Goal: Information Seeking & Learning: Learn about a topic

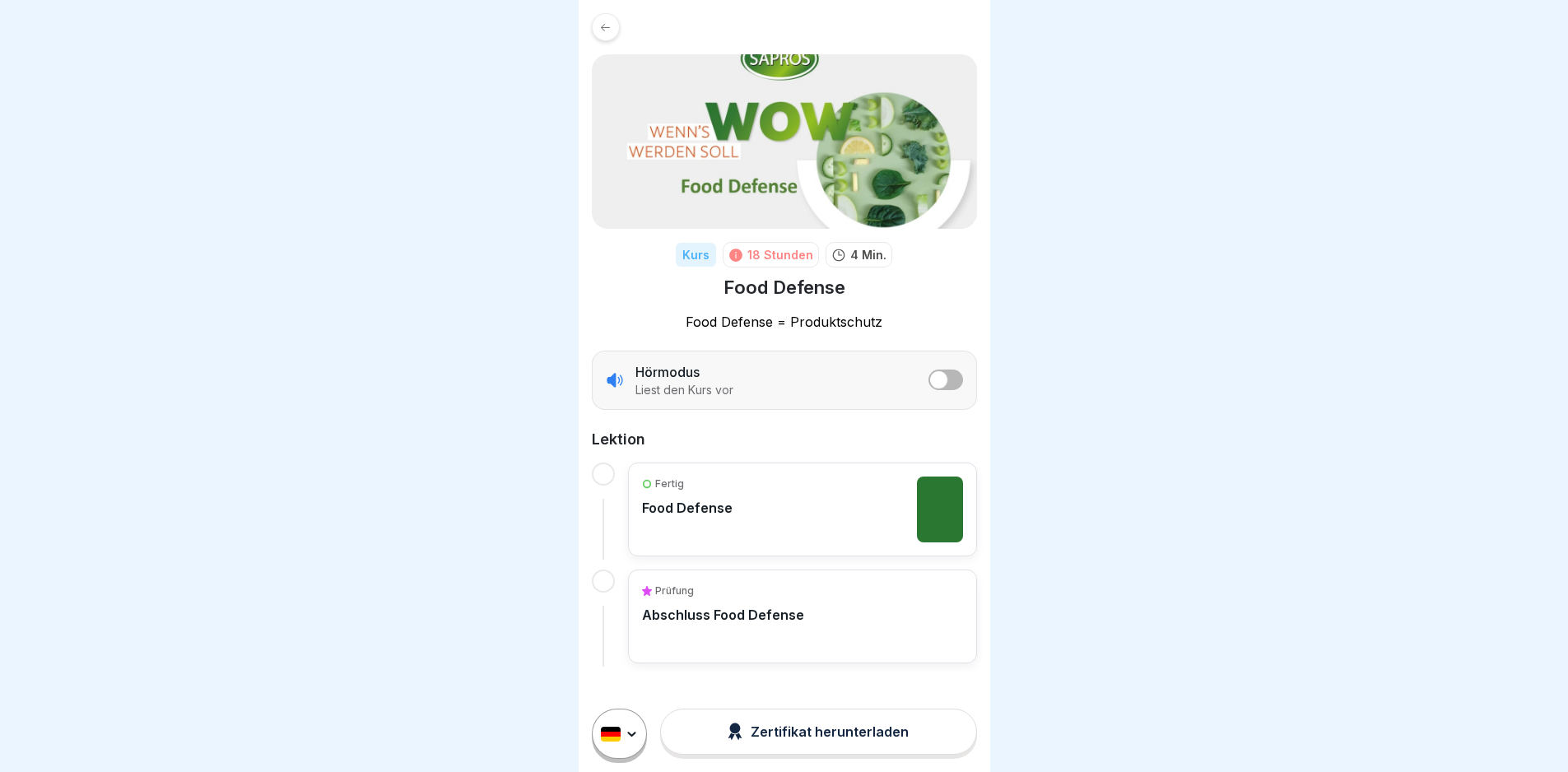
click at [727, 530] on div "Fertig Food Defense" at bounding box center [688, 510] width 91 height 66
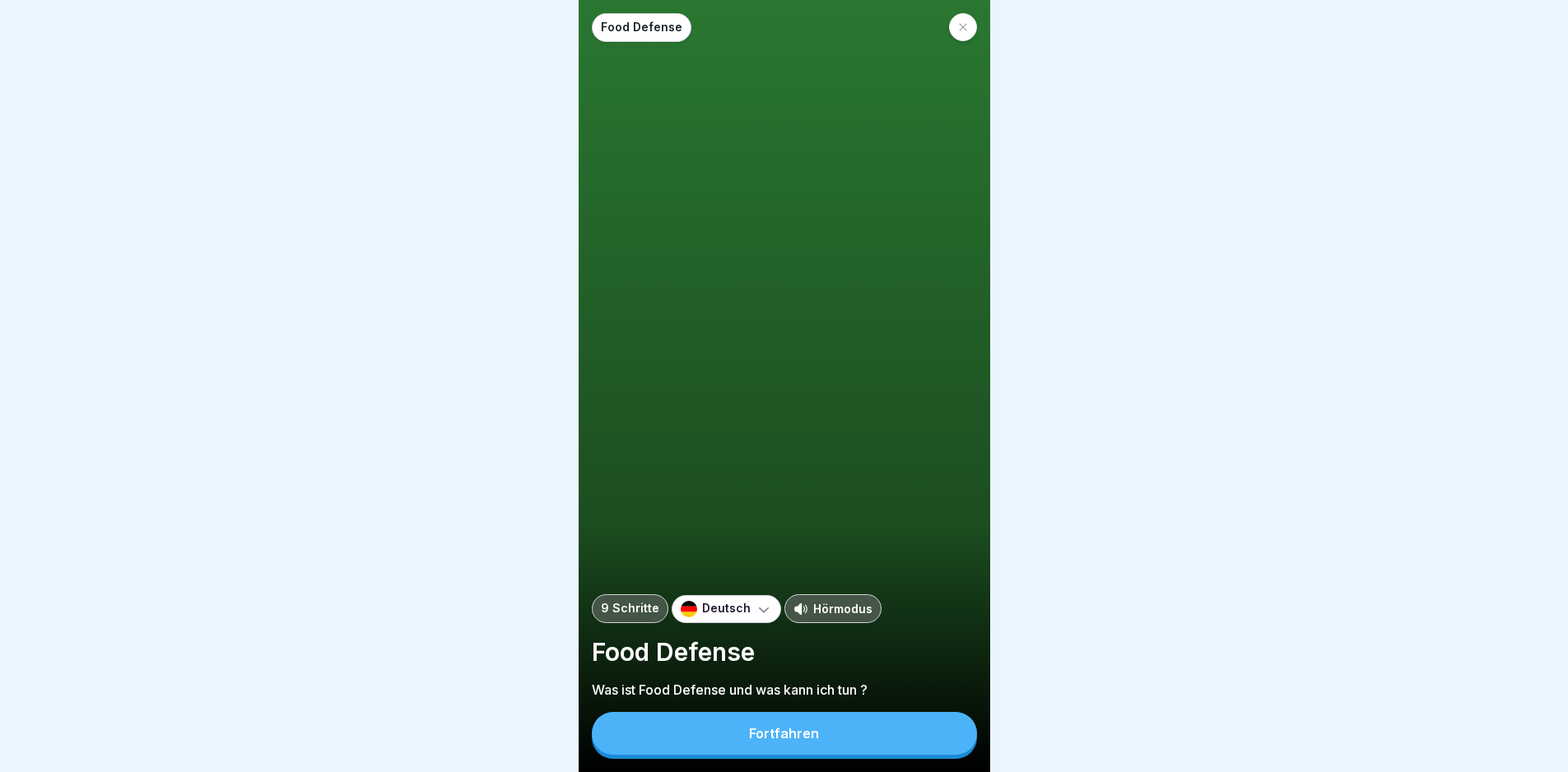
click at [789, 546] on button "Fortfahren" at bounding box center [784, 733] width 385 height 43
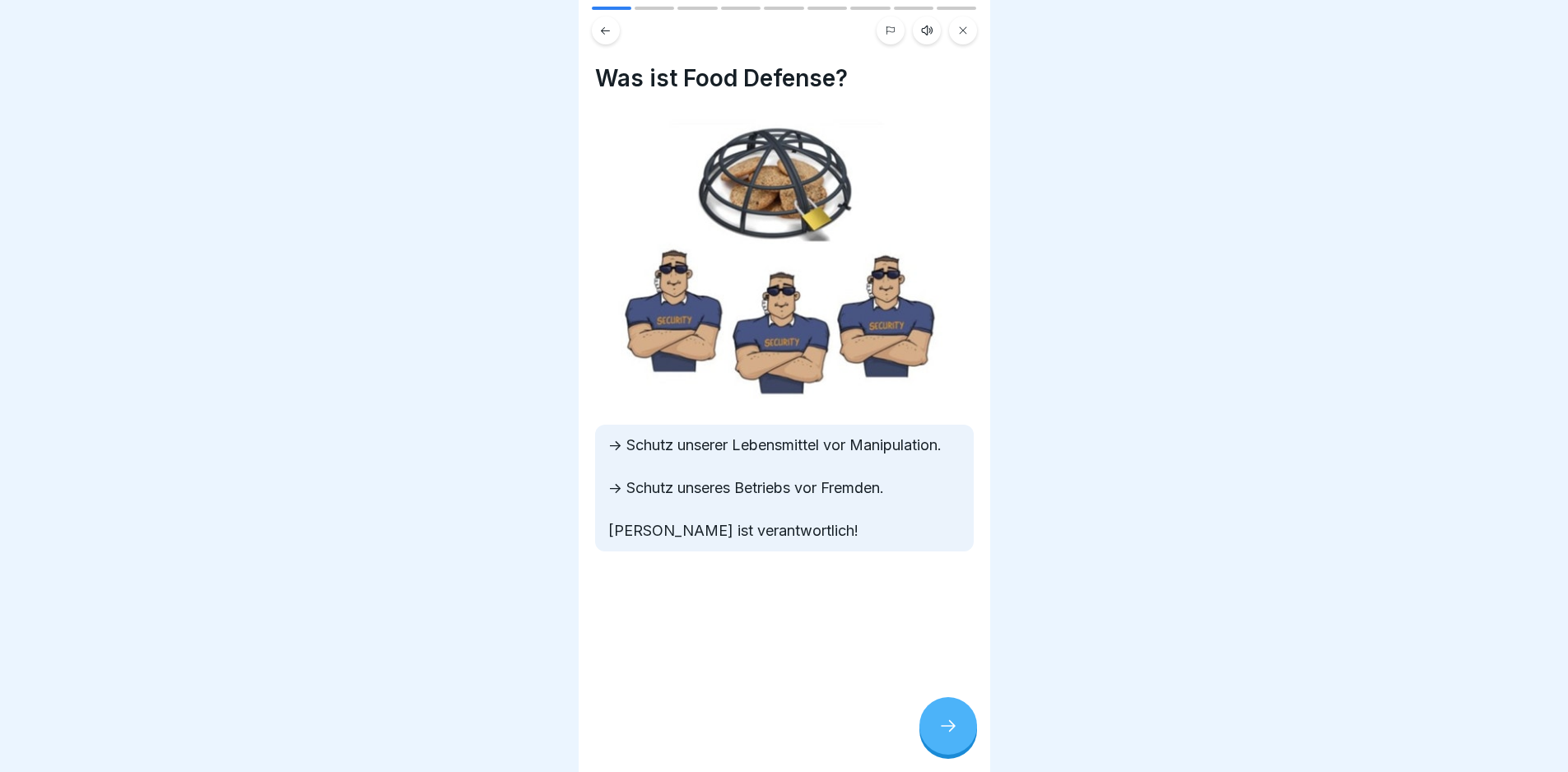
click at [789, 546] on div at bounding box center [948, 726] width 58 height 58
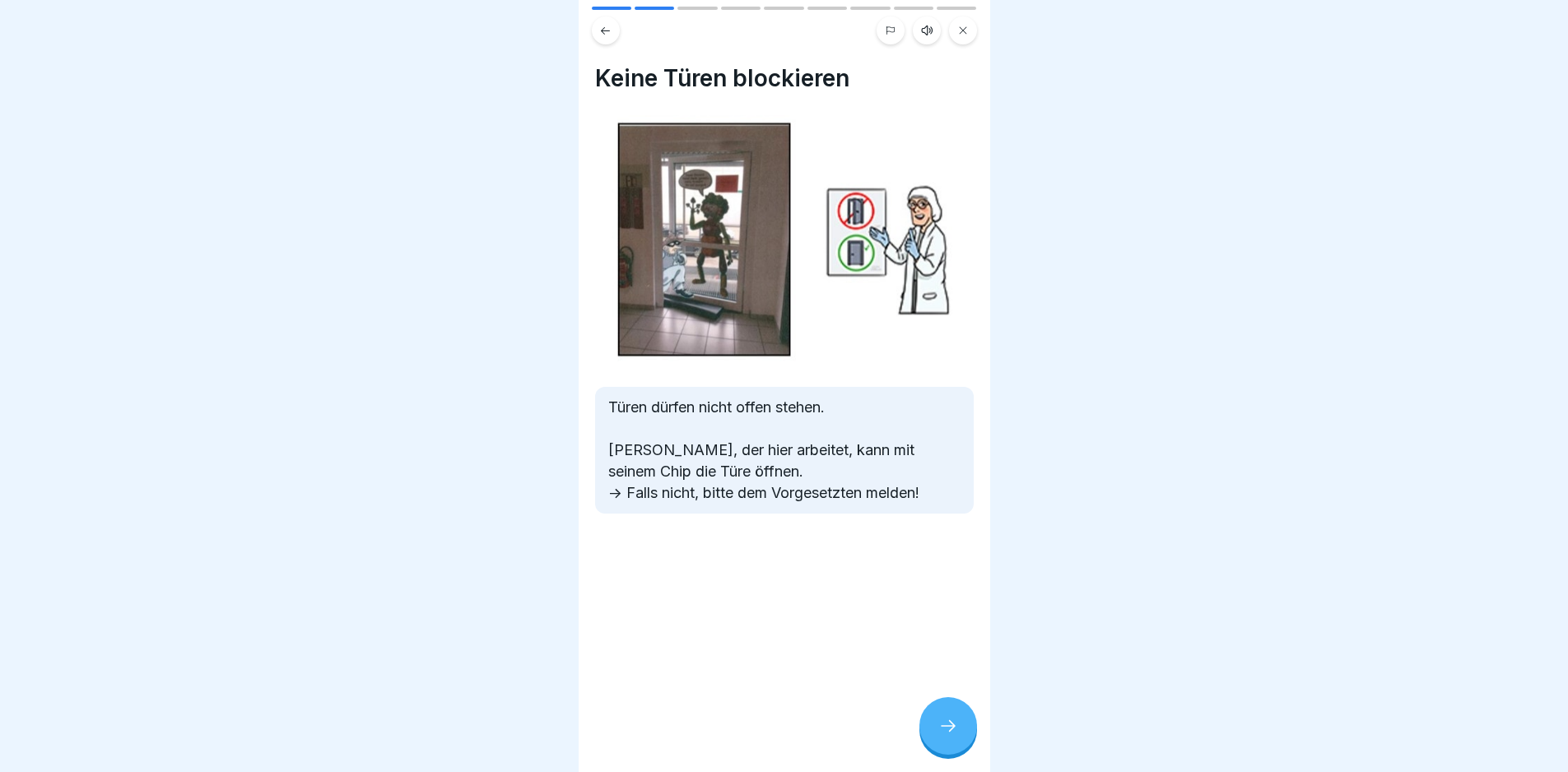
click at [789, 546] on div at bounding box center [948, 726] width 58 height 58
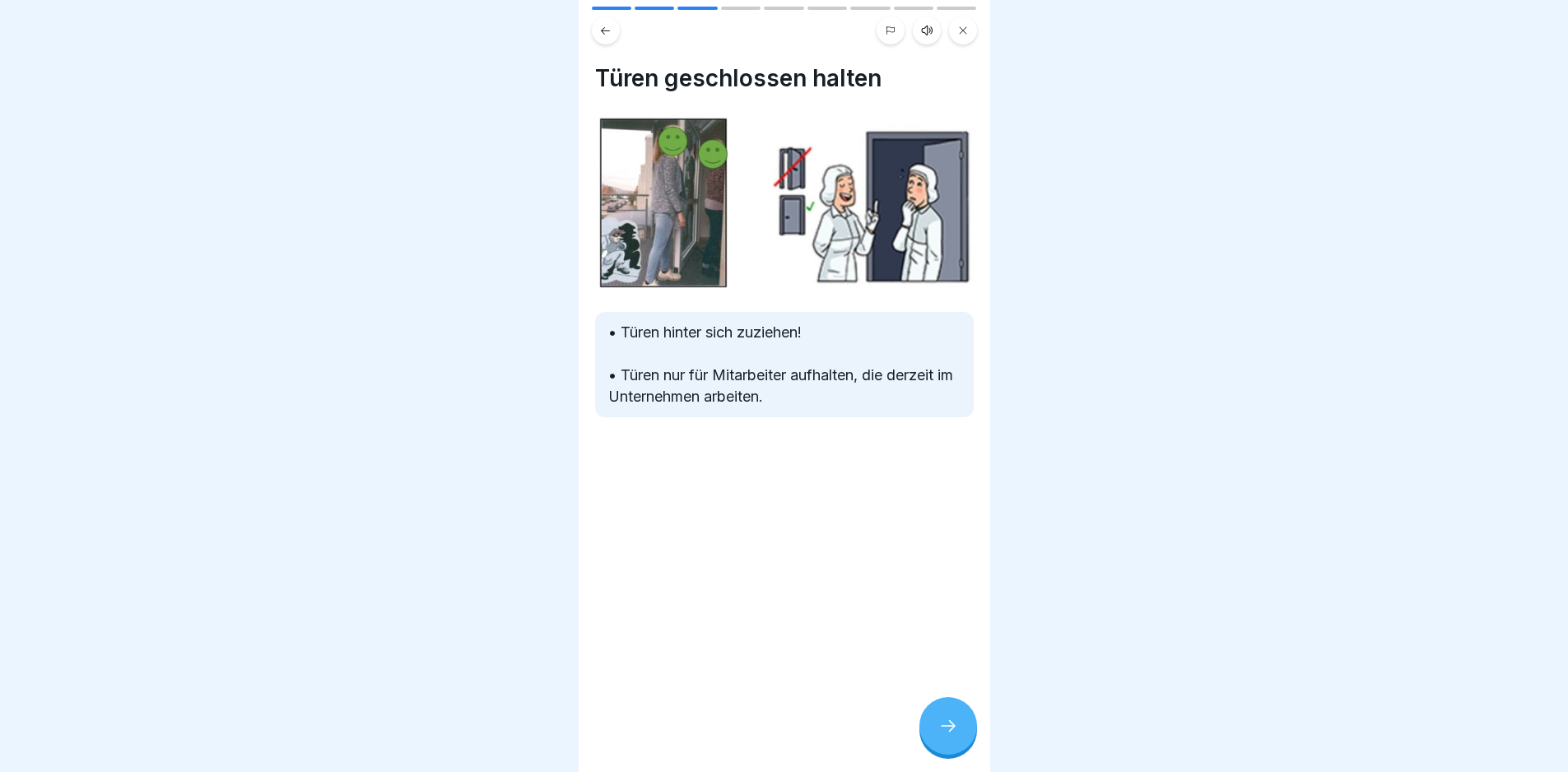
click at [789, 546] on div at bounding box center [948, 726] width 58 height 58
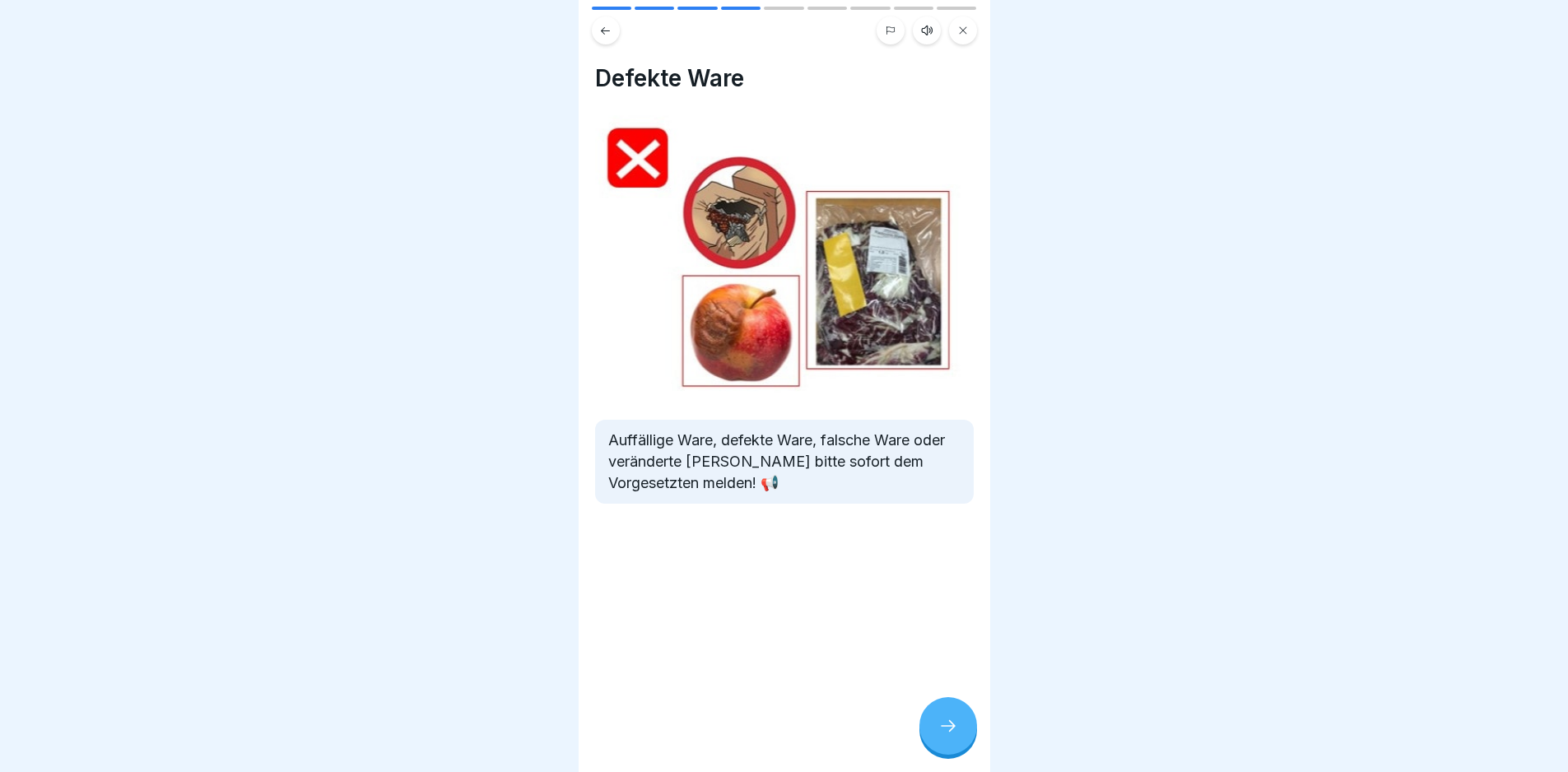
click at [789, 546] on div at bounding box center [948, 726] width 58 height 58
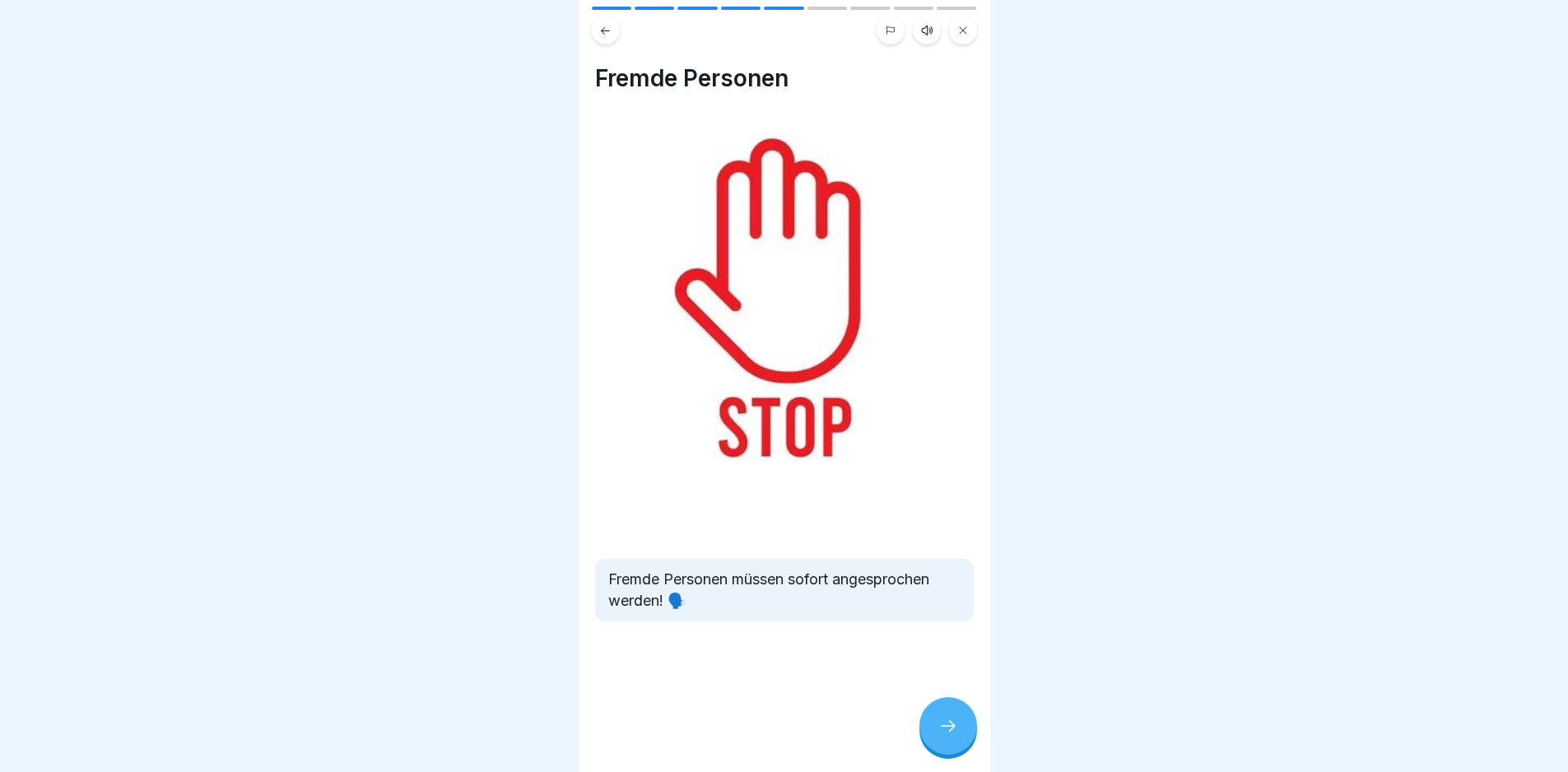
click at [789, 546] on div at bounding box center [948, 726] width 58 height 58
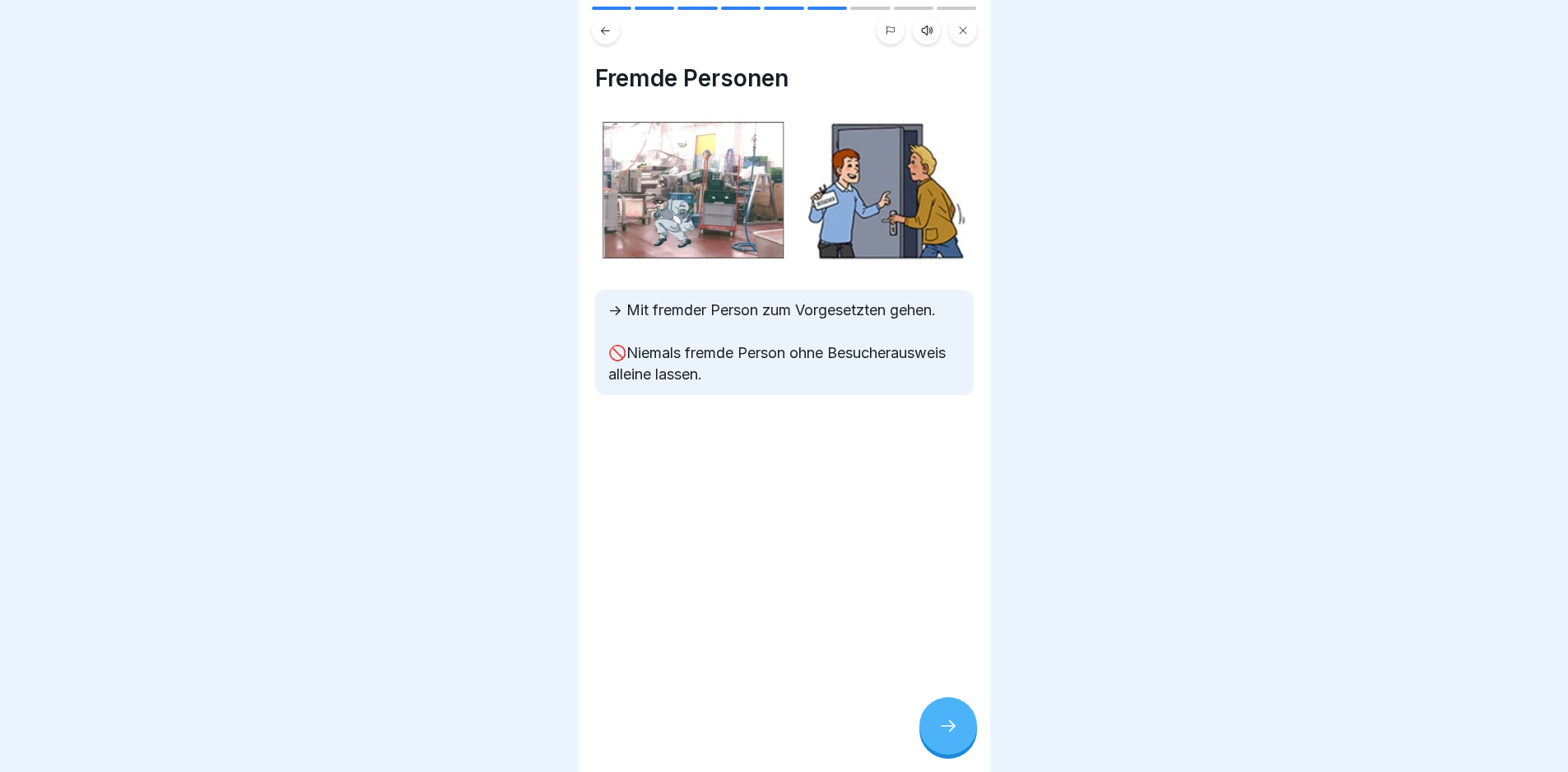
click at [789, 546] on div at bounding box center [948, 726] width 58 height 58
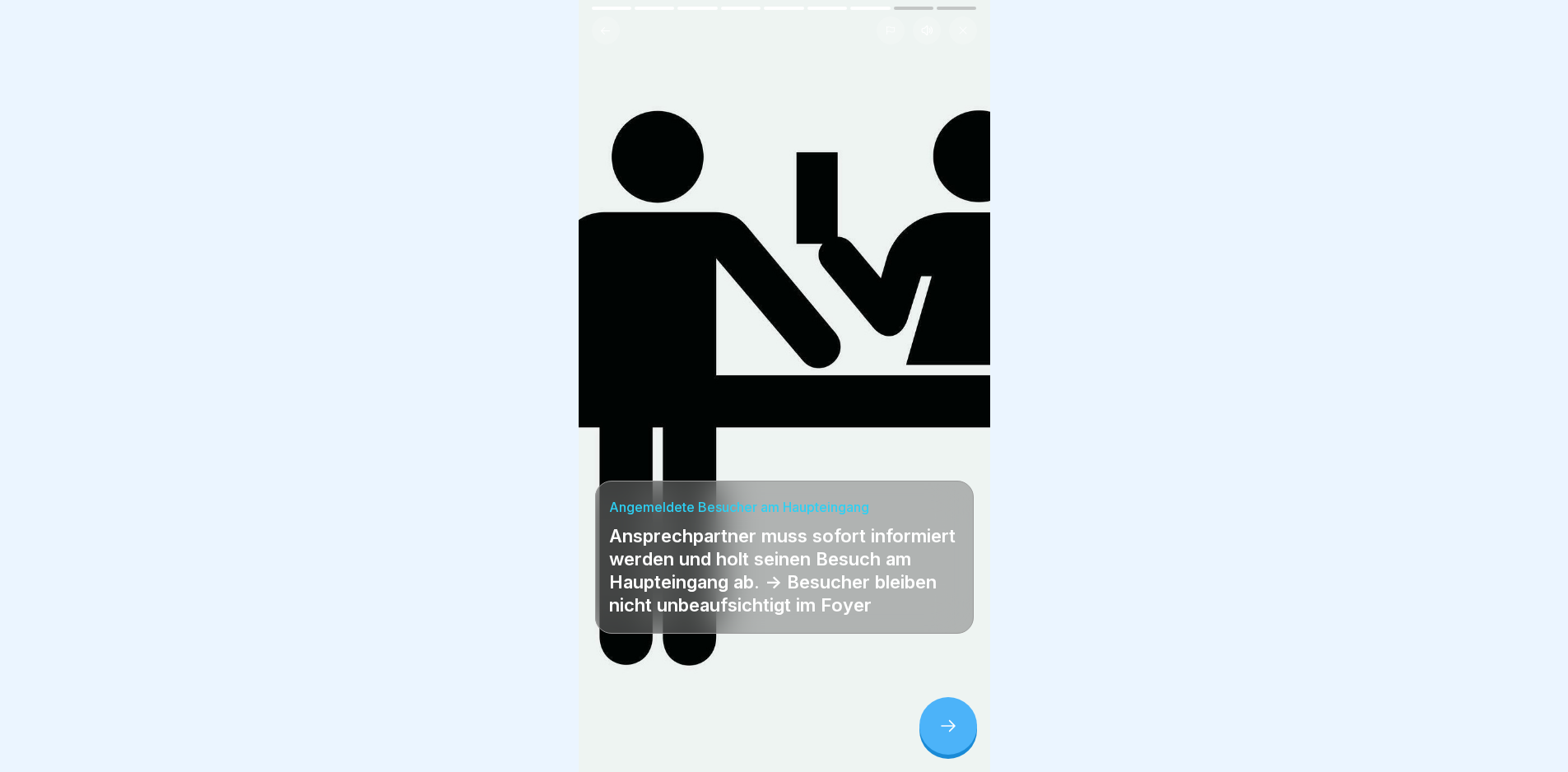
click at [789, 546] on div at bounding box center [948, 726] width 58 height 58
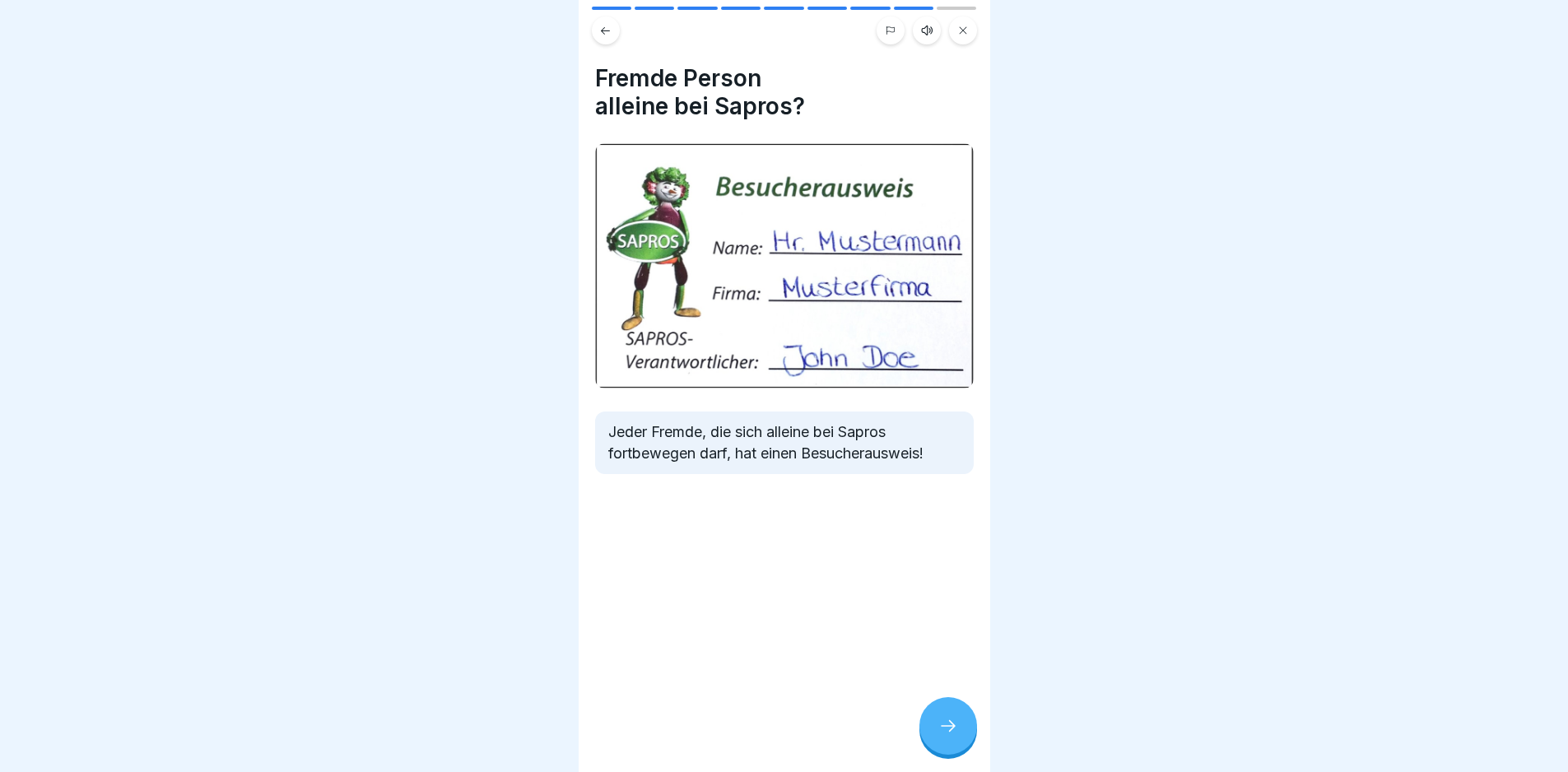
click at [789, 546] on div at bounding box center [948, 726] width 58 height 58
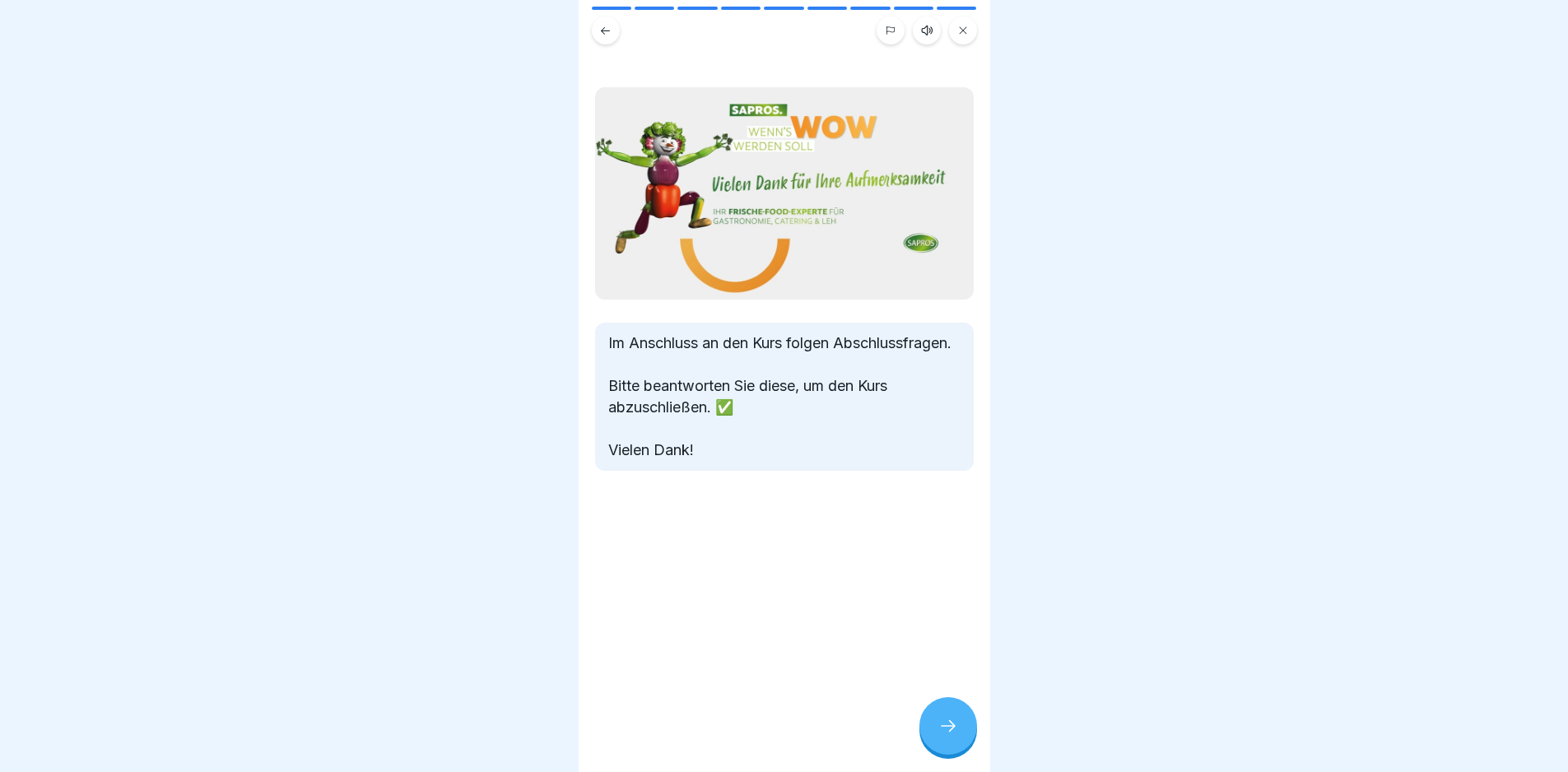
click at [789, 546] on div at bounding box center [948, 726] width 58 height 58
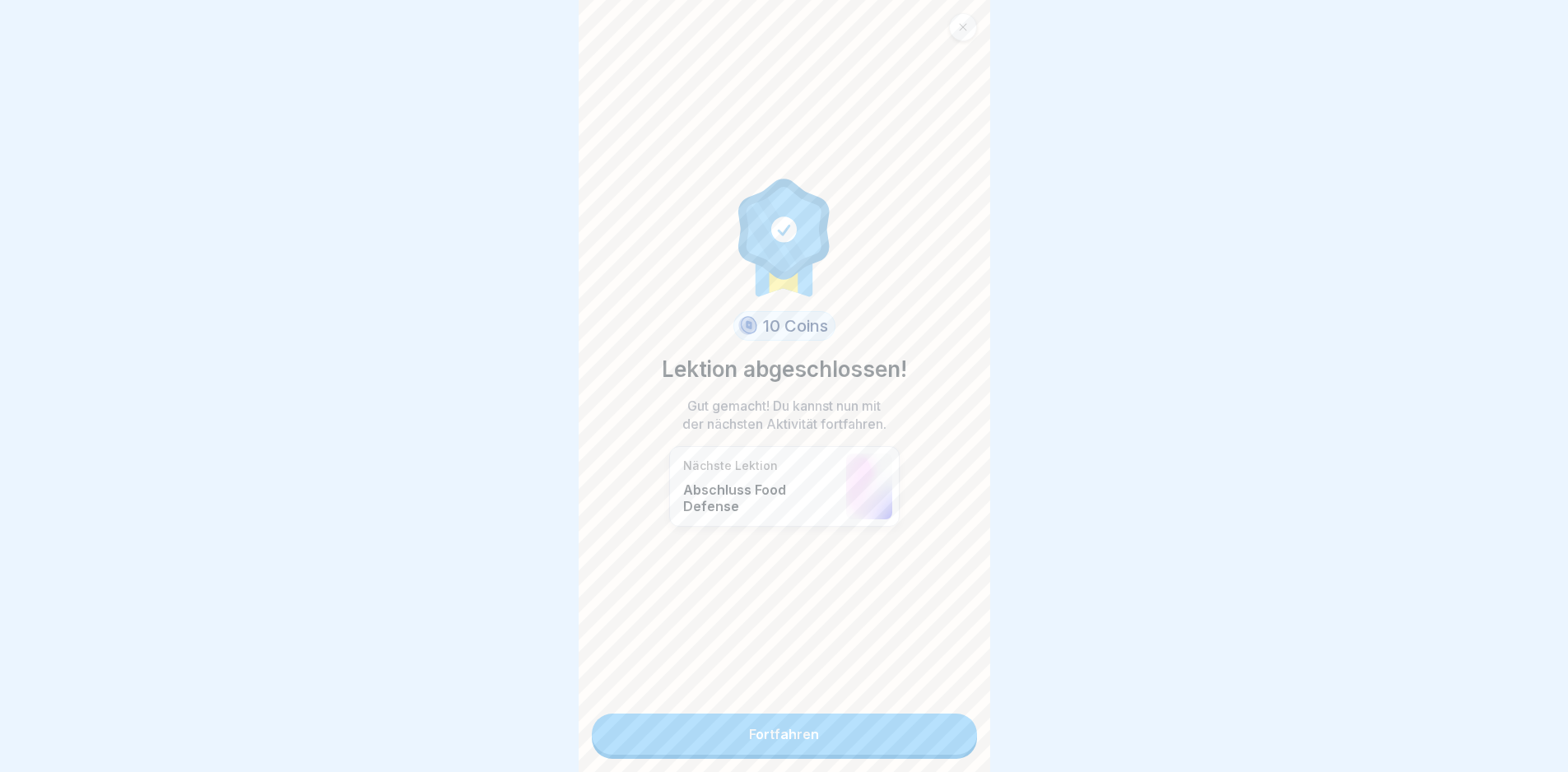
click at [789, 546] on div "10 Coins Lektion abgeschlossen! Gut gemacht! Du kannst nun mit der nächsten Akt…" at bounding box center [784, 386] width 412 height 772
click at [789, 546] on link "Fortfahren" at bounding box center [784, 734] width 385 height 42
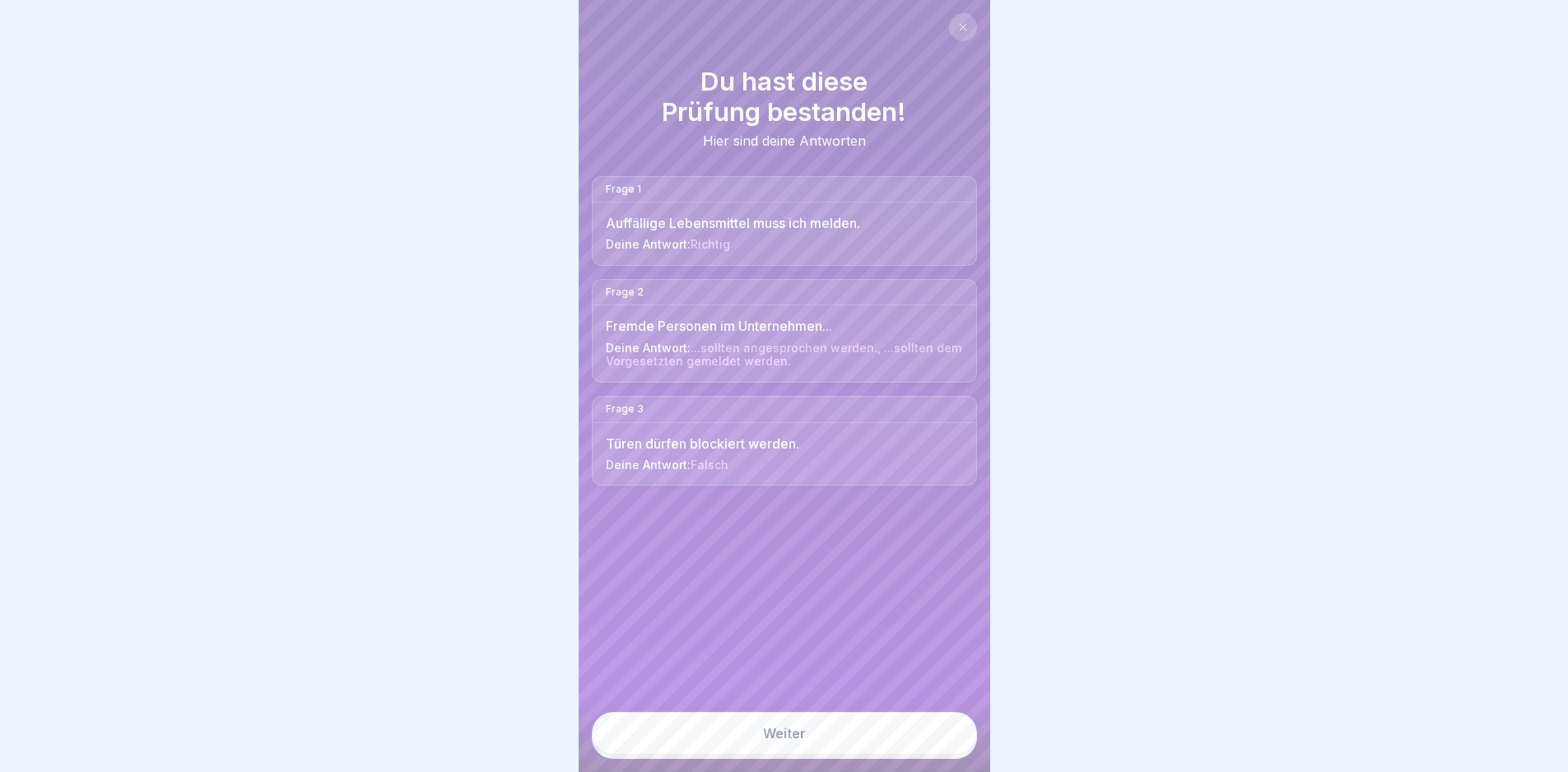
click at [754, 546] on link "Weiter" at bounding box center [784, 733] width 385 height 43
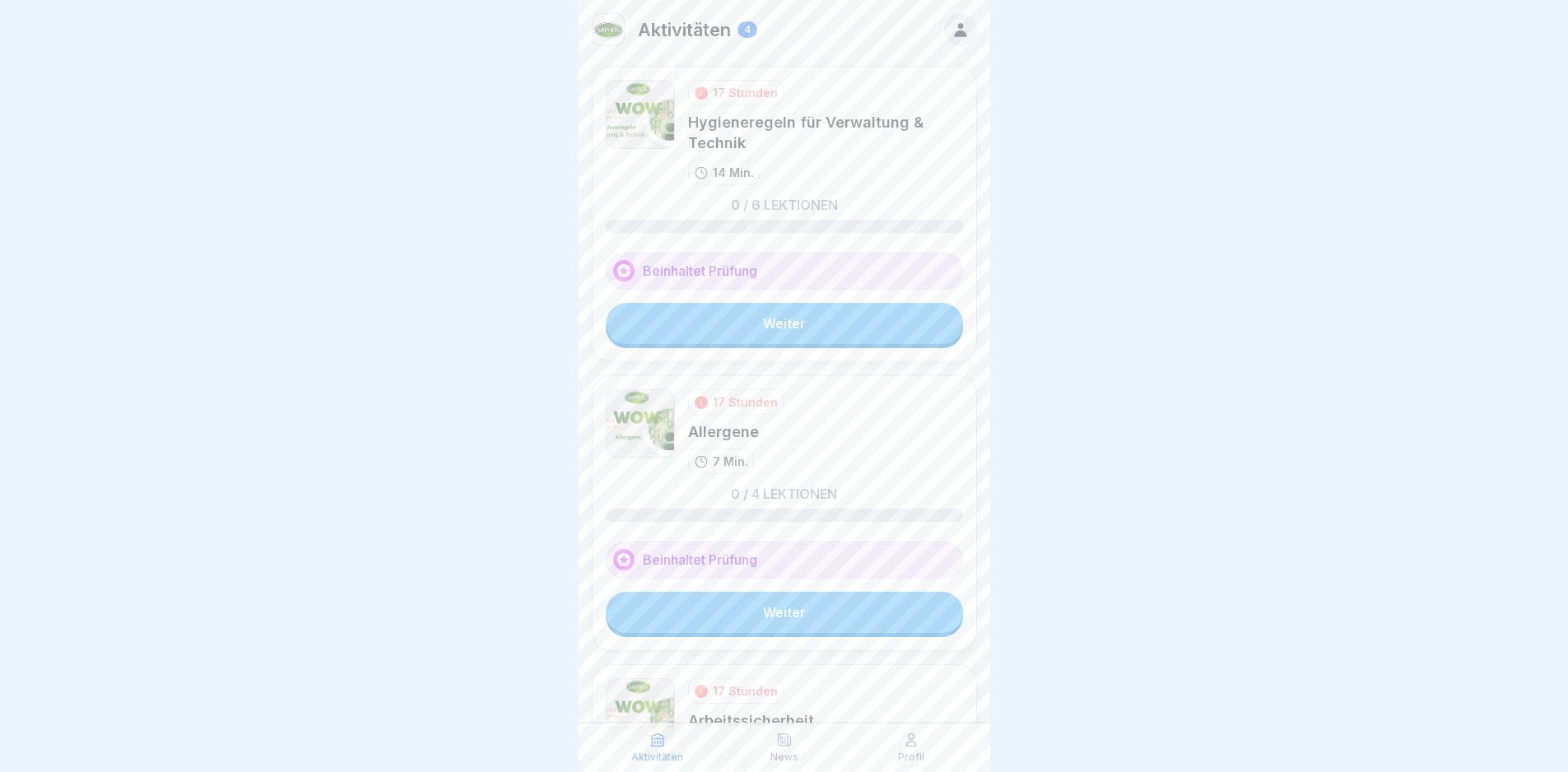
click at [789, 327] on link "Weiter" at bounding box center [784, 324] width 357 height 42
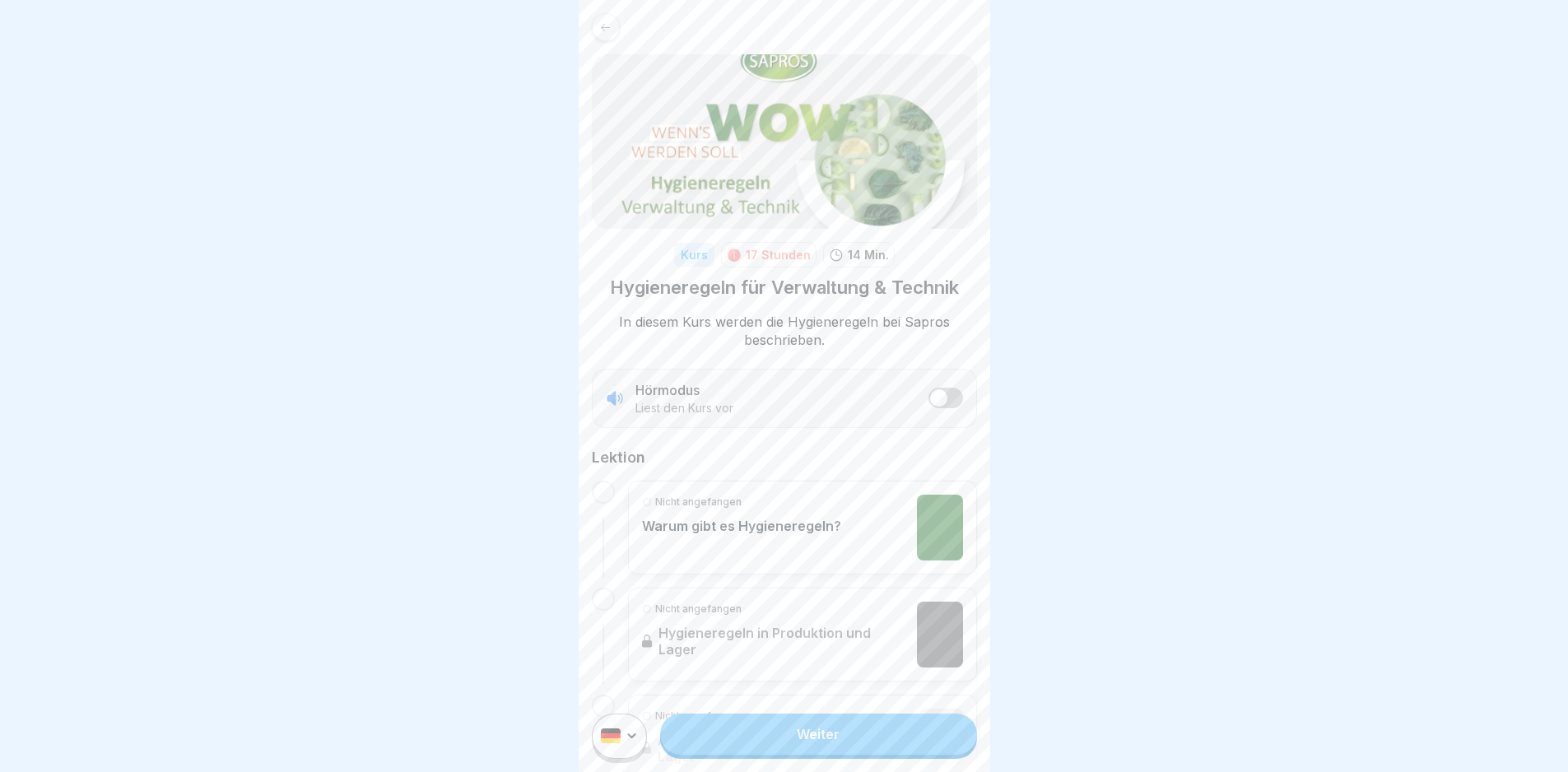
click at [686, 485] on div "Nicht angefangen Warum gibt es Hygieneregeln?" at bounding box center [803, 527] width 349 height 94
click at [789, 546] on link "Weiter" at bounding box center [818, 734] width 316 height 42
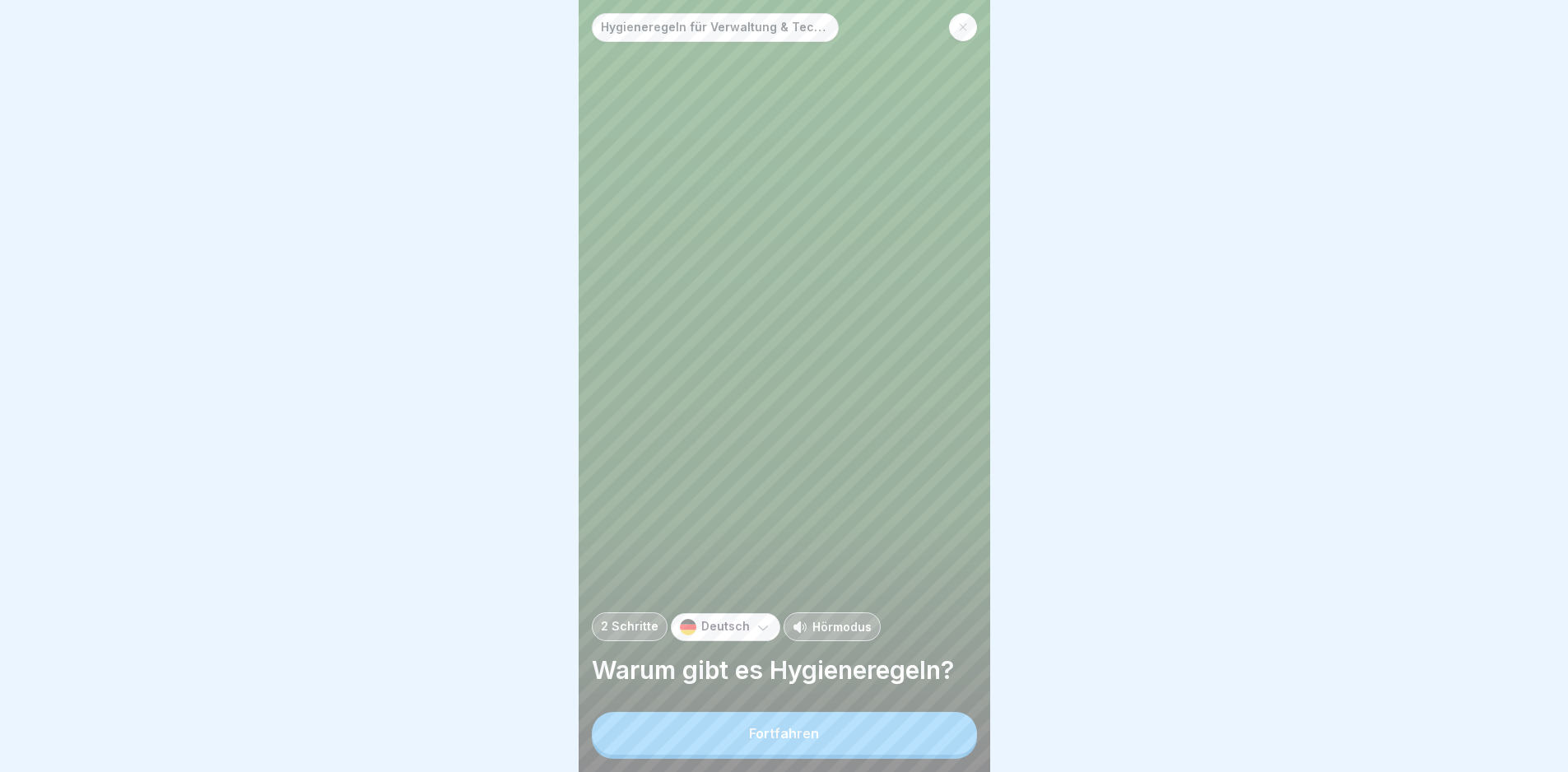
click at [789, 546] on button "Fortfahren" at bounding box center [784, 733] width 385 height 43
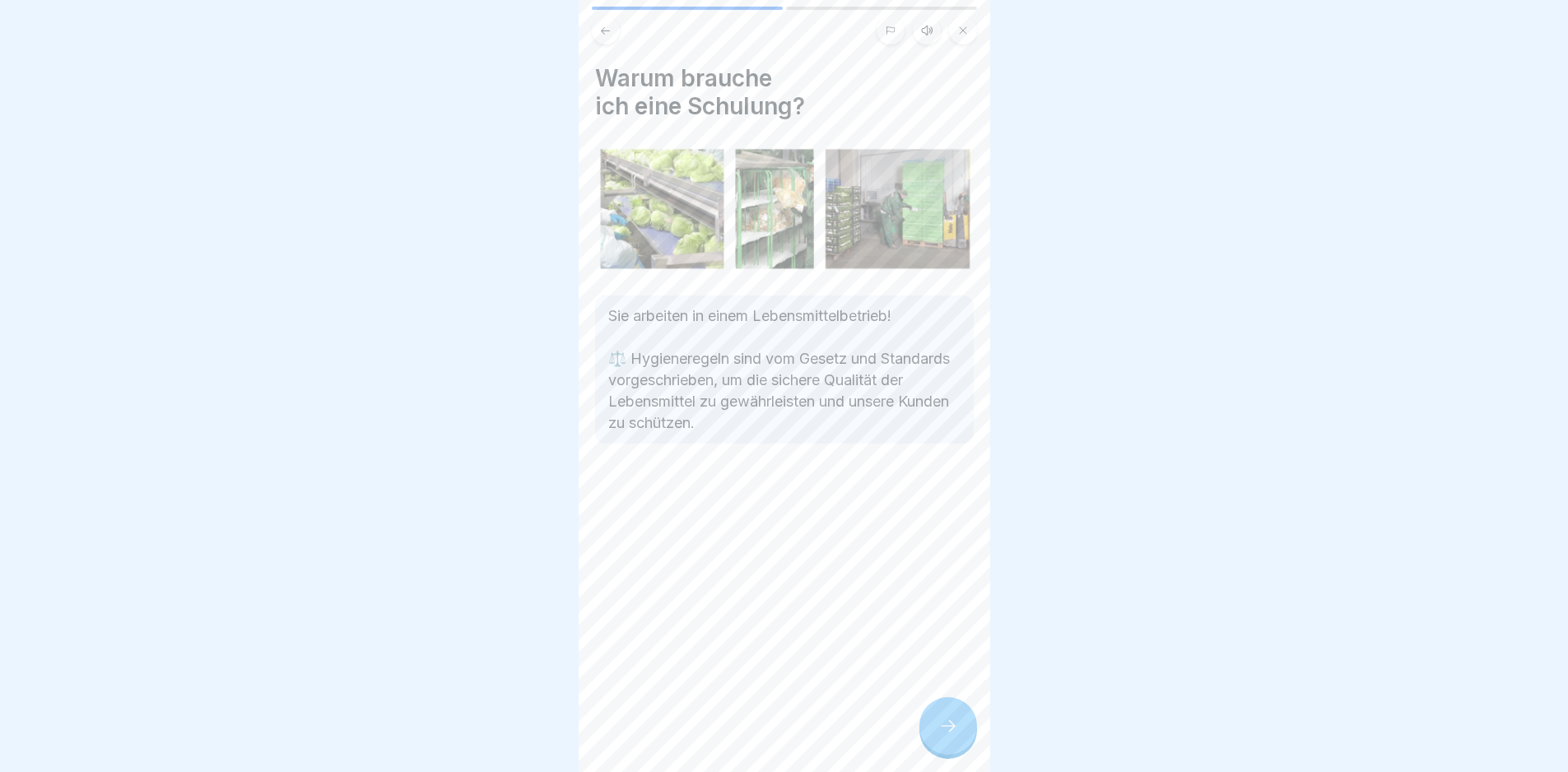
click at [789, 546] on div at bounding box center [948, 726] width 58 height 58
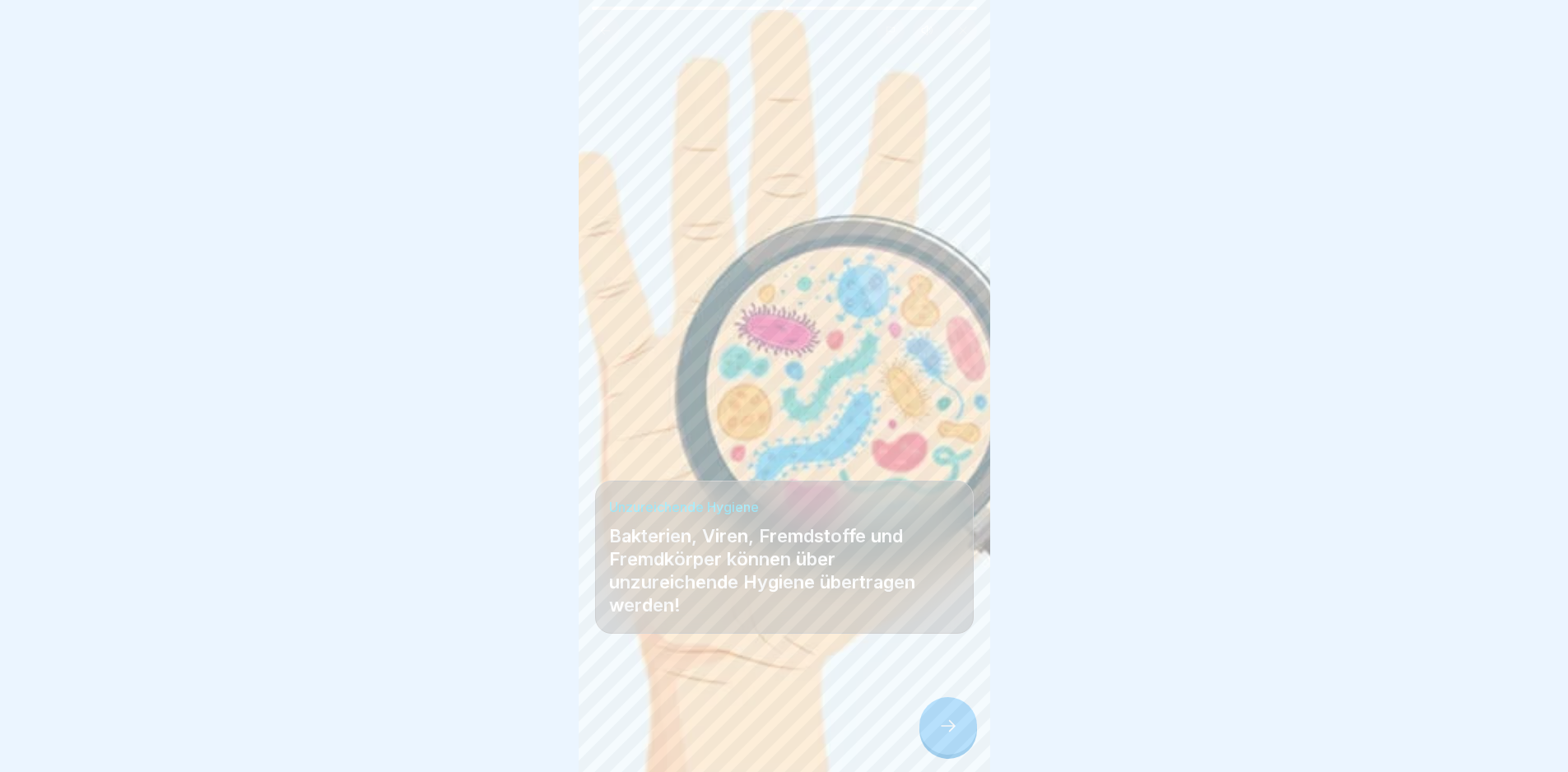
click at [789, 546] on div at bounding box center [948, 726] width 58 height 58
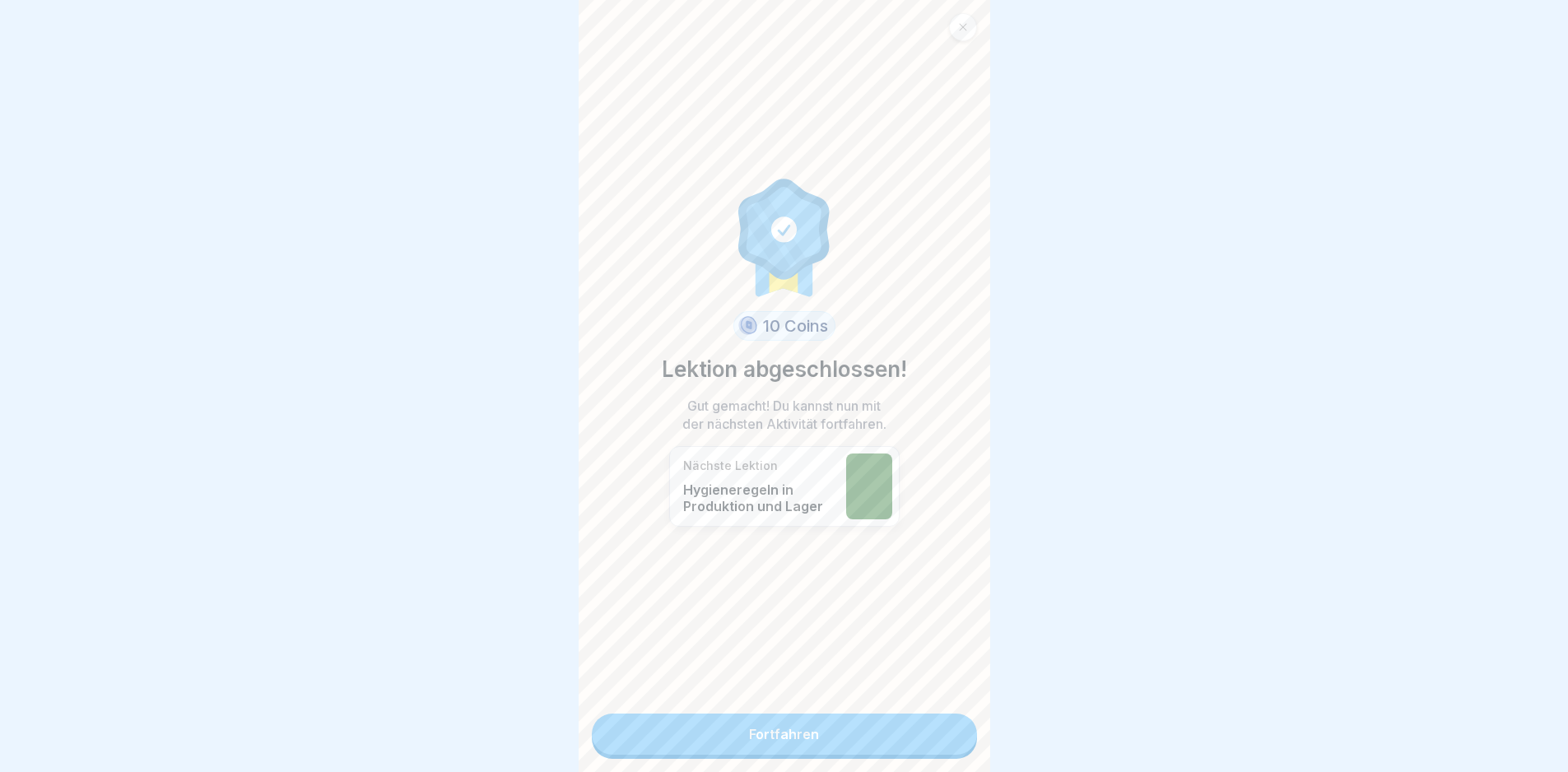
click at [789, 546] on link "Fortfahren" at bounding box center [784, 734] width 385 height 42
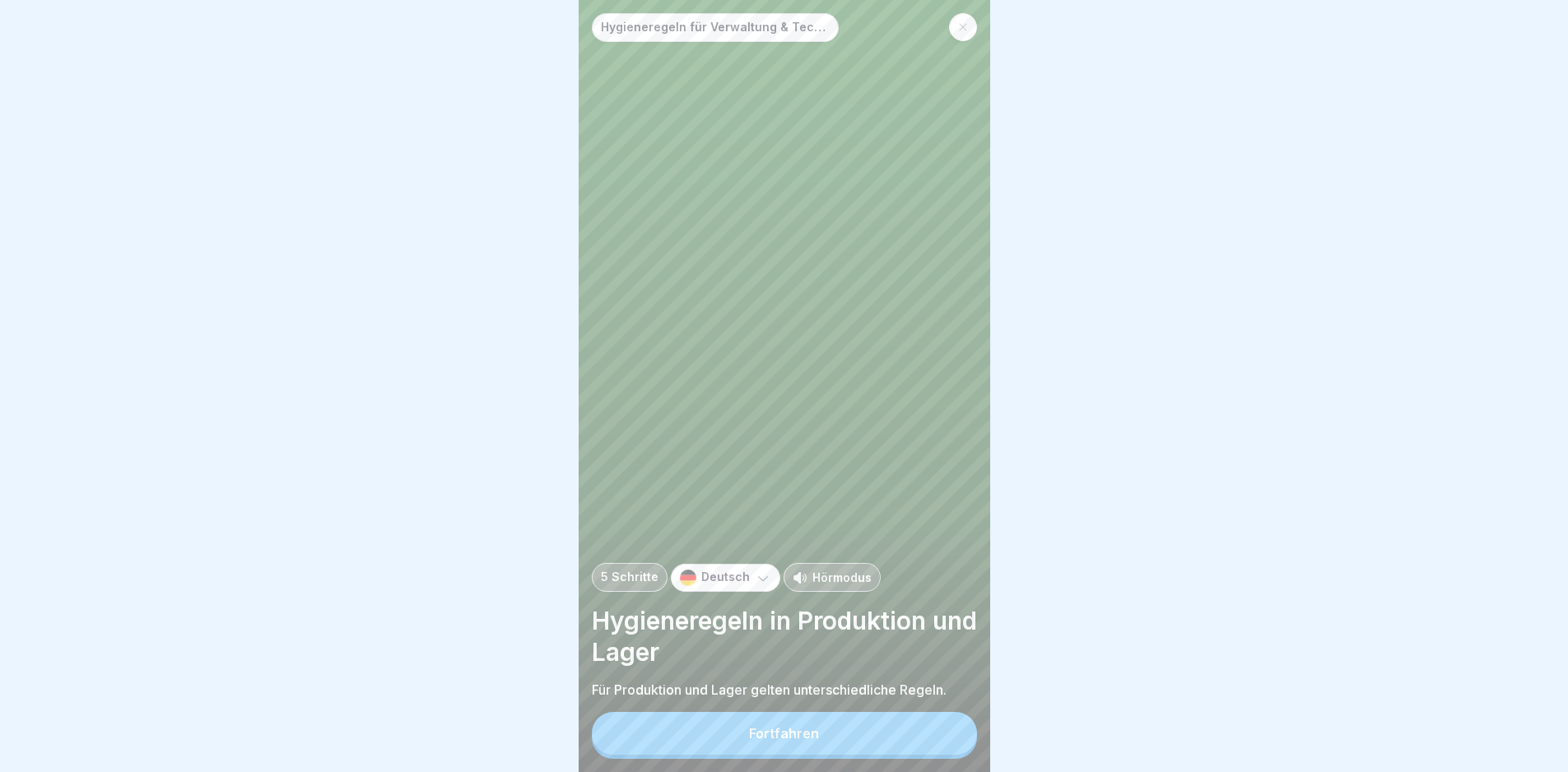
click at [789, 546] on div "Hygieneregeln für Verwaltung & Technik 5 Schritte Deutsch Hörmodus Hygieneregel…" at bounding box center [784, 386] width 412 height 772
click at [789, 546] on button "Fortfahren" at bounding box center [784, 733] width 385 height 43
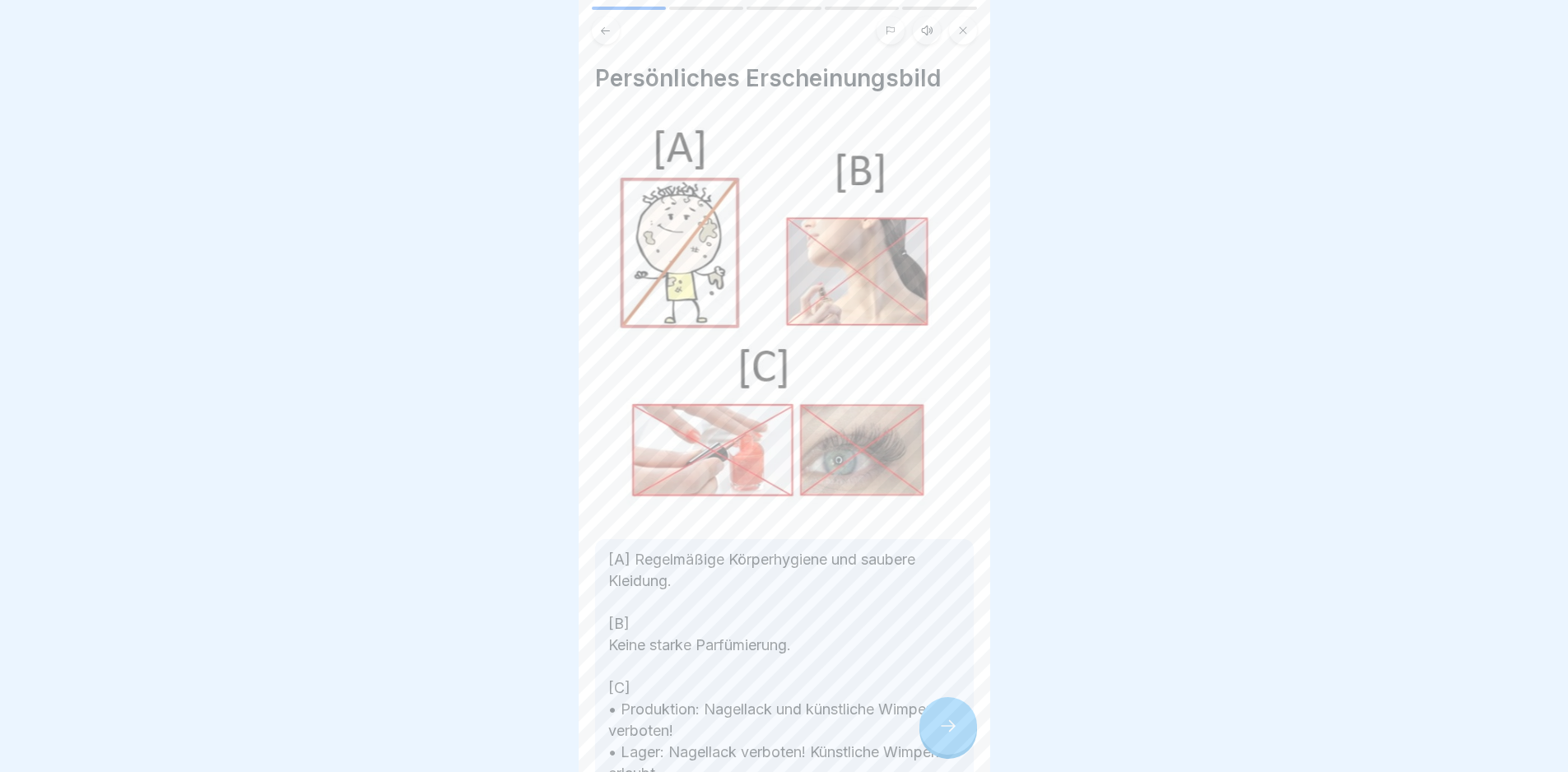
click at [789, 546] on div at bounding box center [948, 726] width 58 height 58
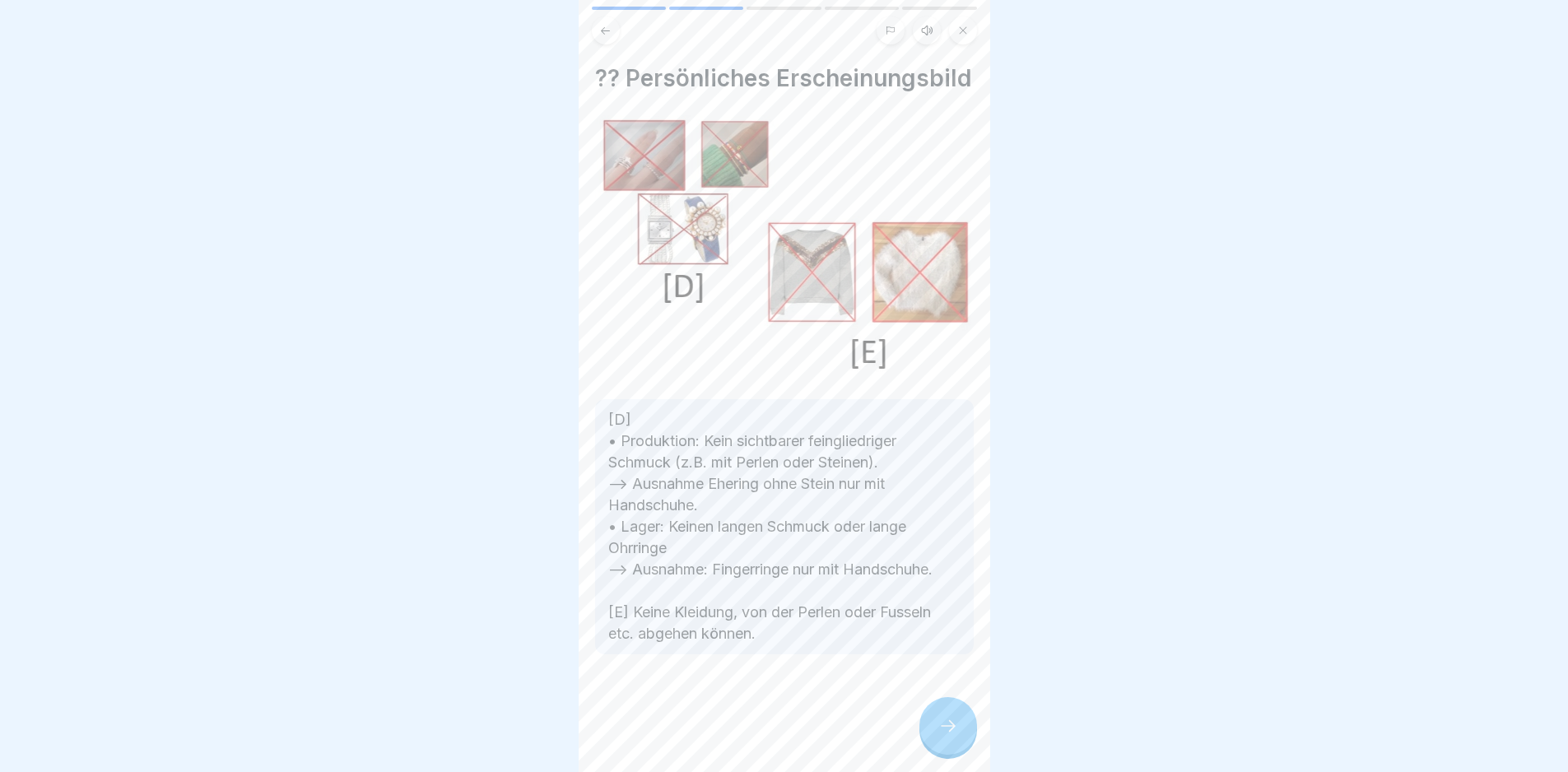
click at [789, 546] on div at bounding box center [948, 726] width 58 height 58
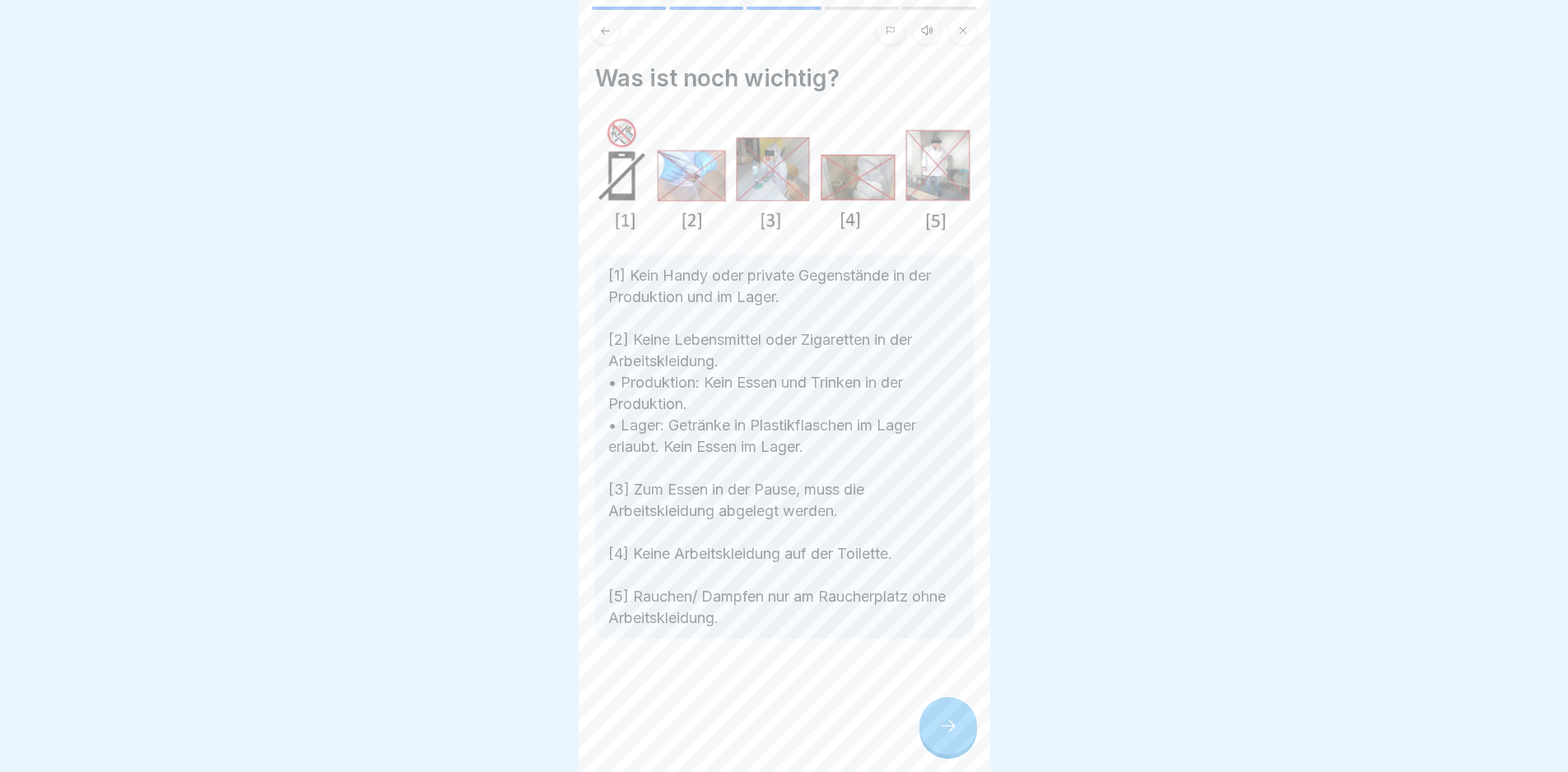
click at [789, 546] on div "Was ist noch wichtig? [1] Kein Handy oder private Gegenstände in der Produktion…" at bounding box center [784, 386] width 412 height 772
click at [789, 546] on div at bounding box center [948, 726] width 58 height 58
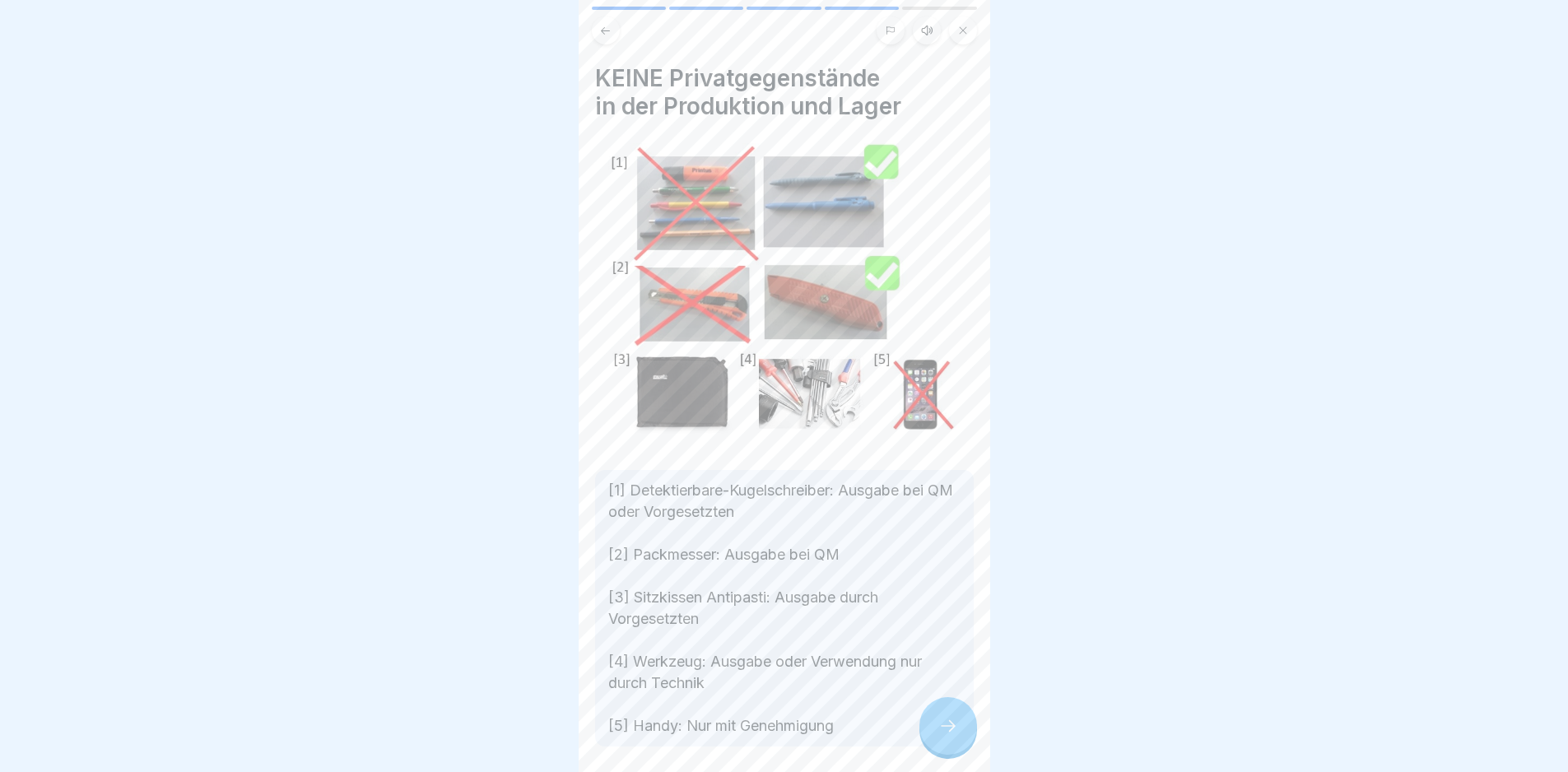
click at [789, 546] on div at bounding box center [948, 726] width 58 height 58
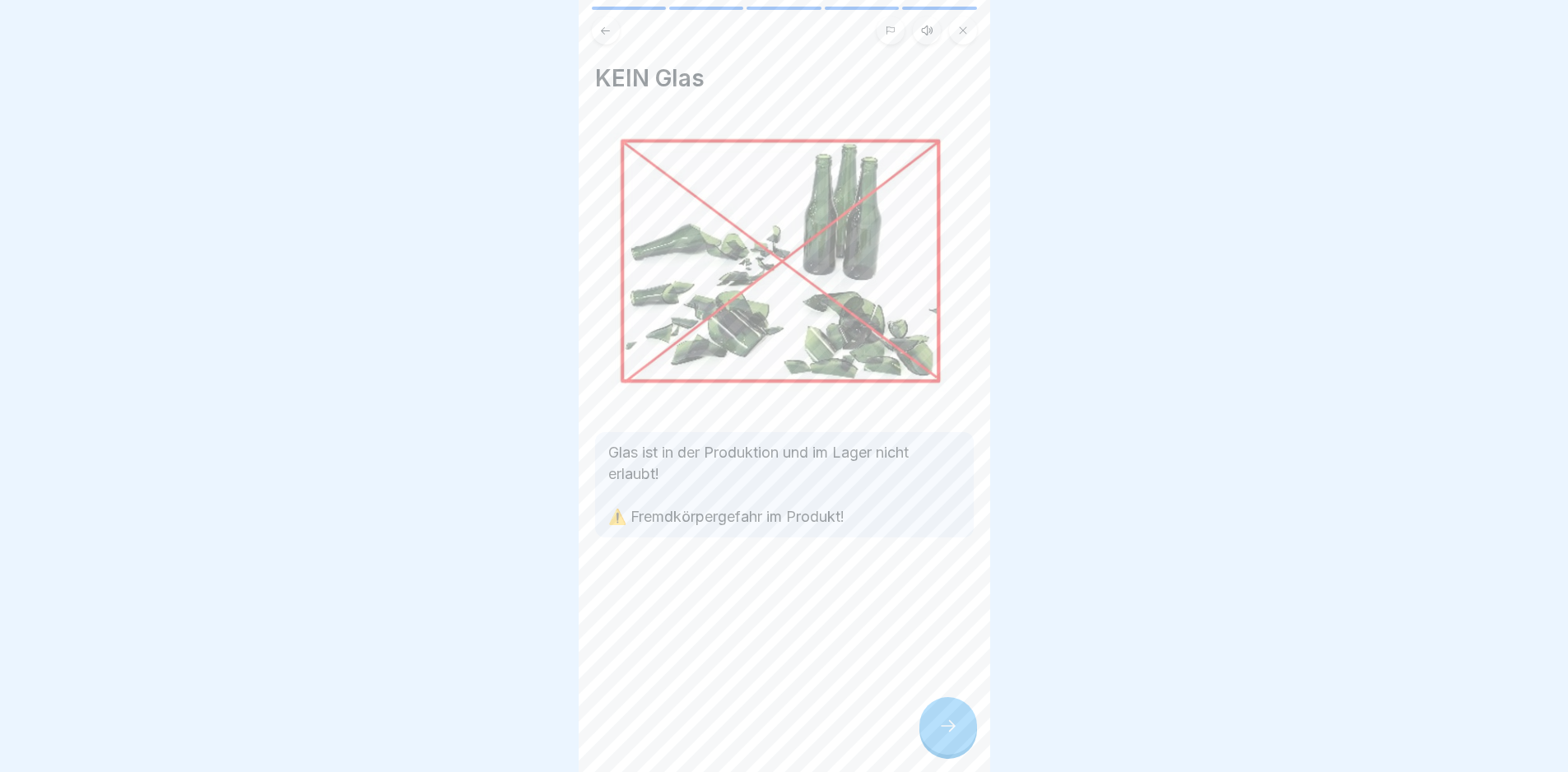
click at [789, 546] on icon at bounding box center [948, 726] width 19 height 19
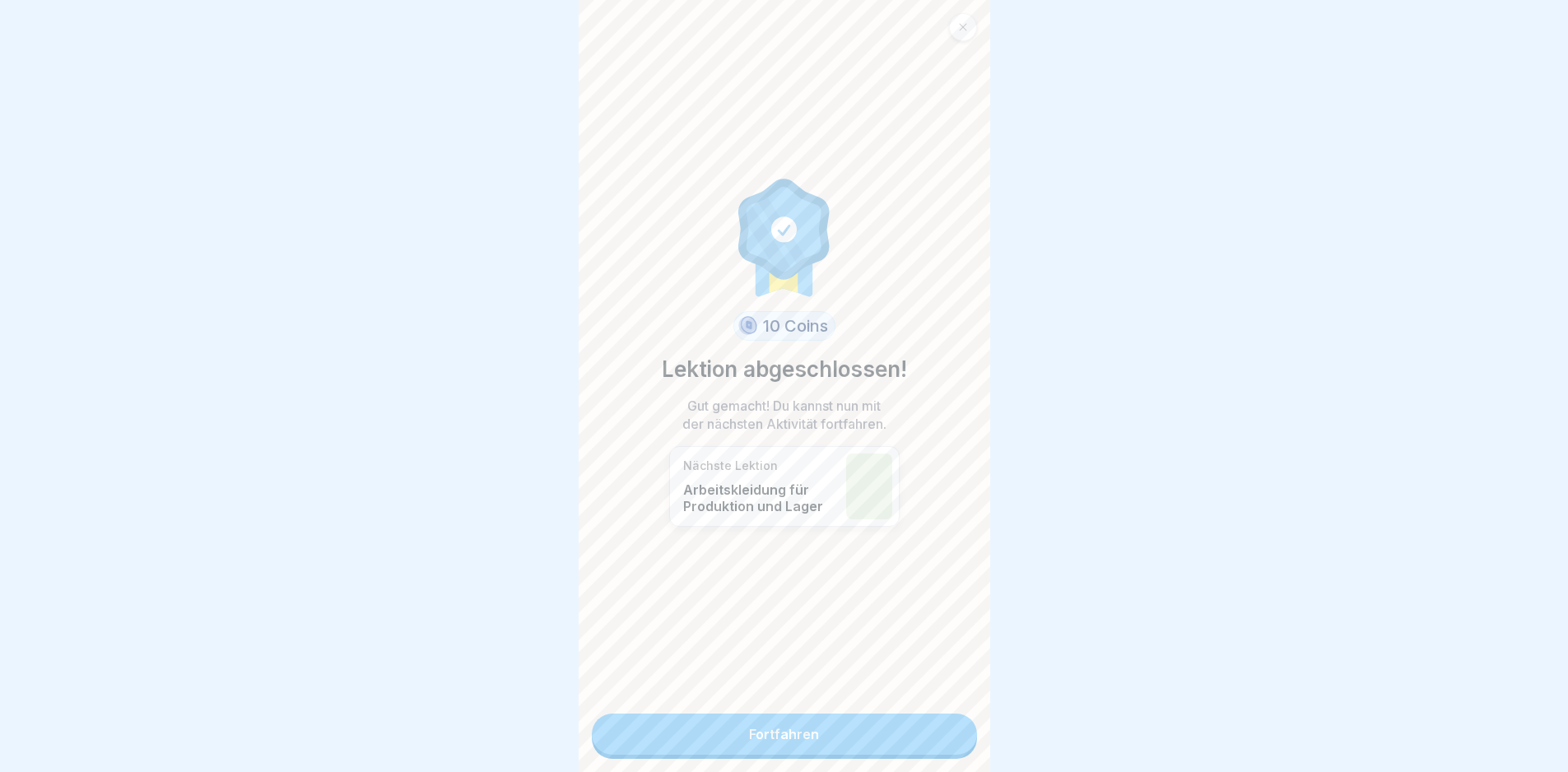
click at [789, 546] on link "Fortfahren" at bounding box center [784, 734] width 385 height 42
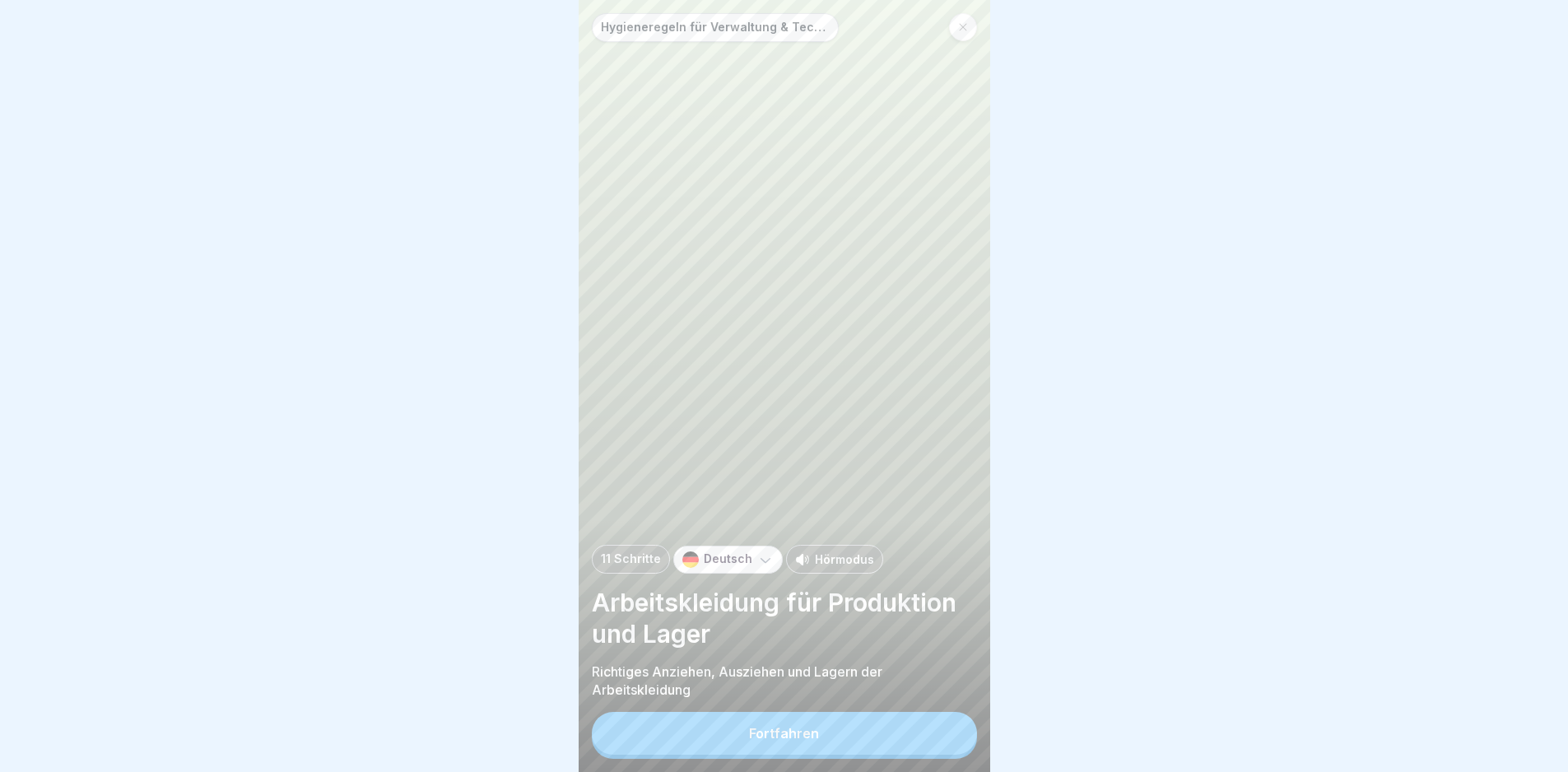
click at [789, 546] on button "Fortfahren" at bounding box center [784, 733] width 385 height 43
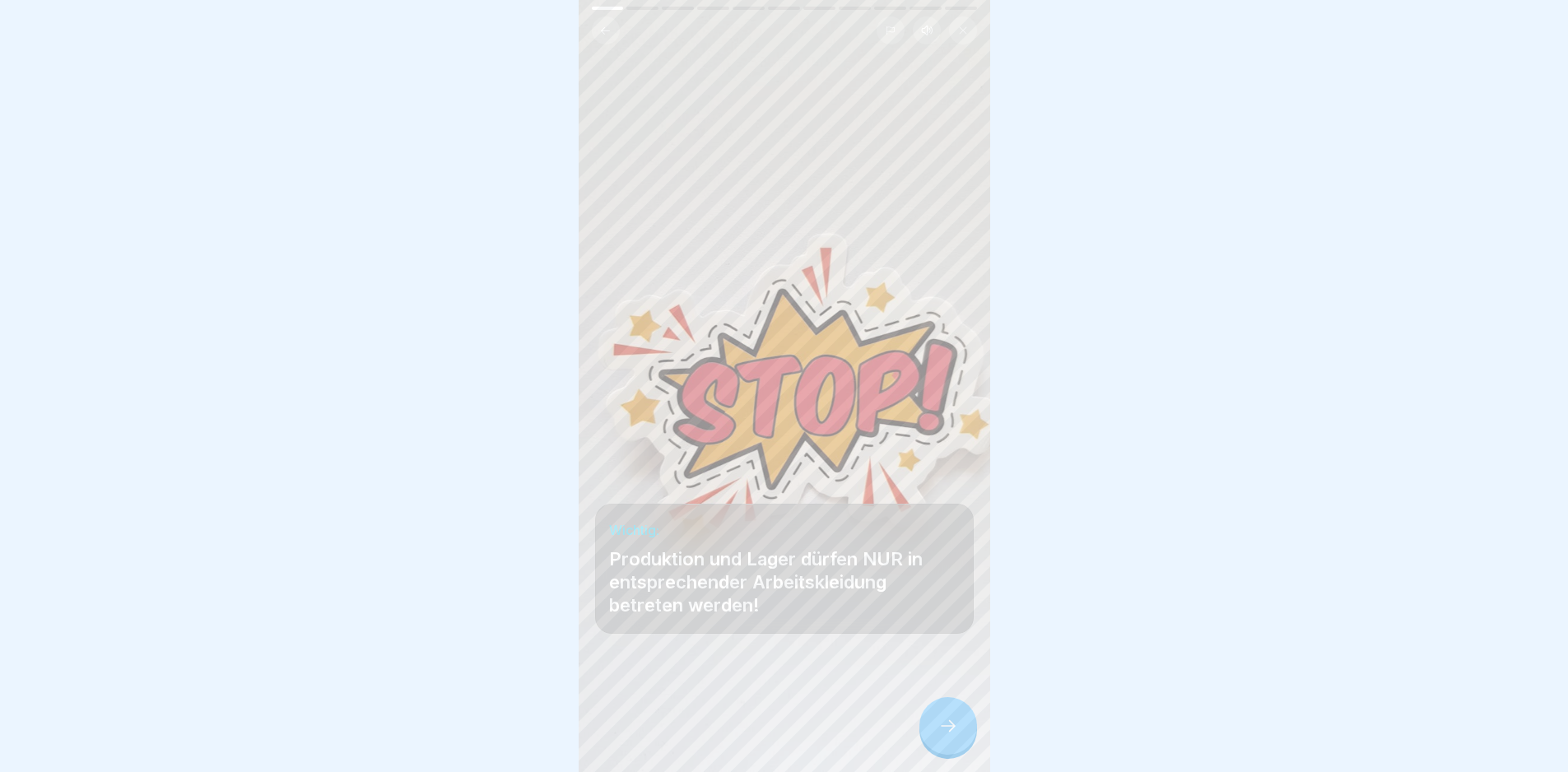
click at [789, 546] on div at bounding box center [948, 726] width 58 height 58
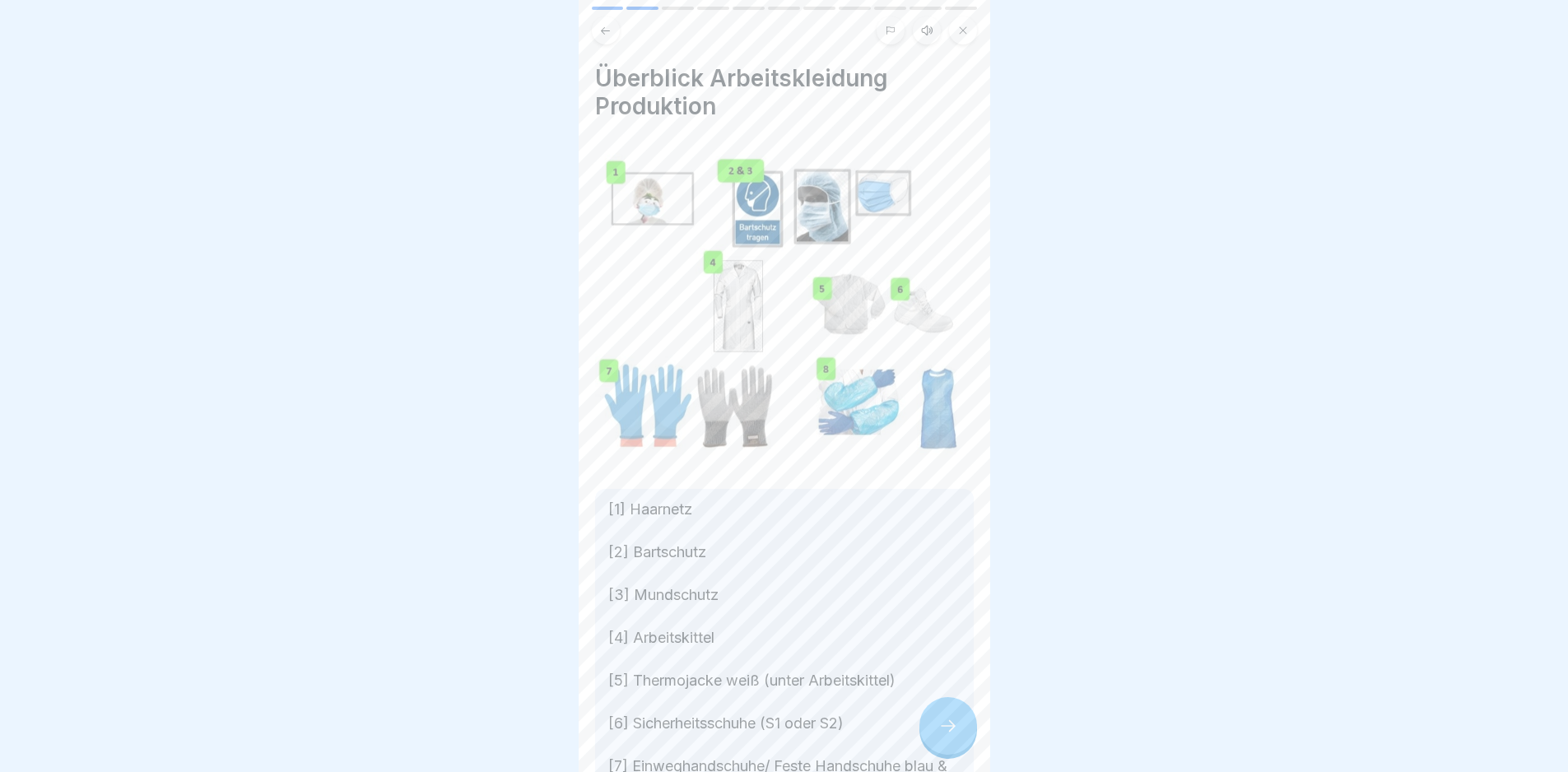
click at [789, 546] on div at bounding box center [948, 726] width 58 height 58
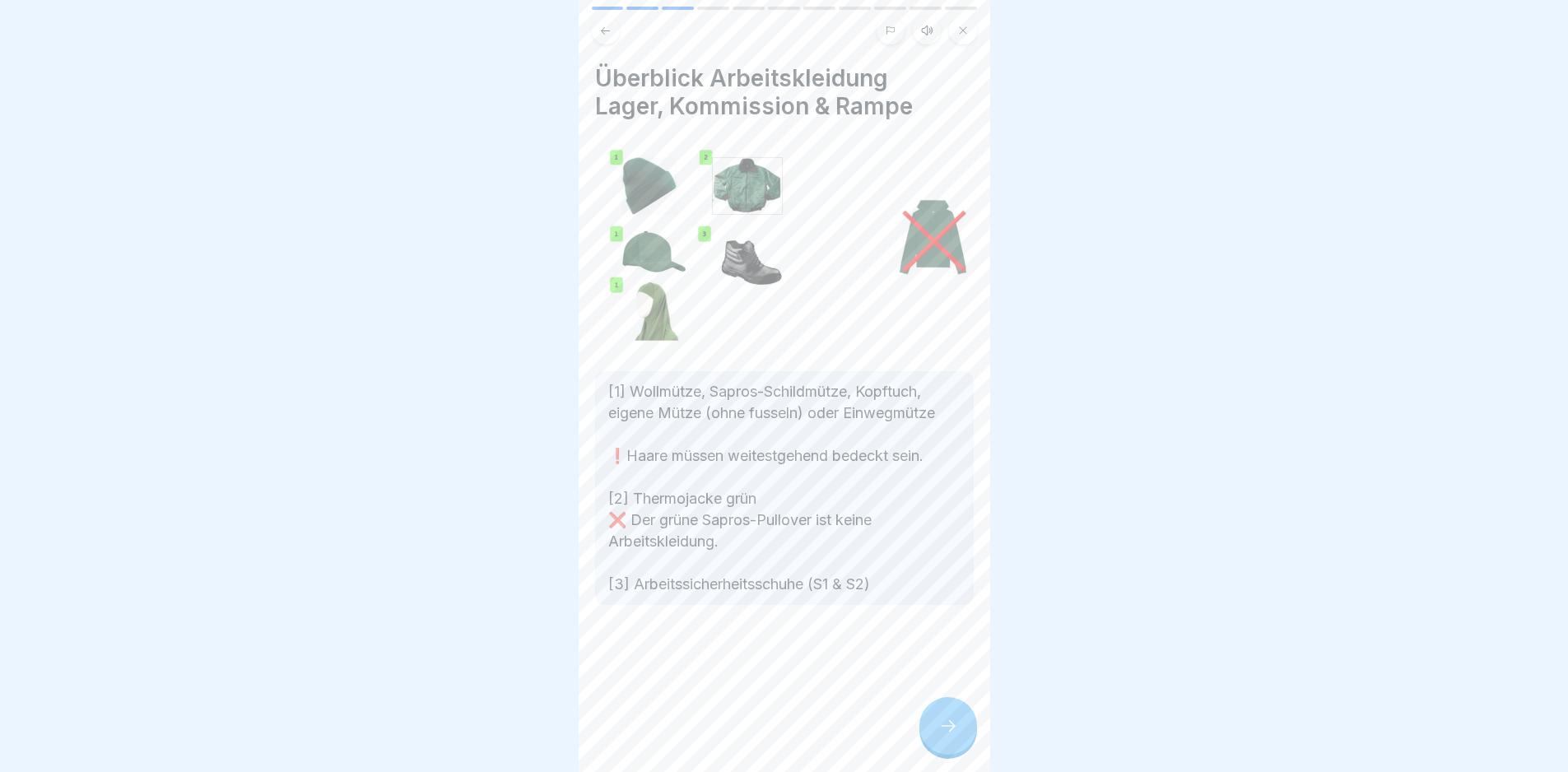
click at [789, 546] on icon at bounding box center [948, 726] width 19 height 19
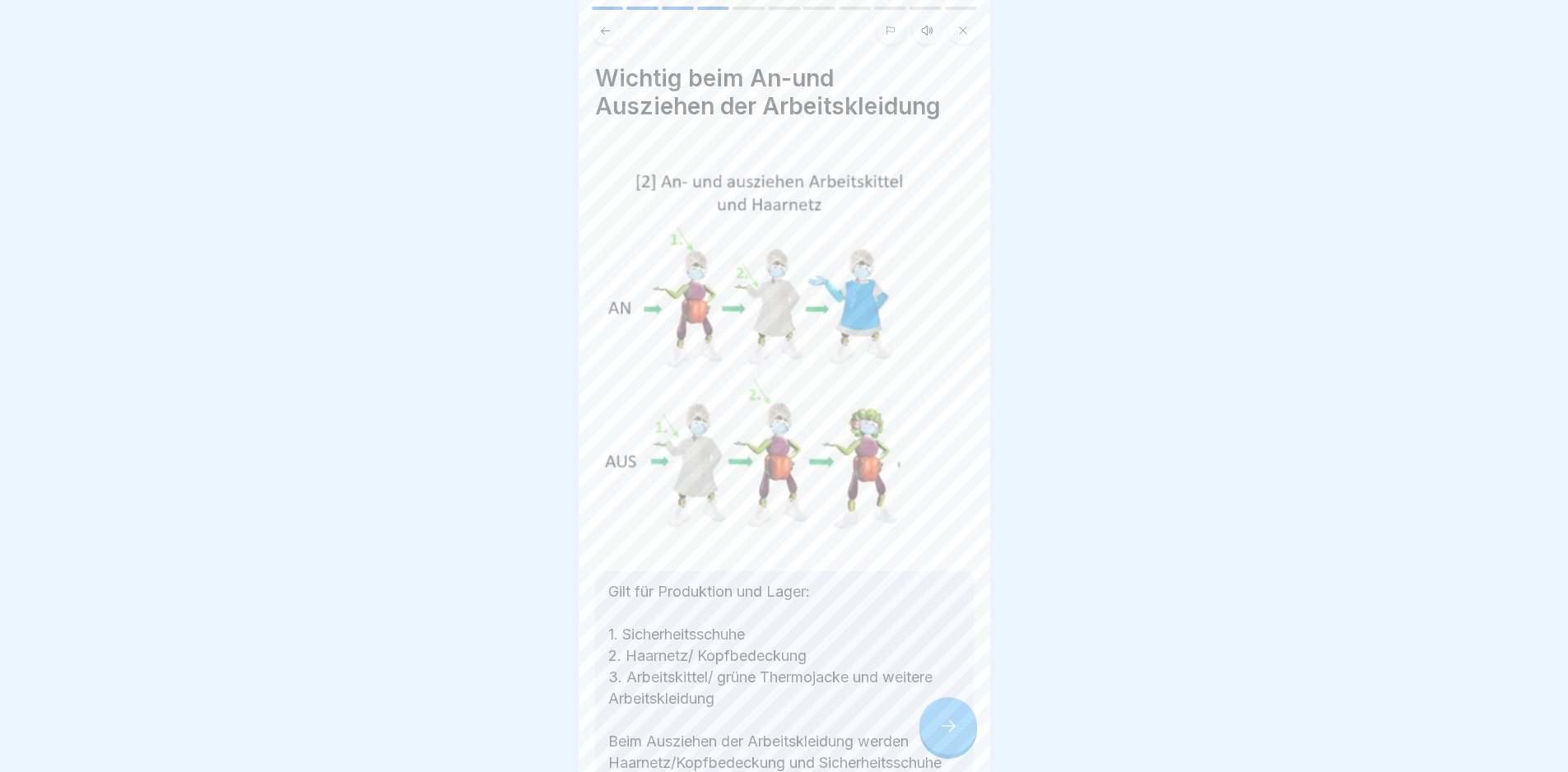
click at [789, 546] on icon at bounding box center [948, 726] width 19 height 19
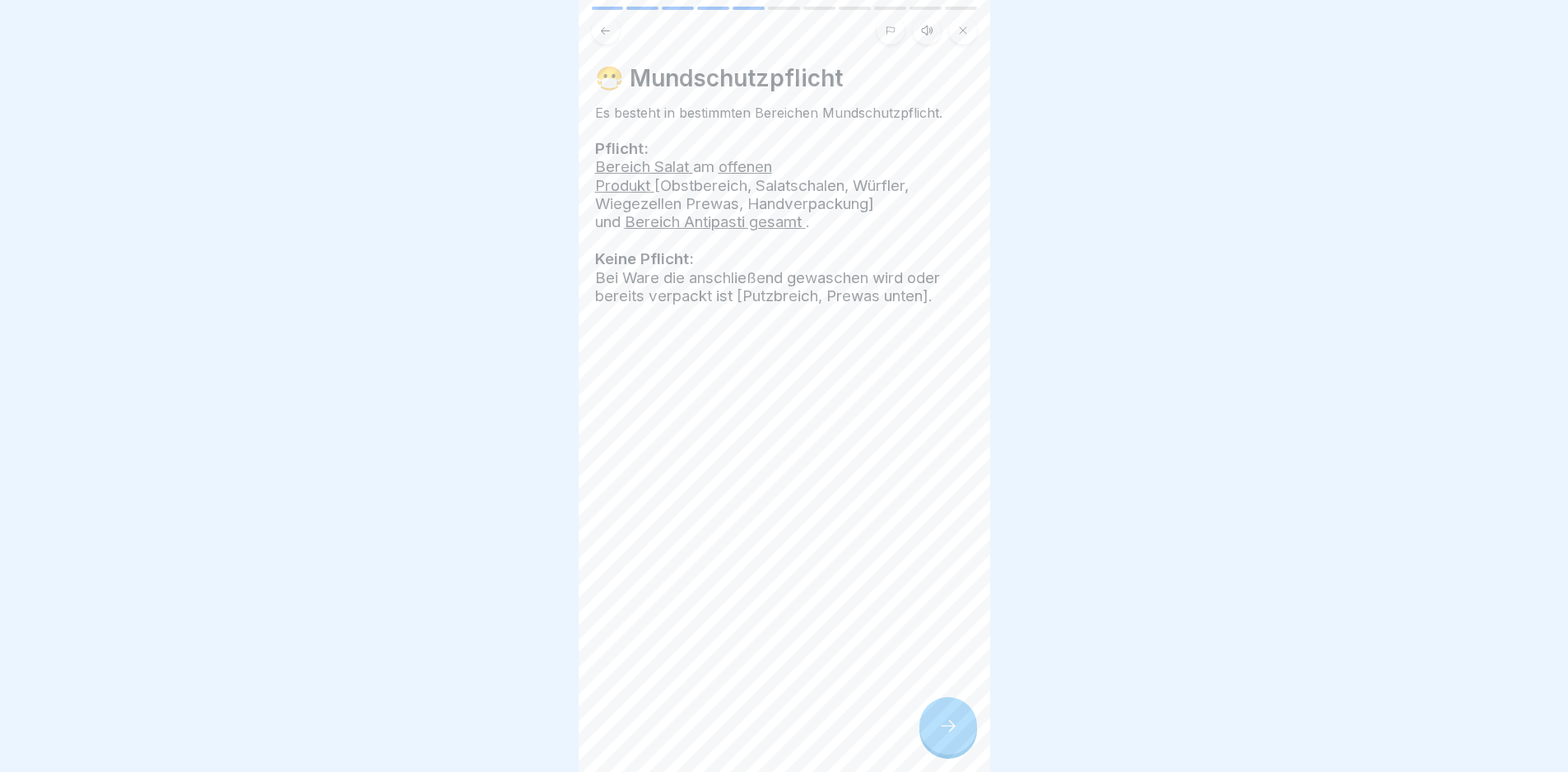
click at [789, 546] on icon at bounding box center [948, 726] width 19 height 19
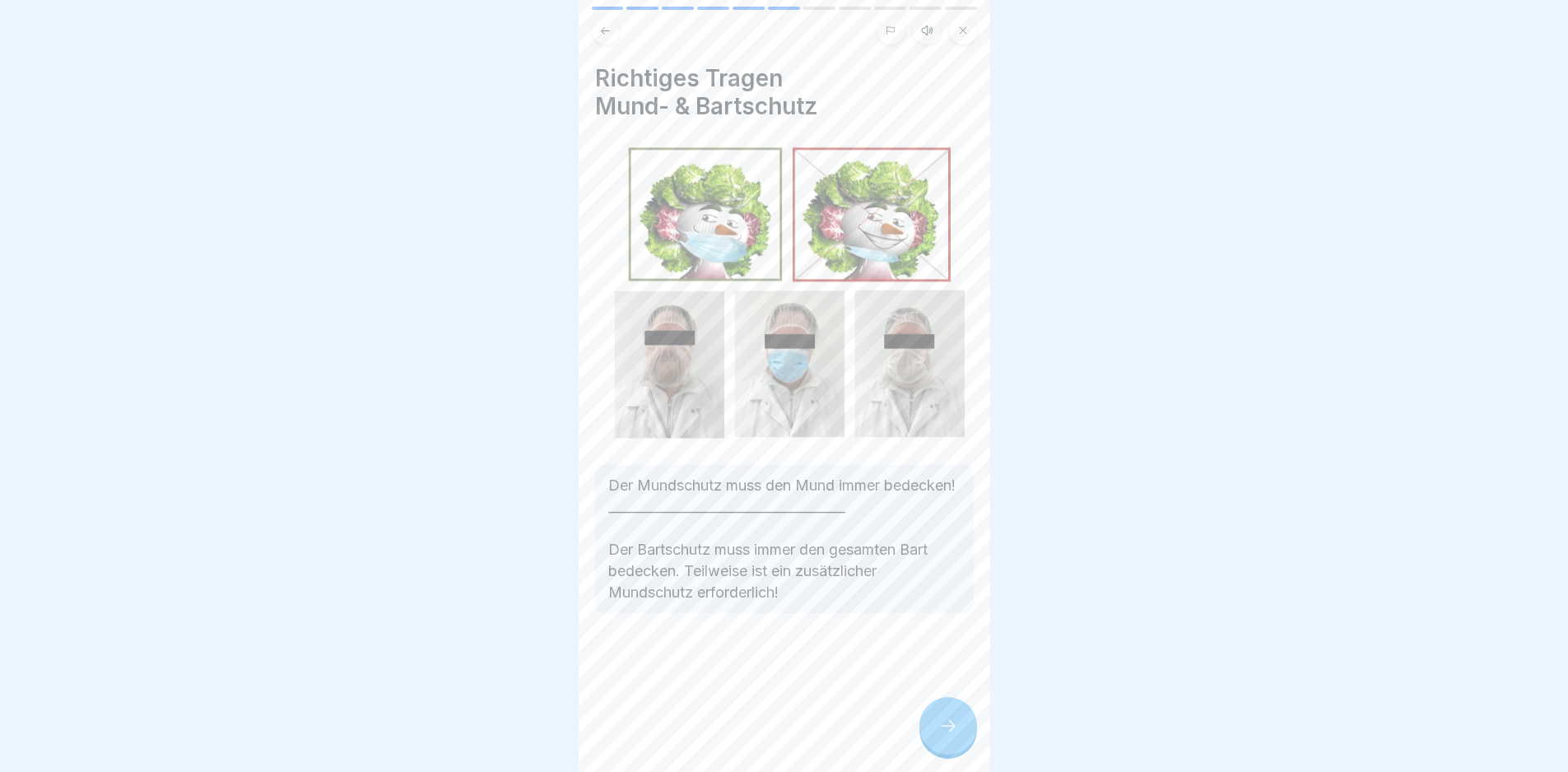
click at [789, 546] on div at bounding box center [948, 726] width 58 height 58
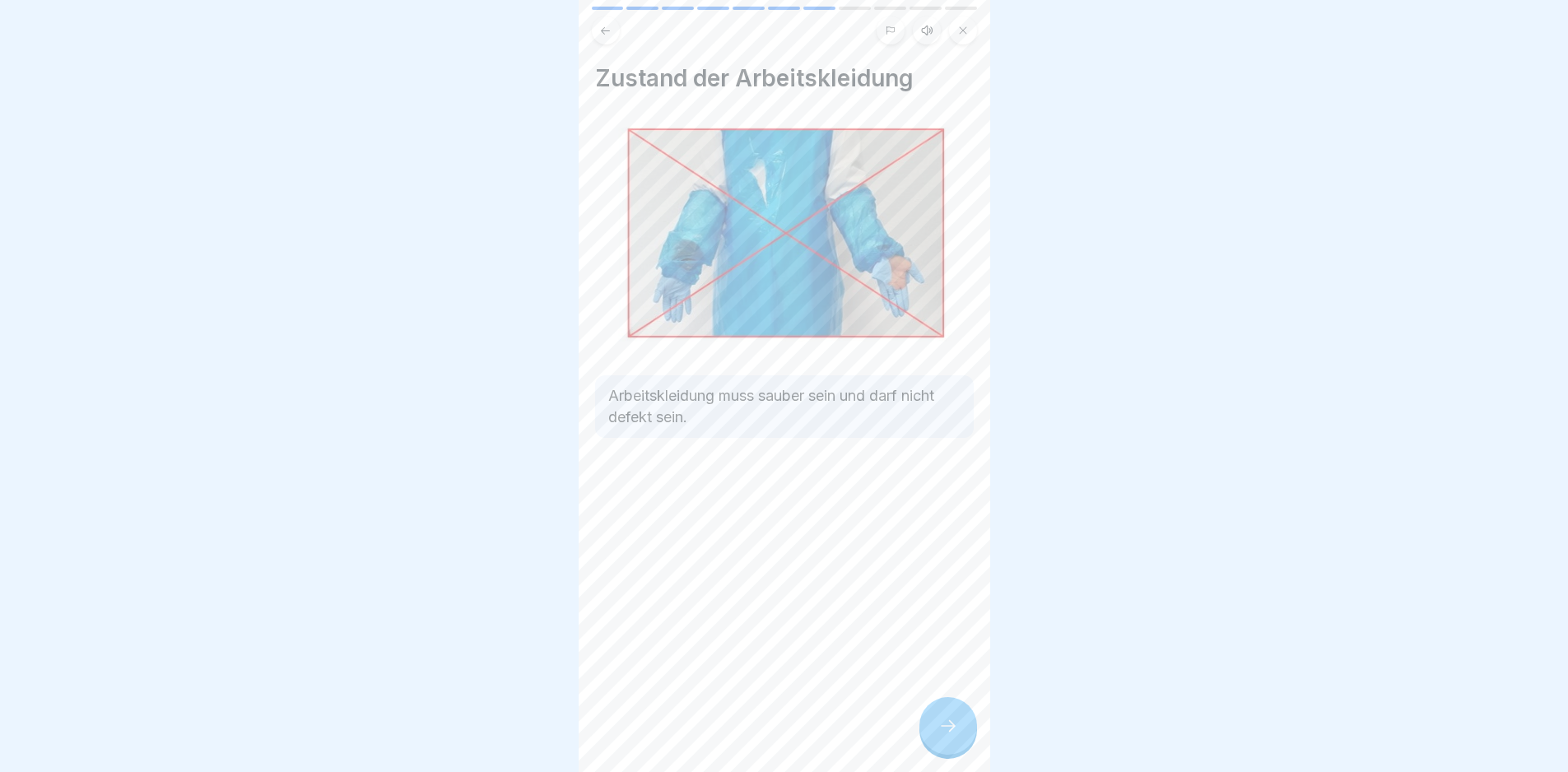
click at [789, 546] on div at bounding box center [948, 726] width 58 height 58
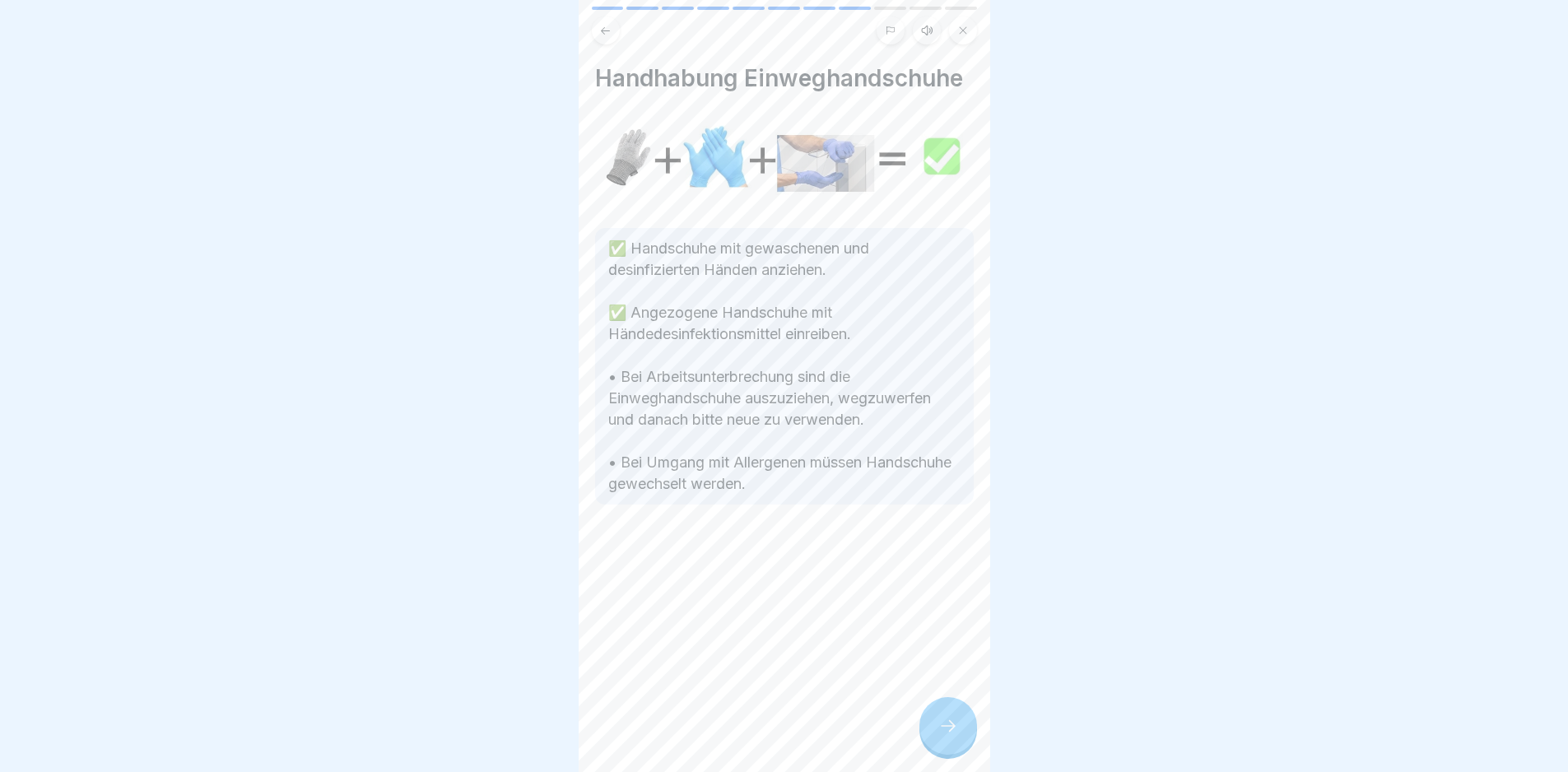
click at [789, 546] on div at bounding box center [948, 726] width 58 height 58
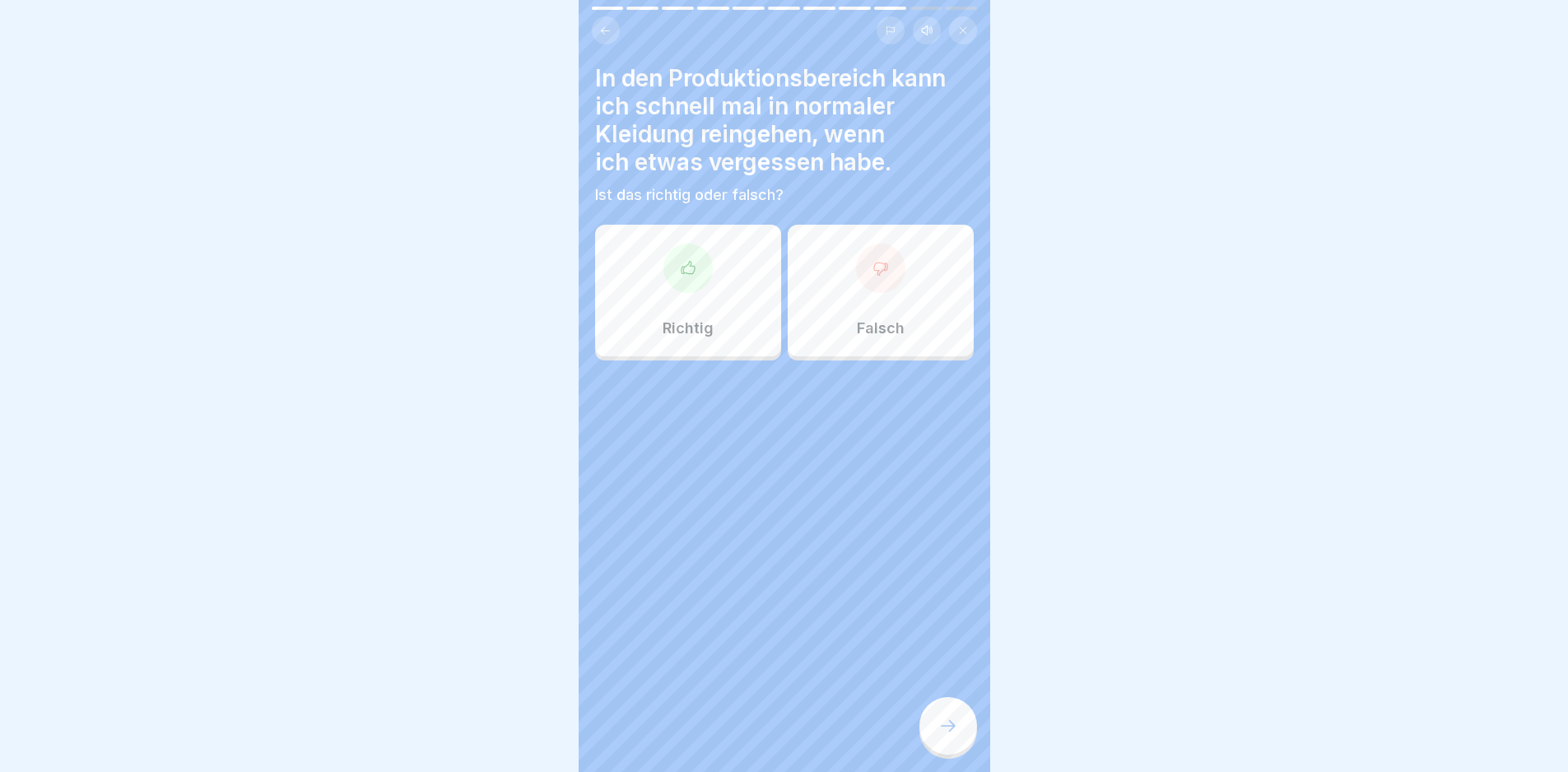
click at [789, 264] on icon at bounding box center [880, 268] width 16 height 16
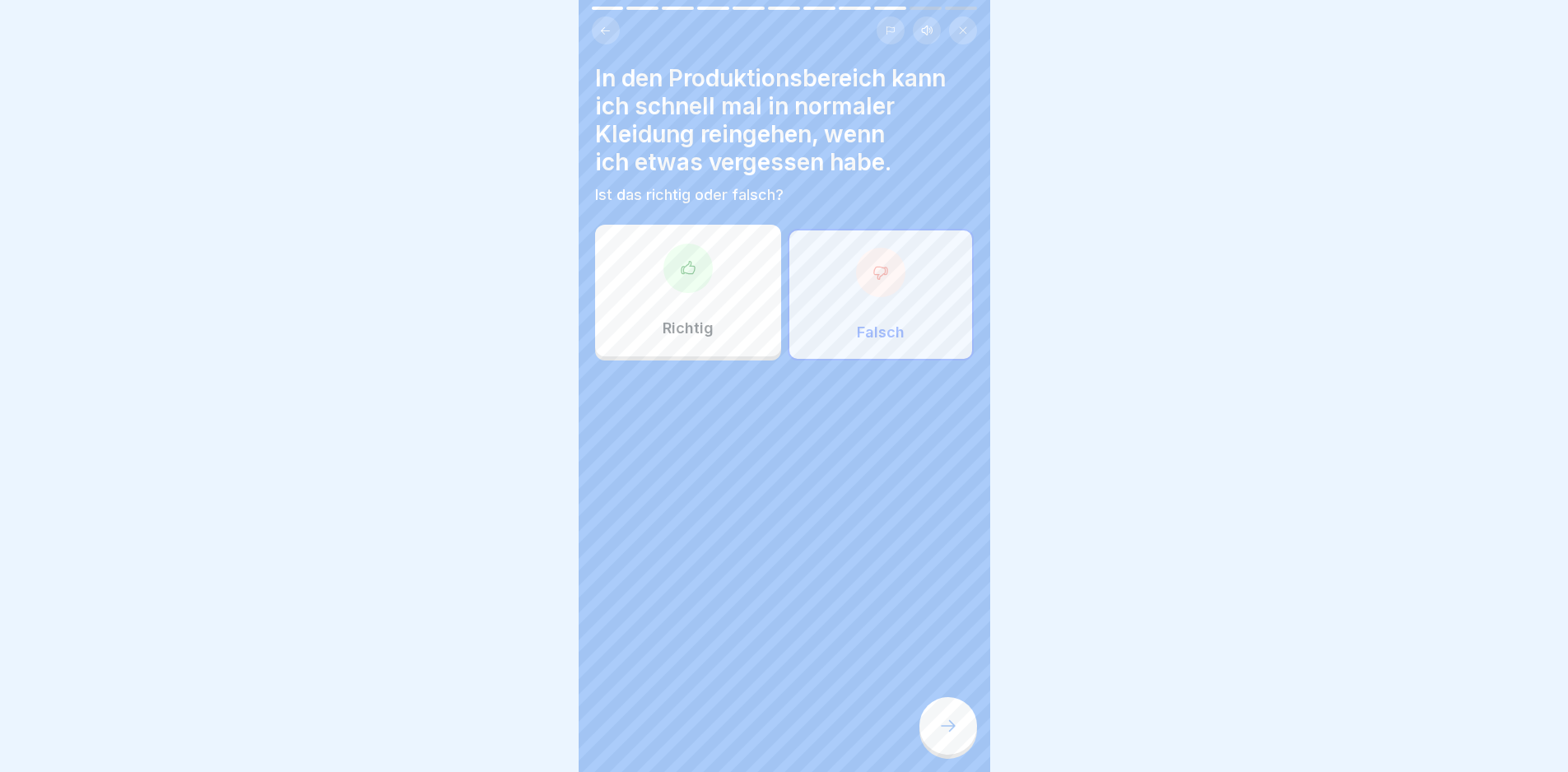
click at [789, 546] on div at bounding box center [948, 726] width 58 height 58
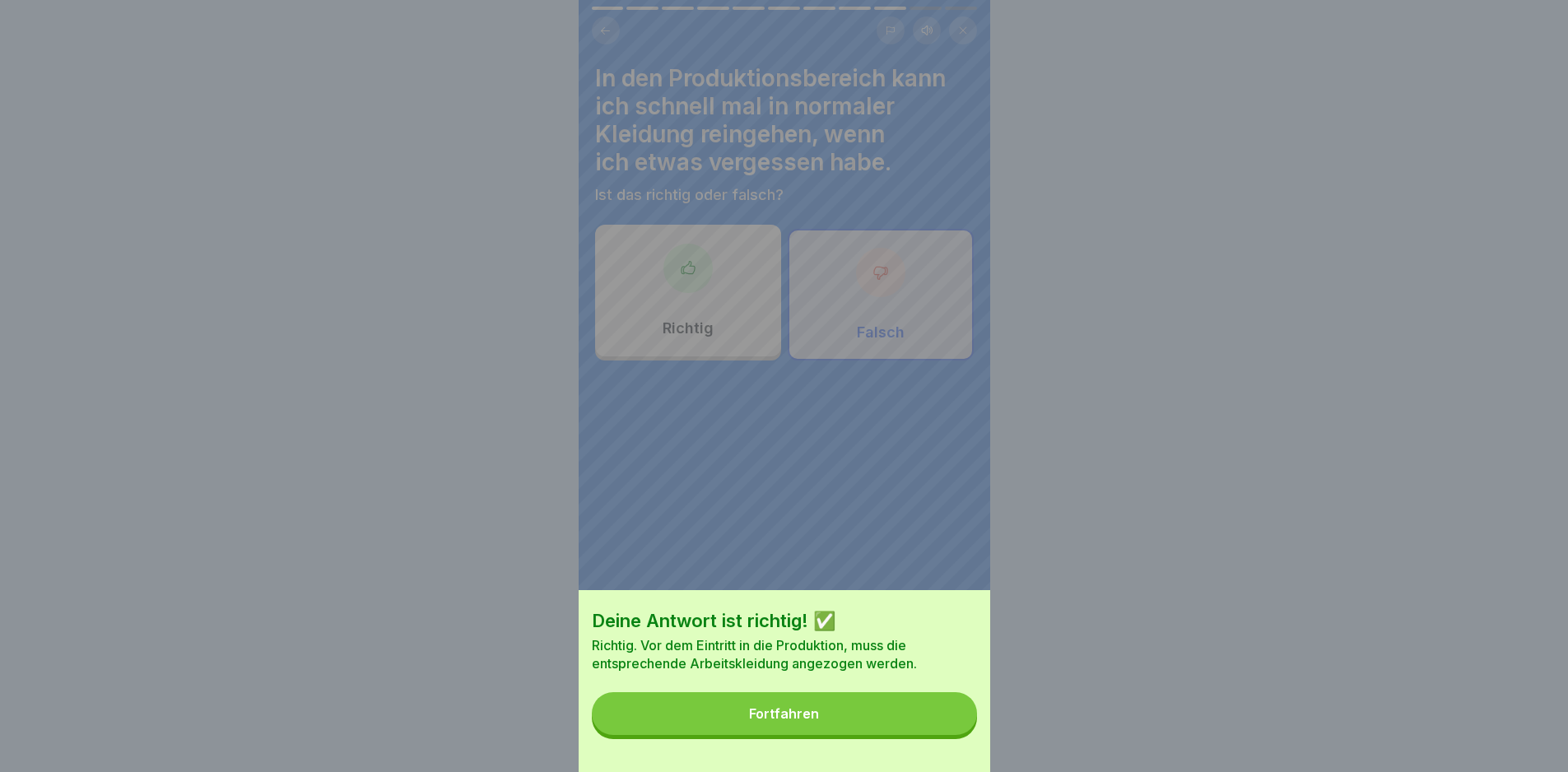
click at [789, 546] on button "Fortfahren" at bounding box center [784, 714] width 385 height 43
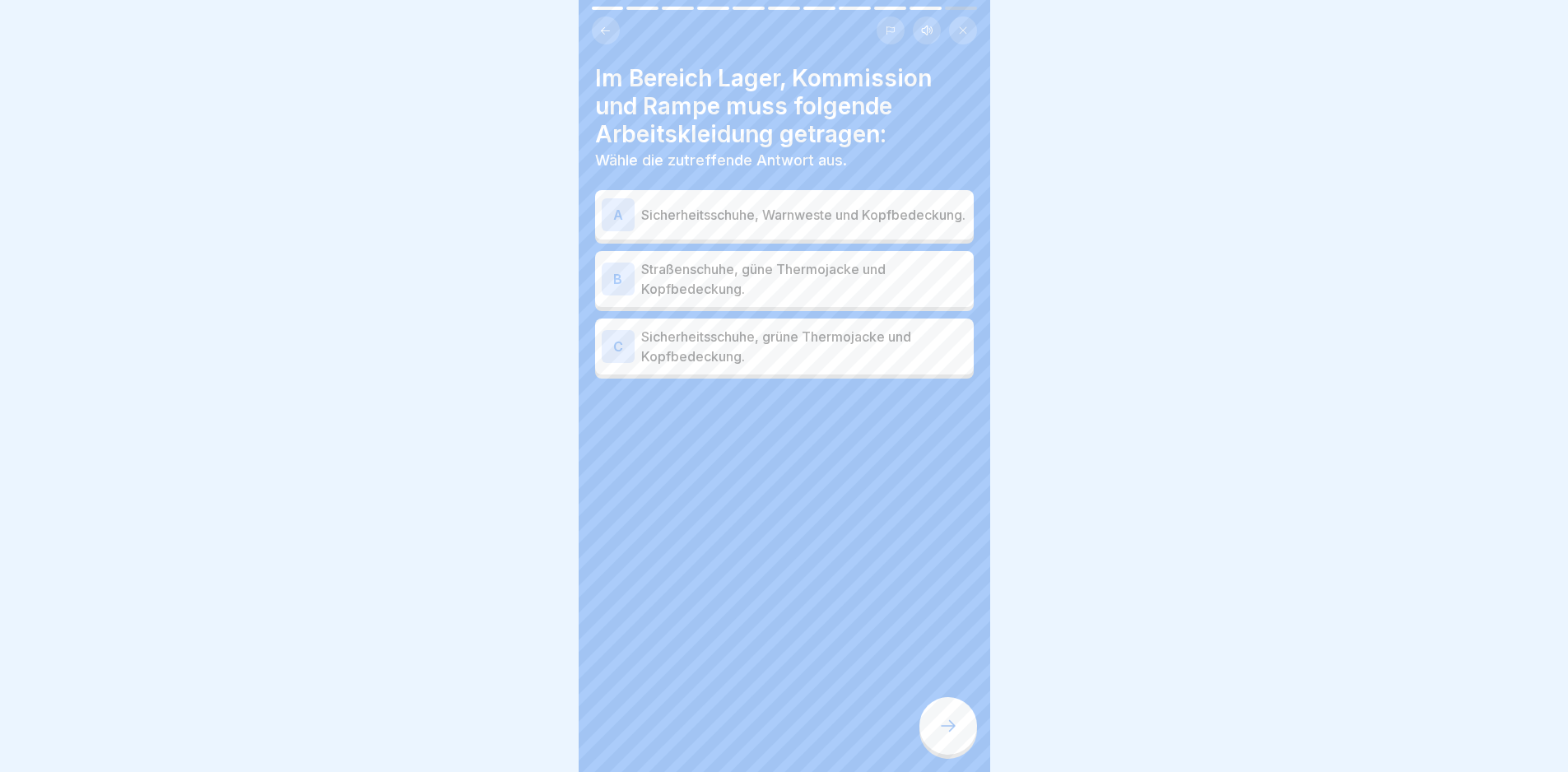
click at [789, 225] on p "Sicherheitsschuhe, Warnweste und Kopfbedeckung." at bounding box center [804, 215] width 326 height 19
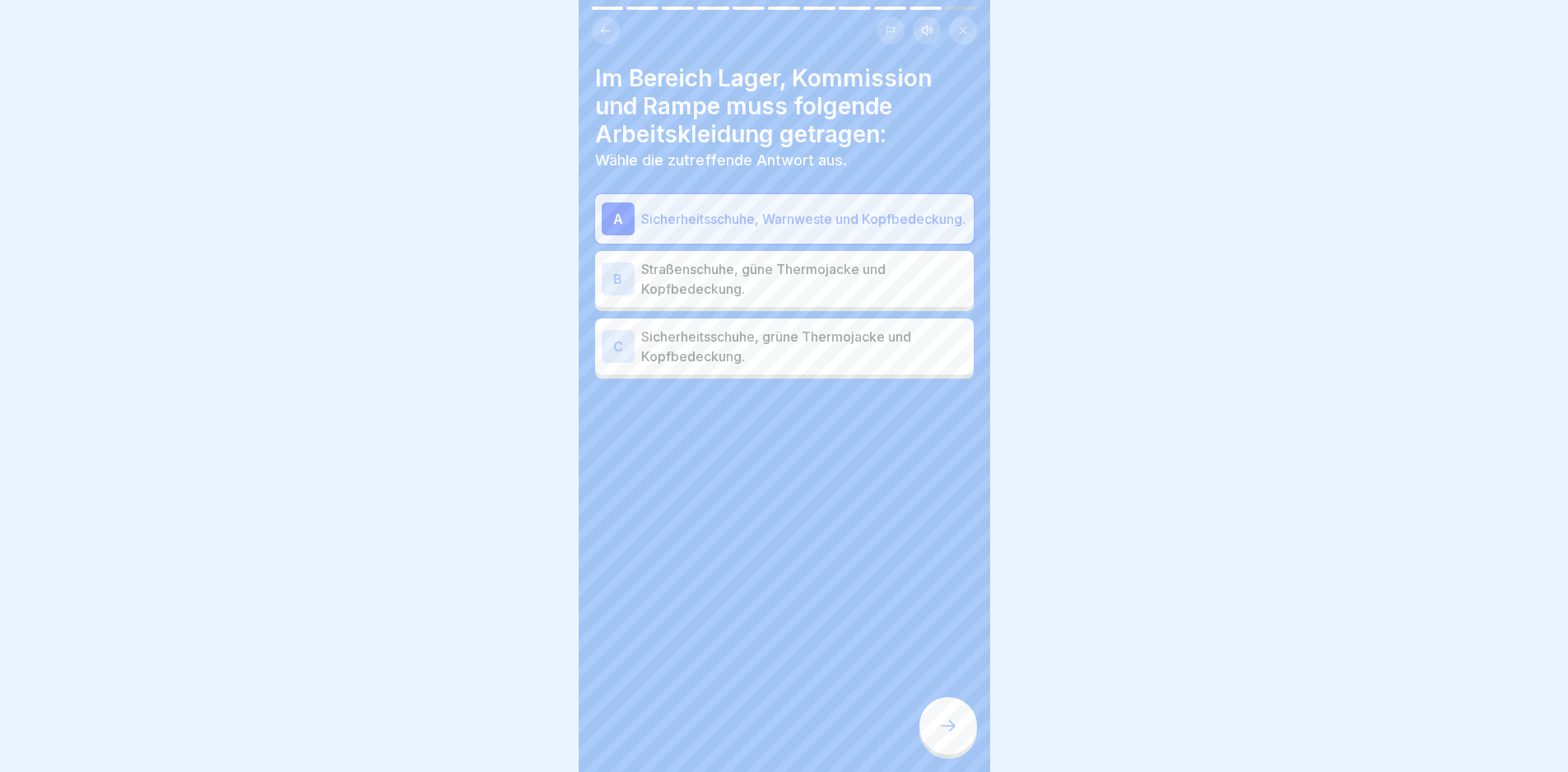
click at [789, 349] on p "Sicherheitsschuhe, grüne Thermojacke und Kopfbedeckung." at bounding box center [804, 346] width 326 height 40
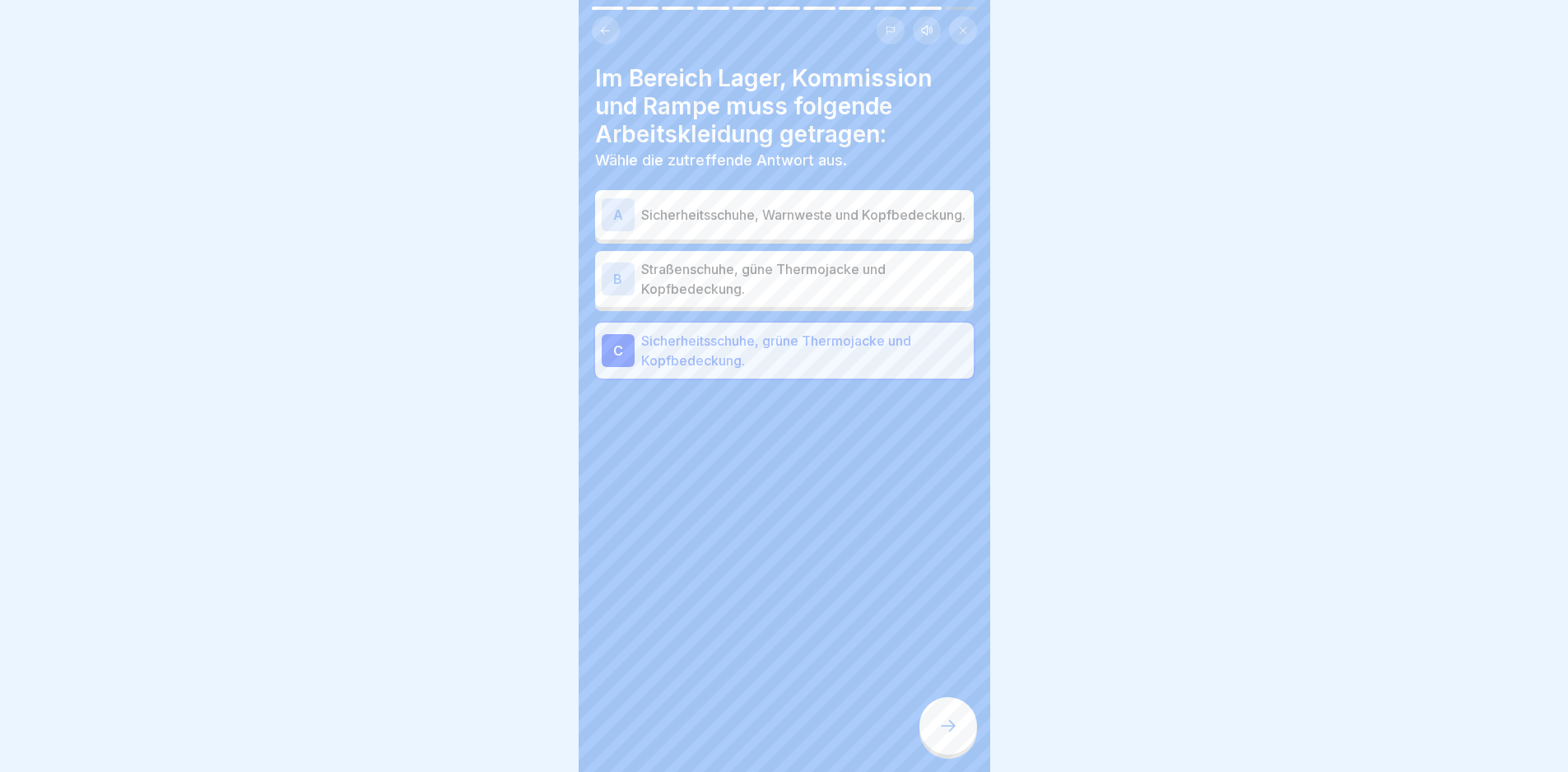
click at [789, 546] on div at bounding box center [948, 726] width 58 height 58
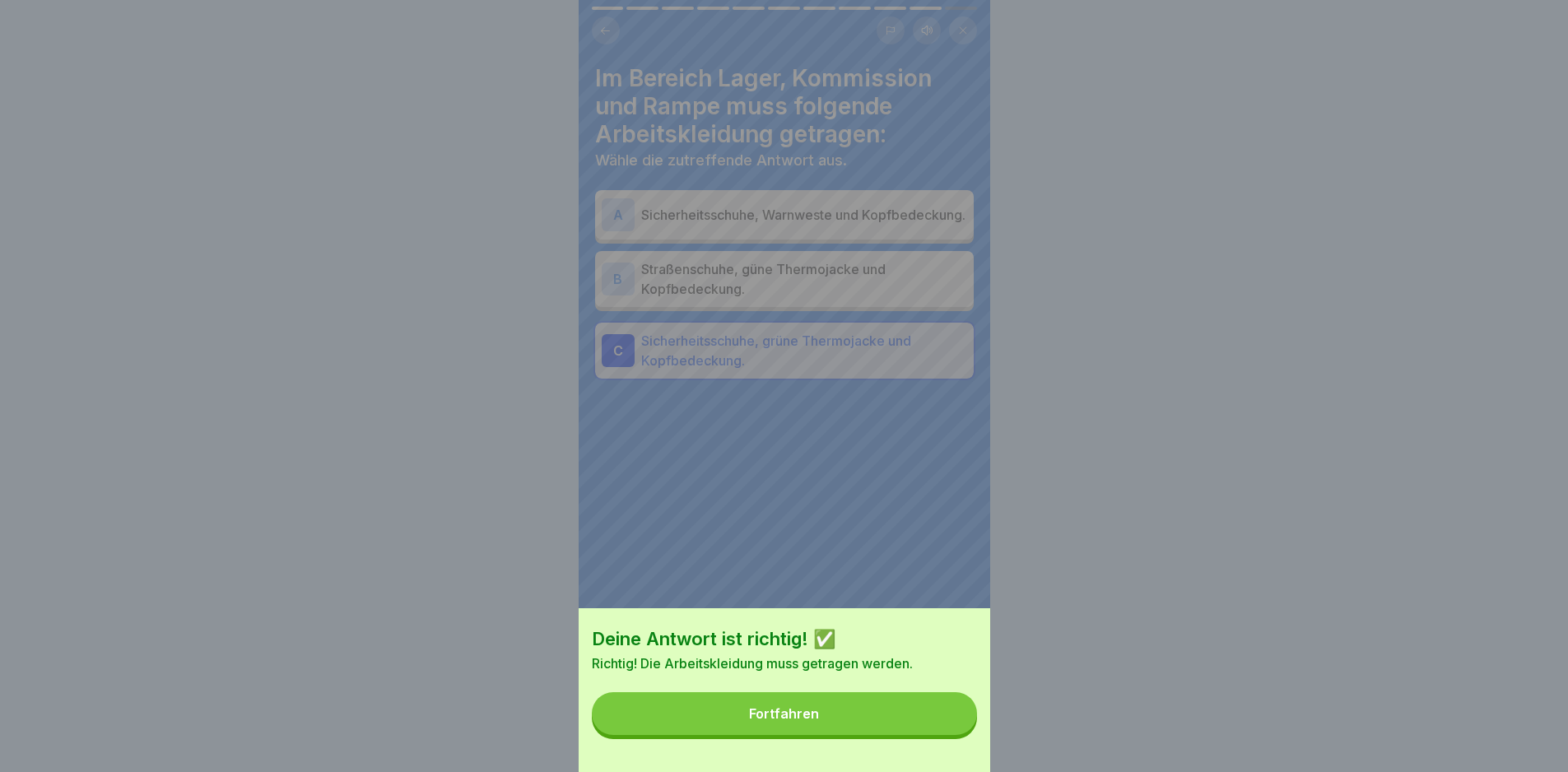
click at [789, 546] on button "Fortfahren" at bounding box center [784, 714] width 385 height 43
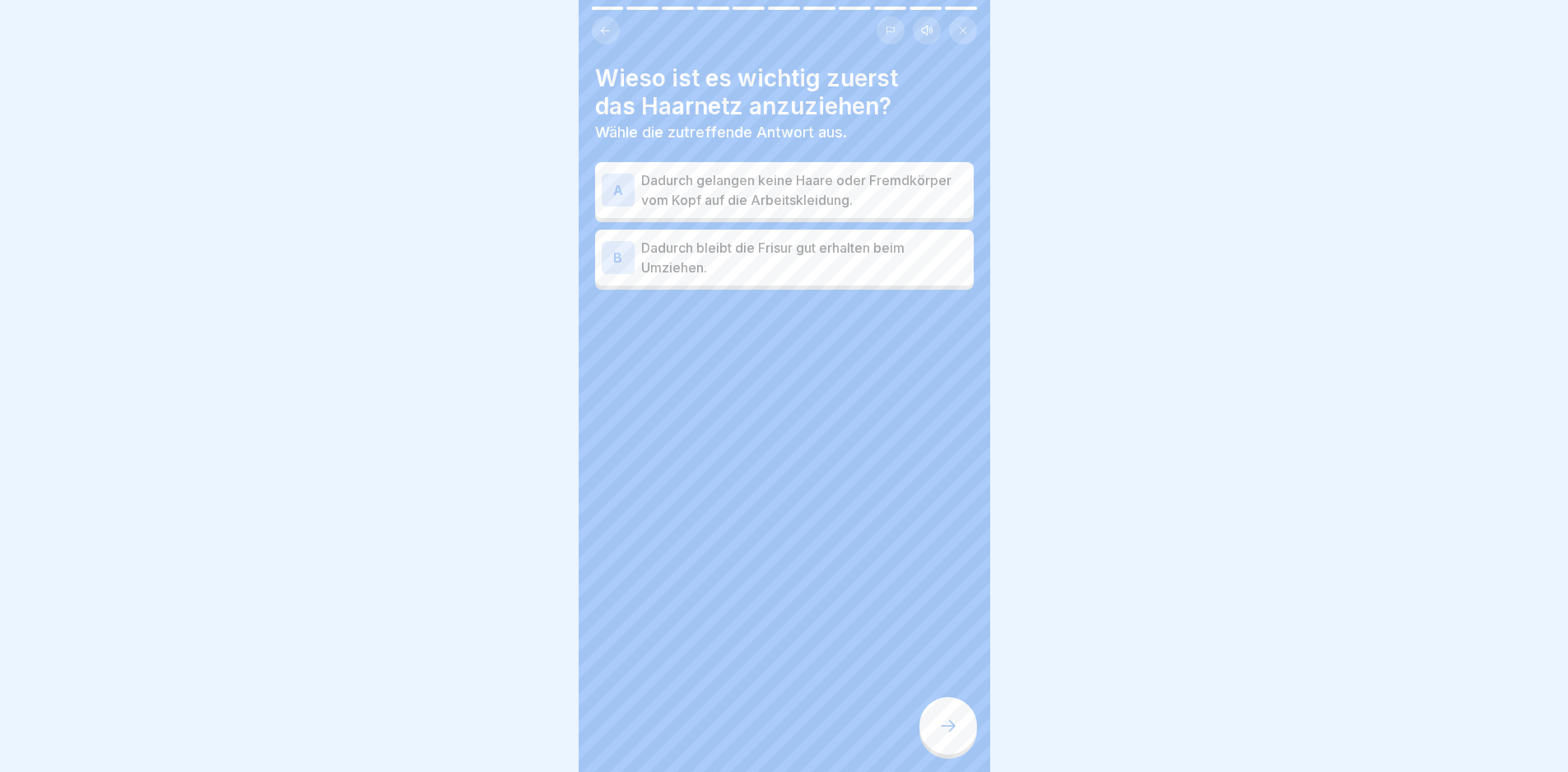
click at [789, 188] on p "Dadurch gelangen keine Haare oder Fremdkörper vom Kopf auf die Arbeitskleidung." at bounding box center [804, 190] width 326 height 40
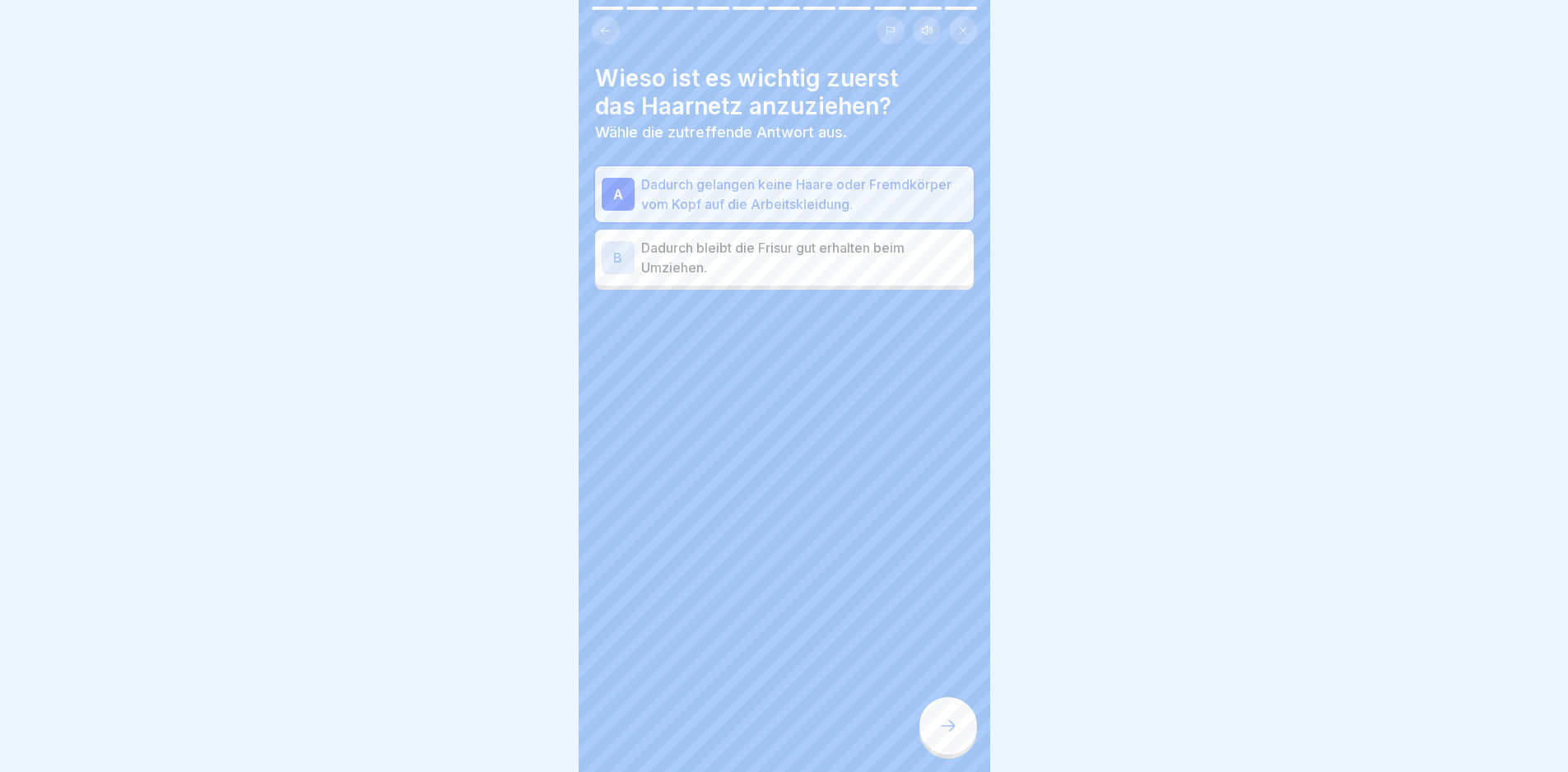
click at [789, 546] on div at bounding box center [948, 726] width 58 height 58
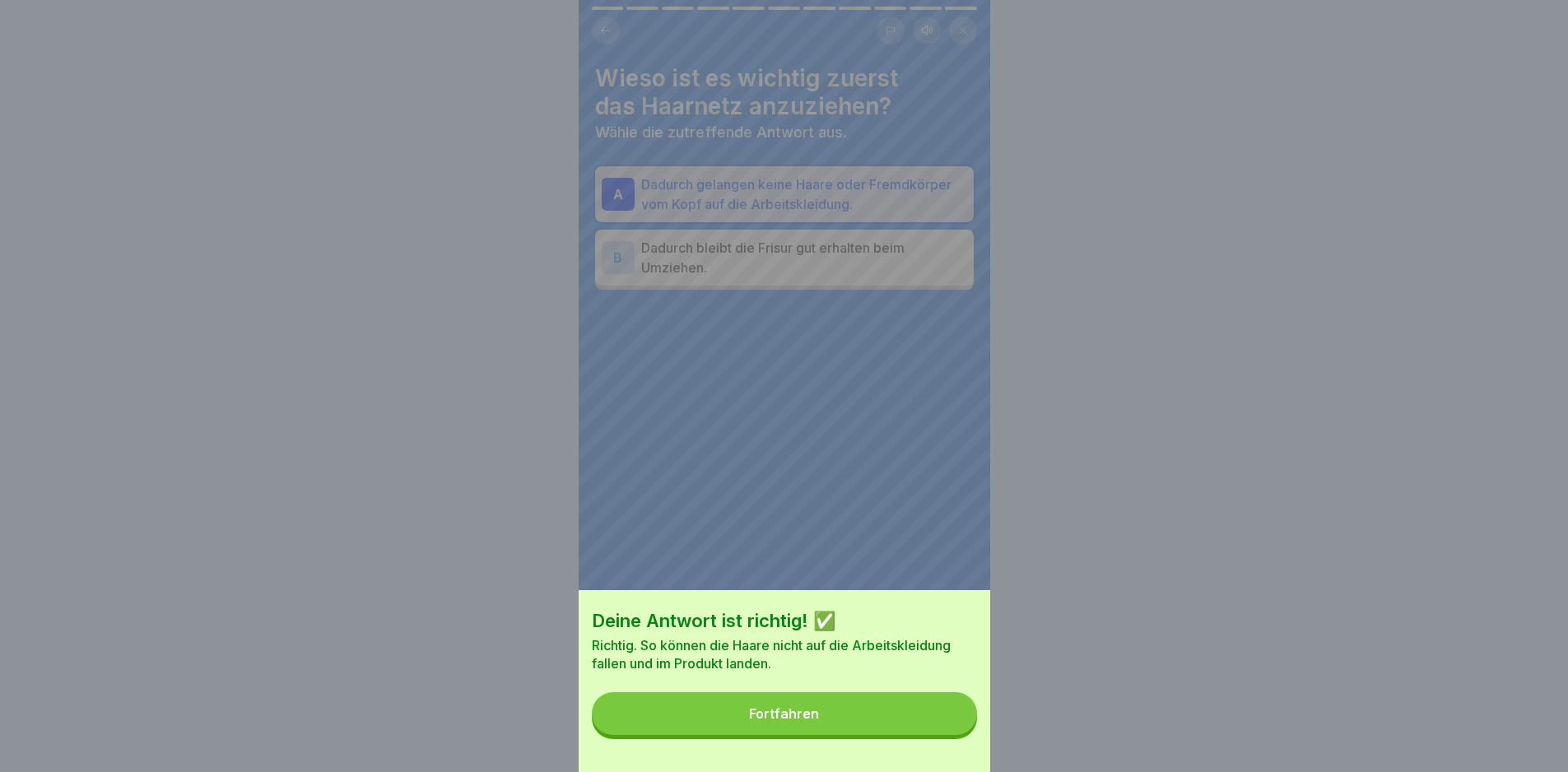
click at [760, 546] on button "Fortfahren" at bounding box center [784, 714] width 385 height 43
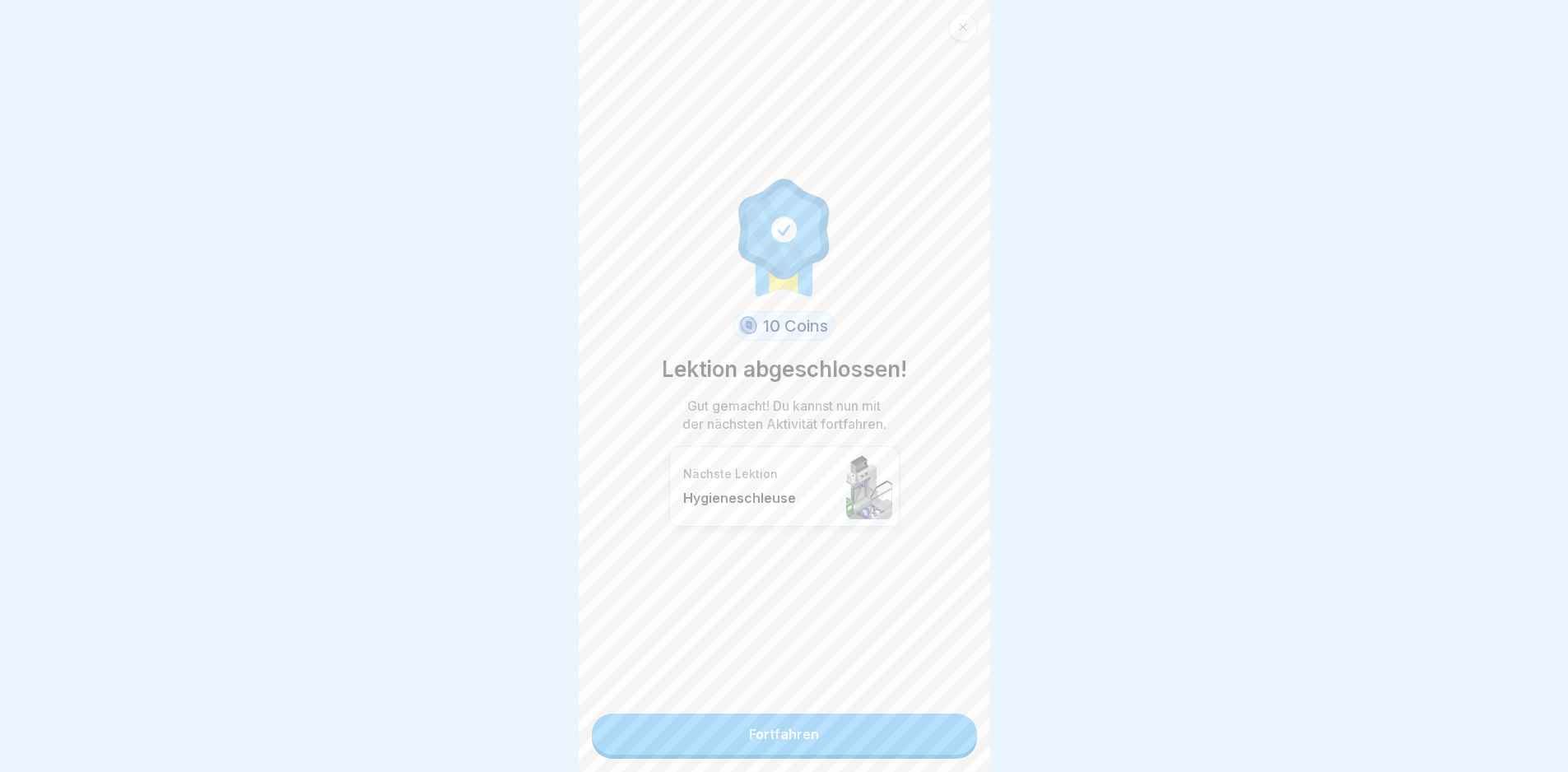
click at [789, 546] on link "Fortfahren" at bounding box center [784, 734] width 385 height 42
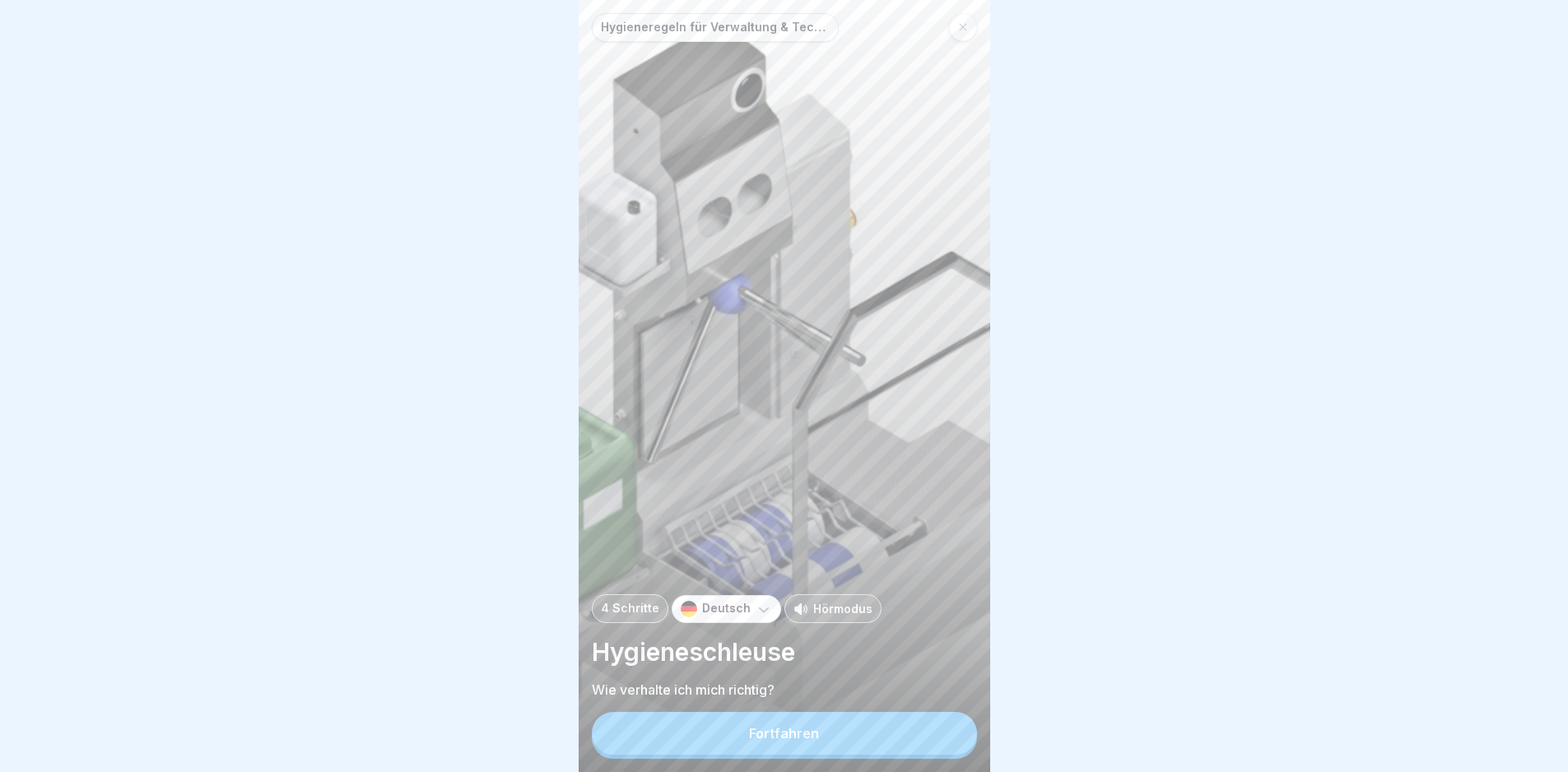
click at [789, 546] on div "Hygieneschleuse Wie verhalte ich mich richtig?" at bounding box center [784, 667] width 385 height 63
click at [782, 546] on div "Fortfahren" at bounding box center [784, 733] width 70 height 15
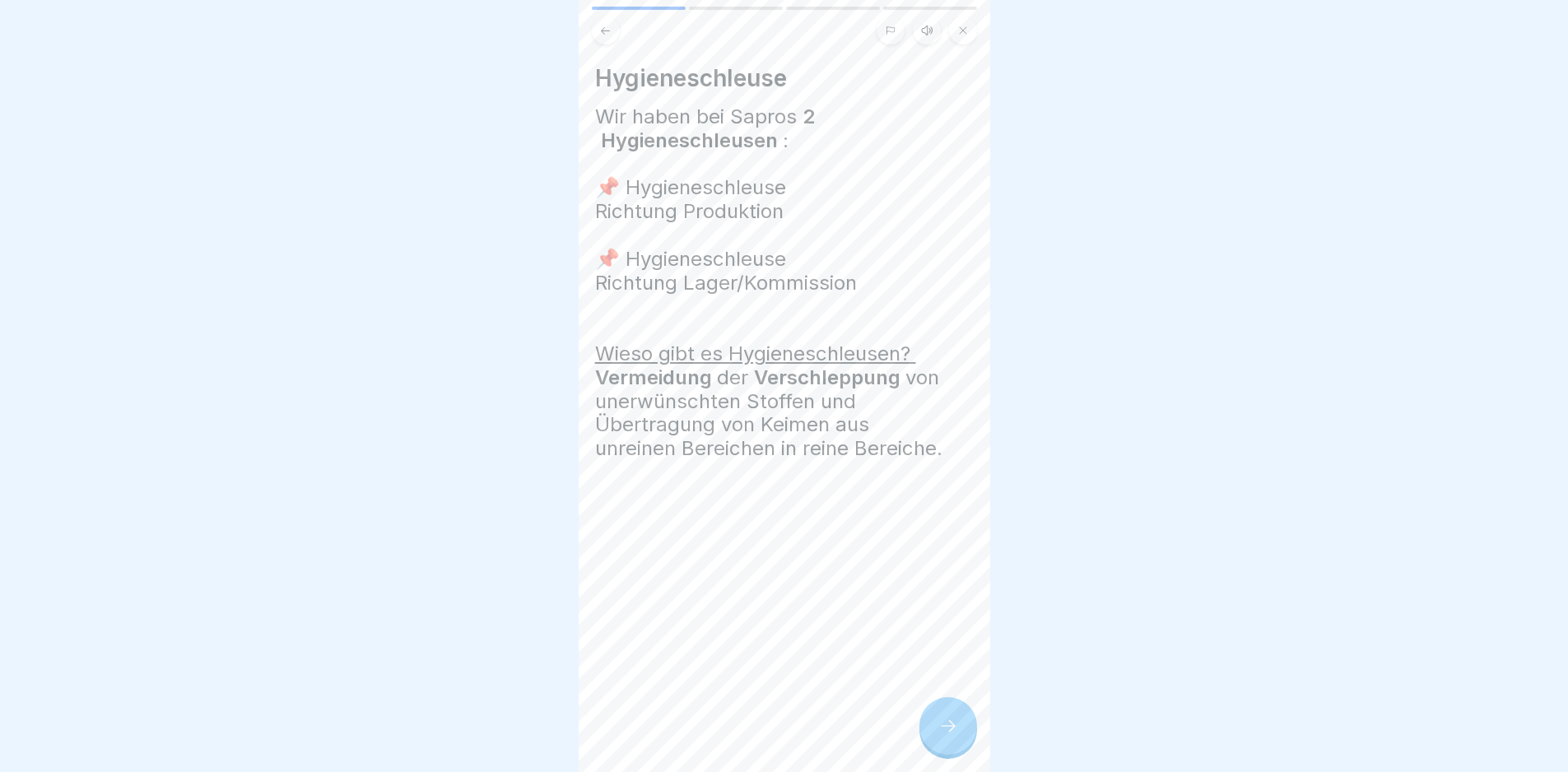
click at [789, 546] on icon at bounding box center [948, 726] width 19 height 19
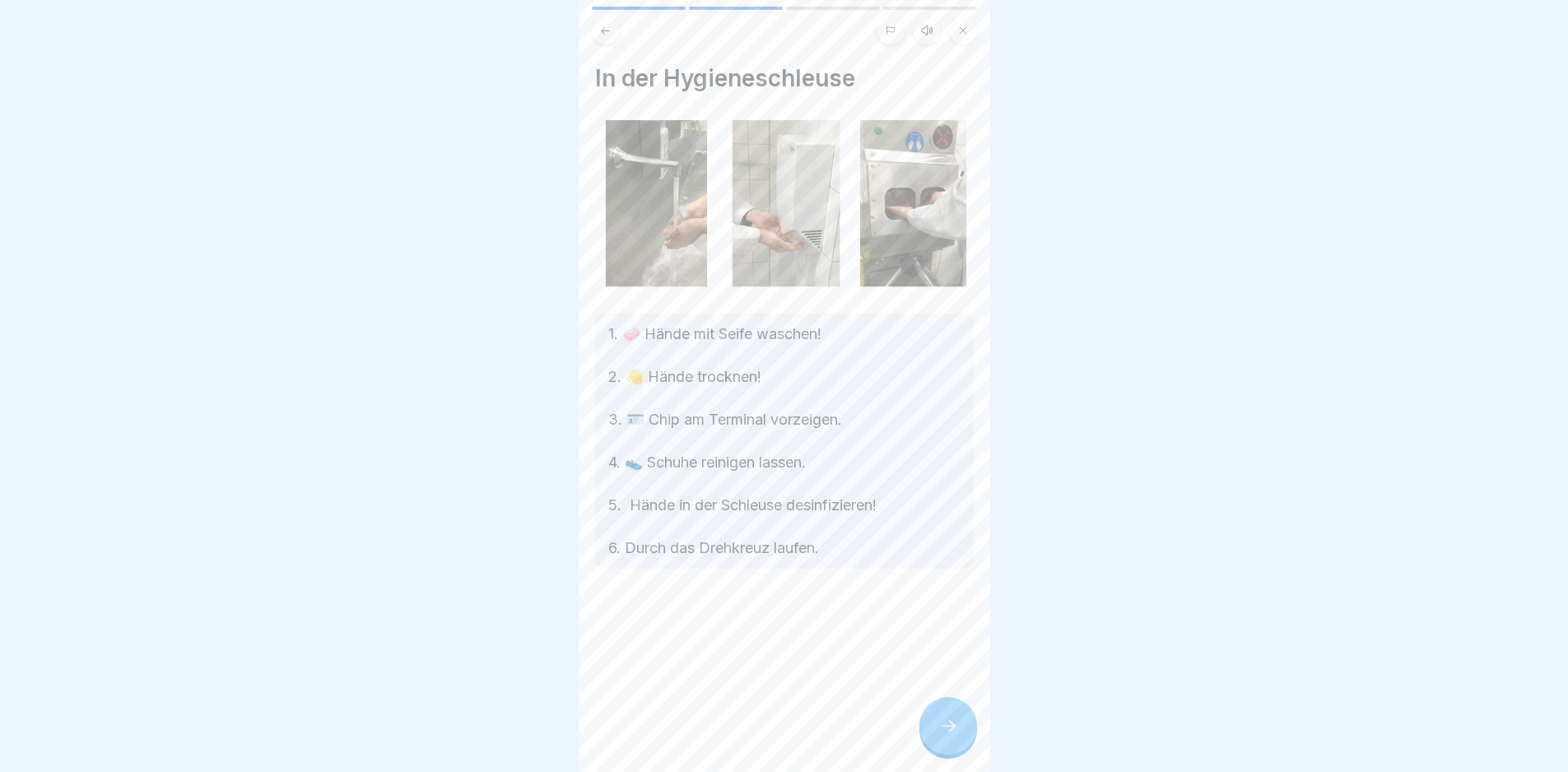
click at [789, 546] on div at bounding box center [948, 726] width 58 height 58
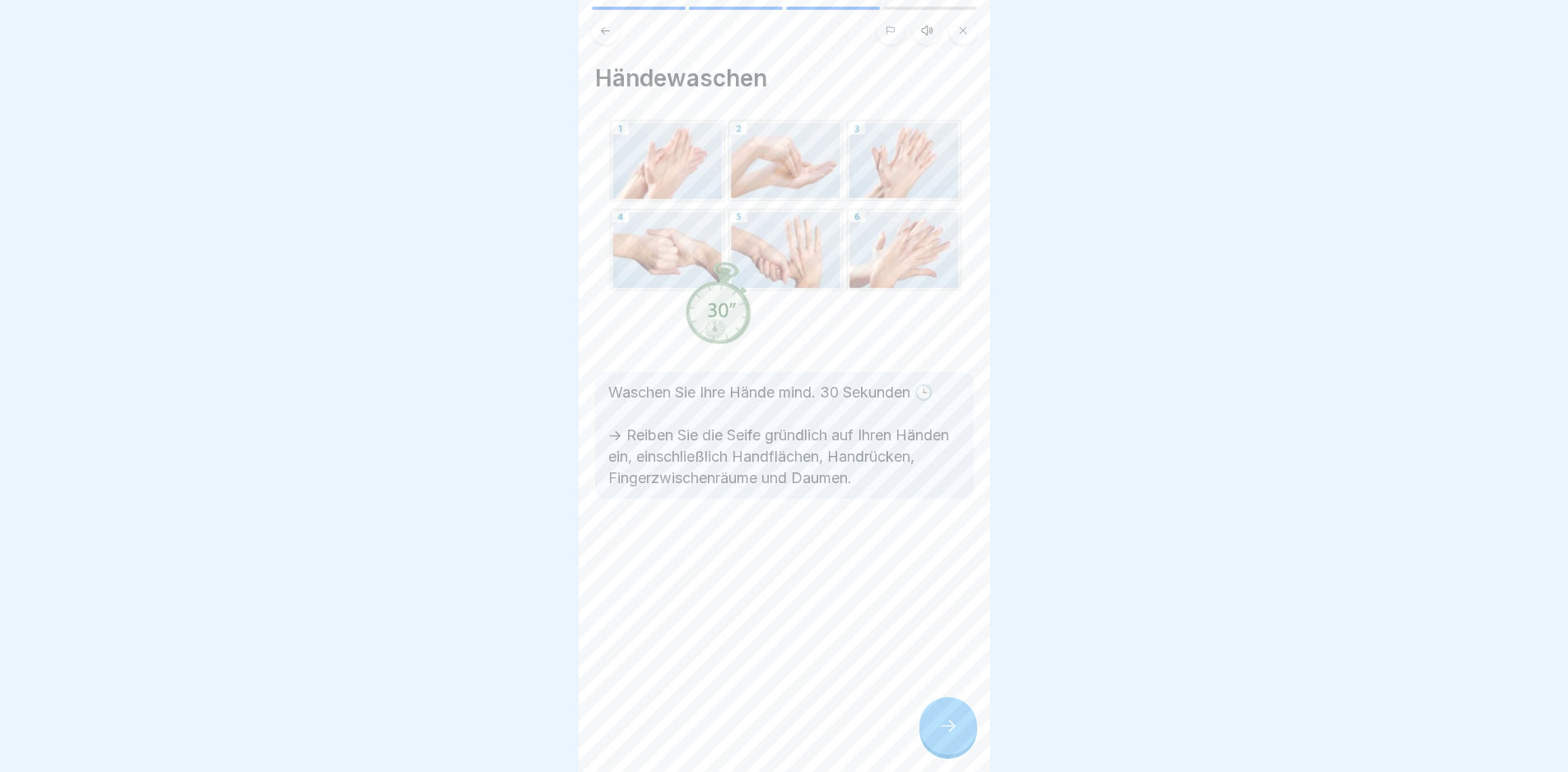
click at [789, 546] on div at bounding box center [948, 726] width 58 height 58
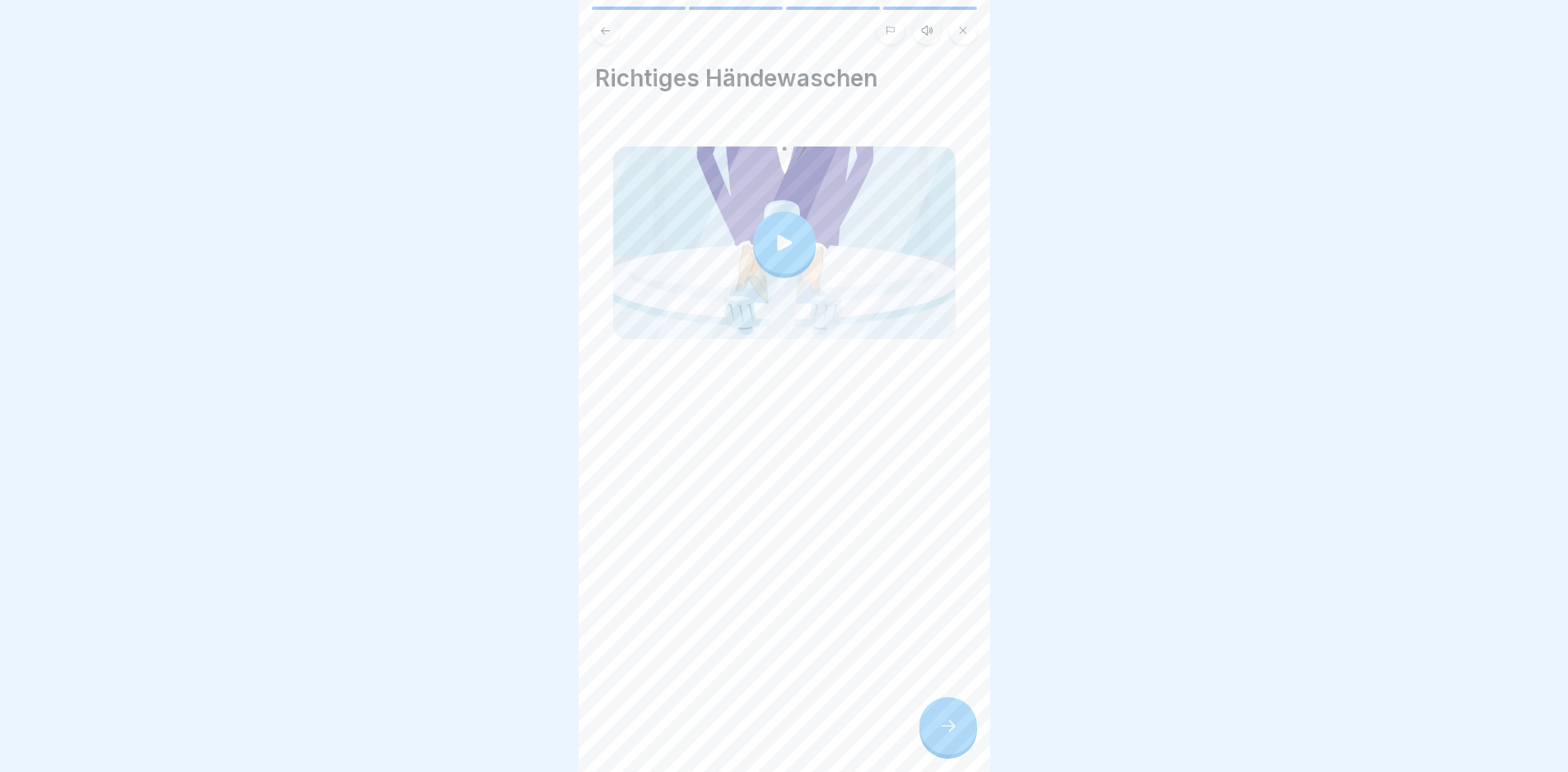
click at [789, 546] on div at bounding box center [948, 726] width 58 height 58
click at [789, 546] on icon at bounding box center [948, 726] width 19 height 19
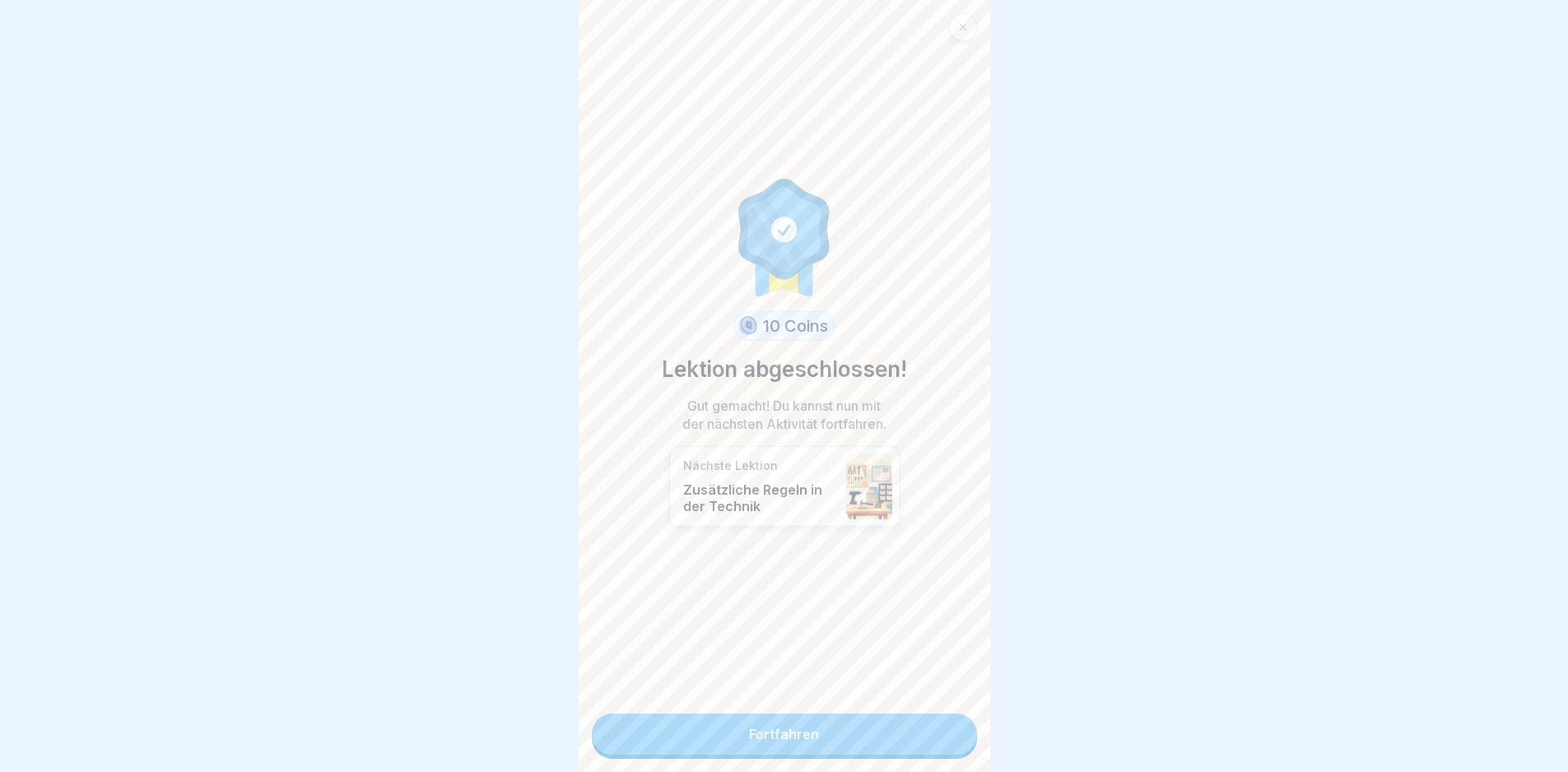
click at [789, 546] on link "Fortfahren" at bounding box center [784, 734] width 385 height 42
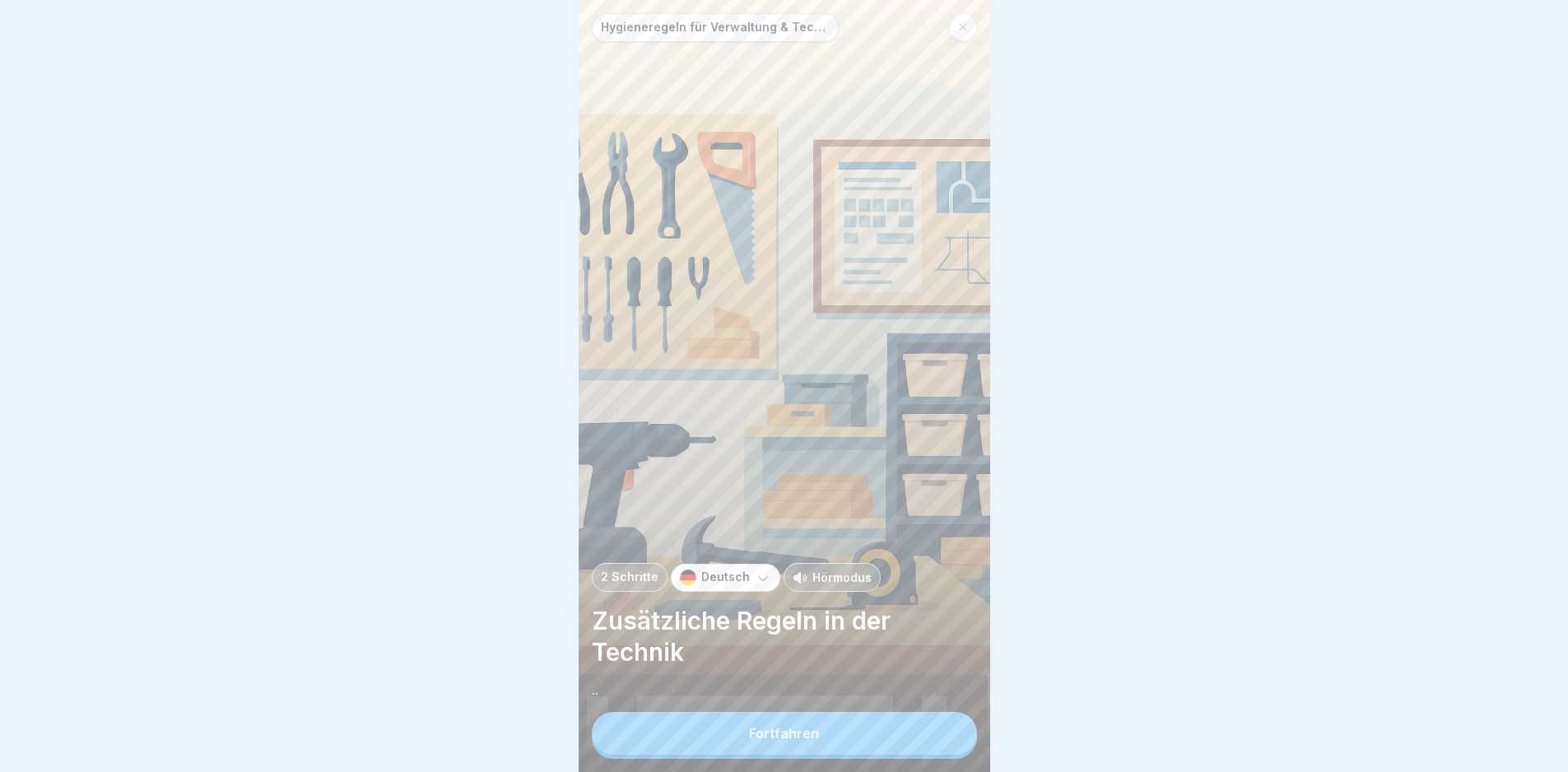
click at [789, 546] on button "Fortfahren" at bounding box center [784, 733] width 385 height 43
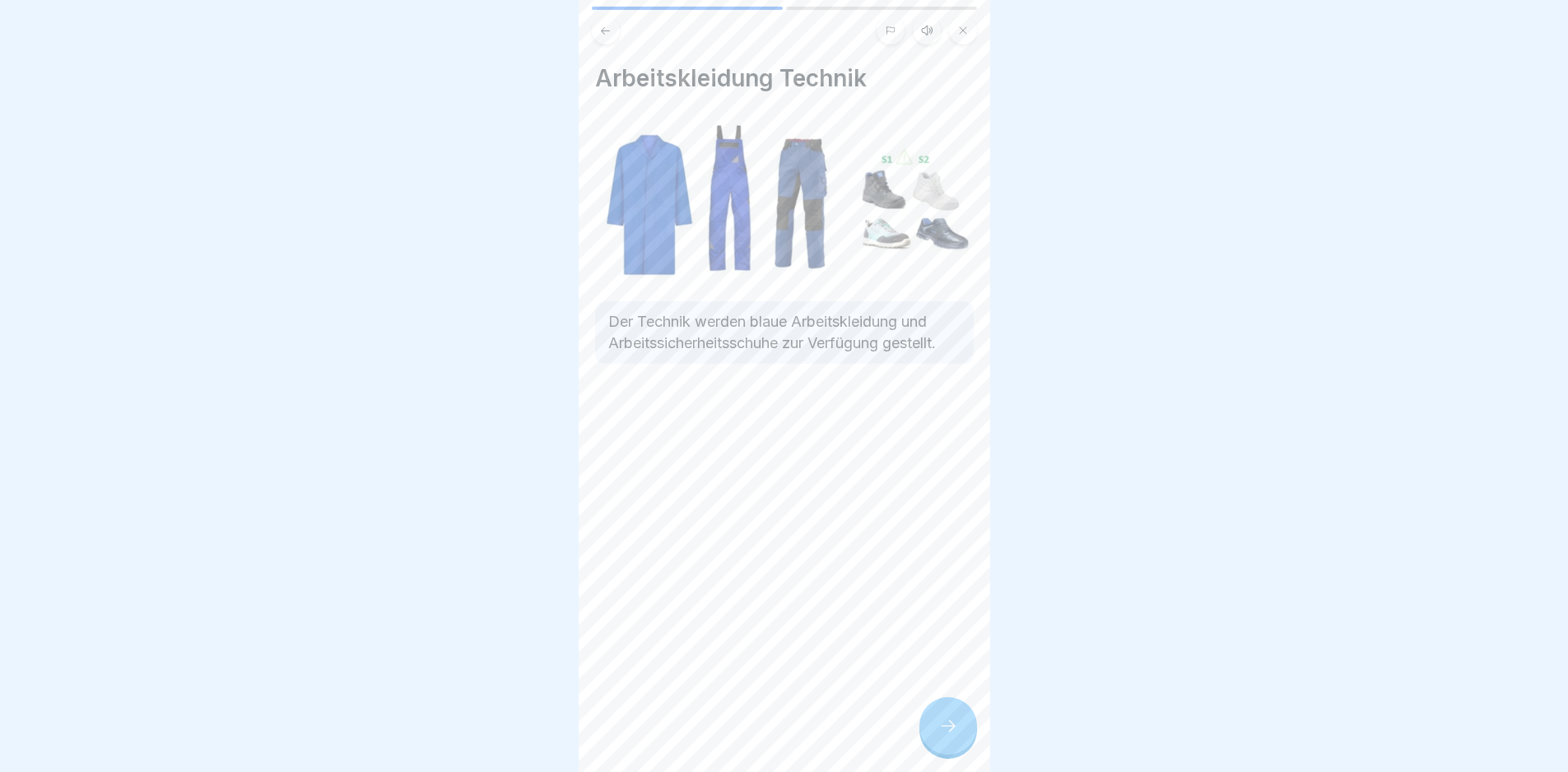
click at [789, 546] on div at bounding box center [948, 726] width 58 height 58
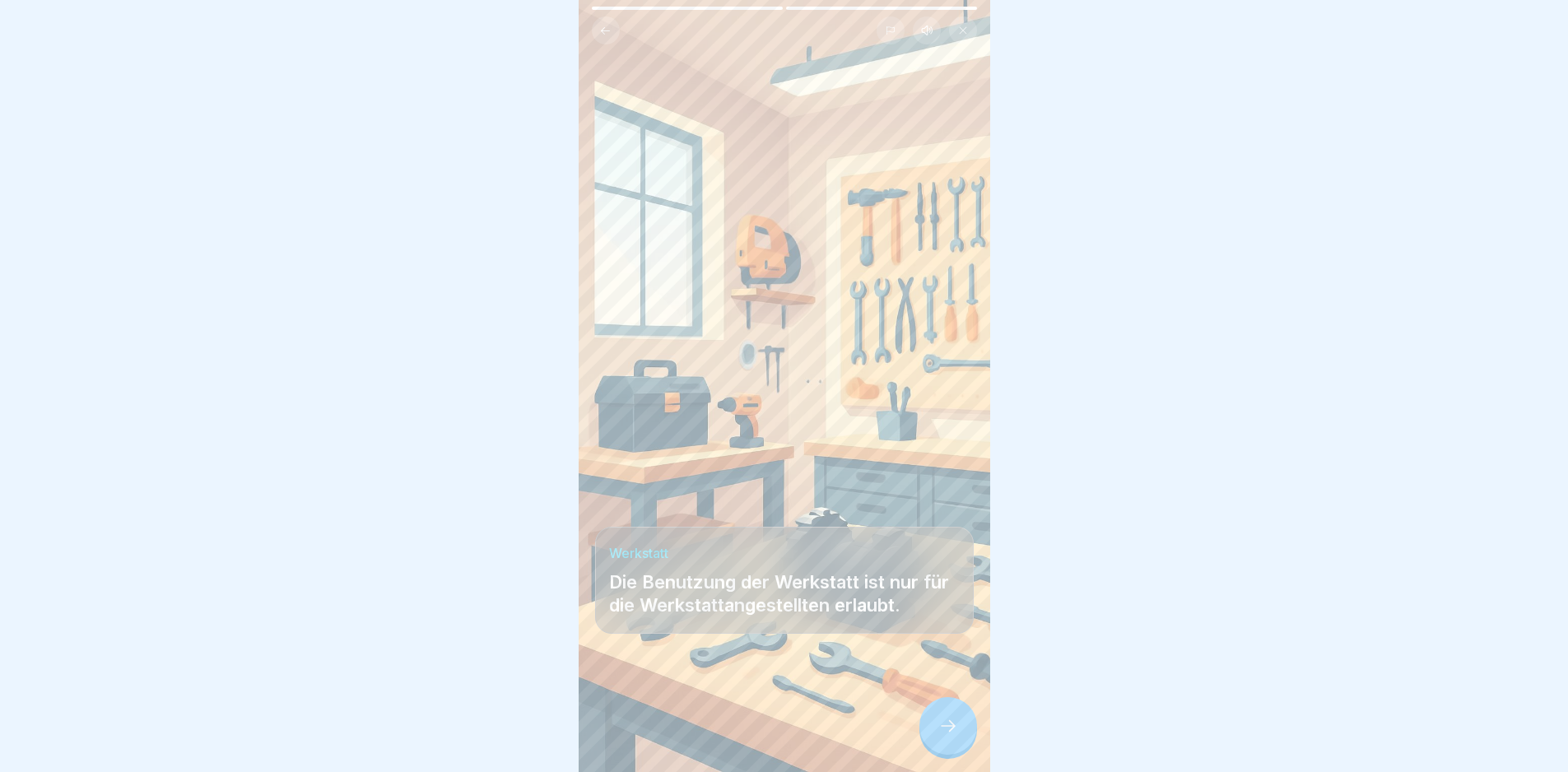
click at [789, 546] on div at bounding box center [948, 726] width 58 height 58
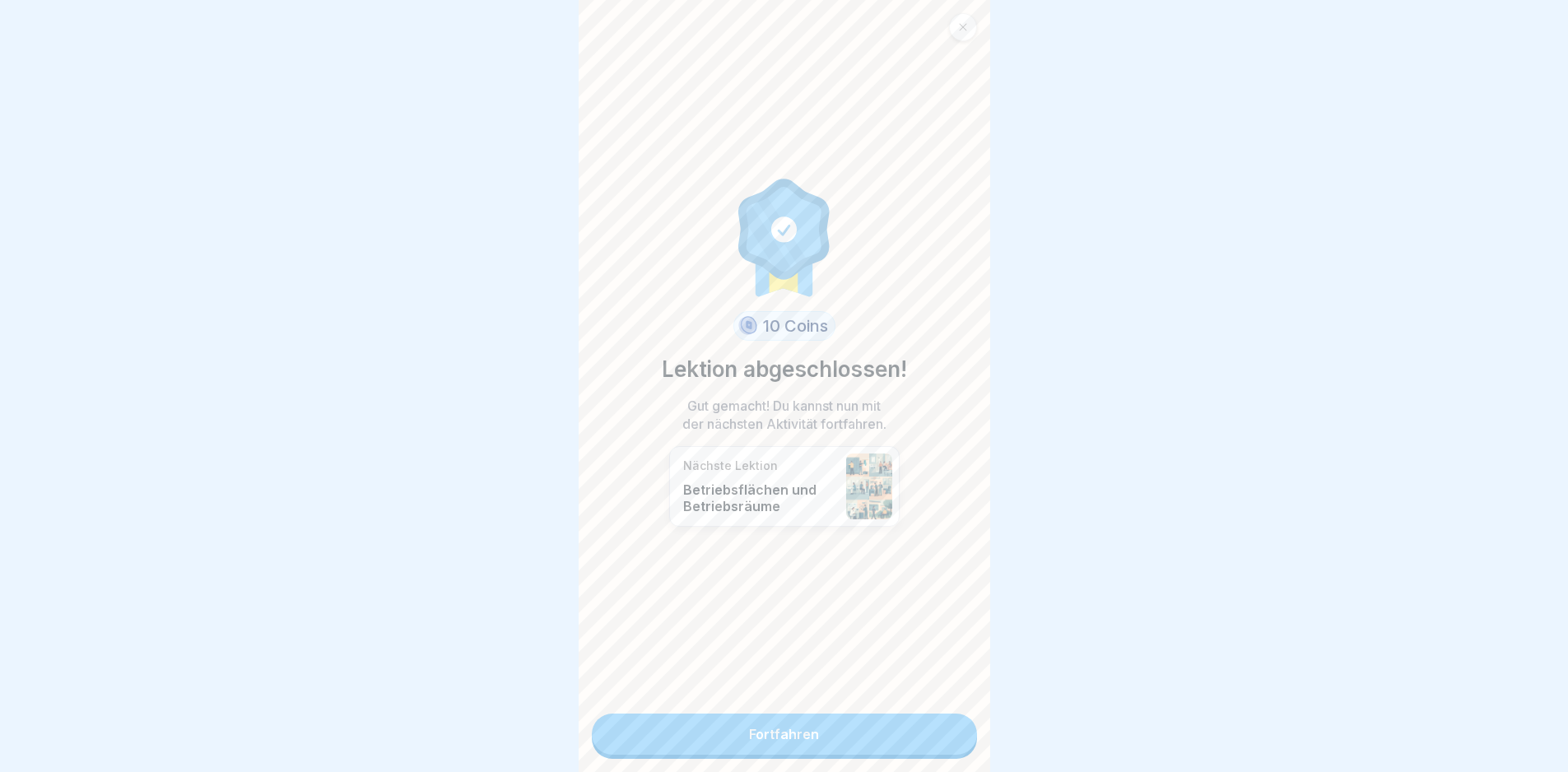
click at [789, 546] on link "Fortfahren" at bounding box center [784, 734] width 385 height 42
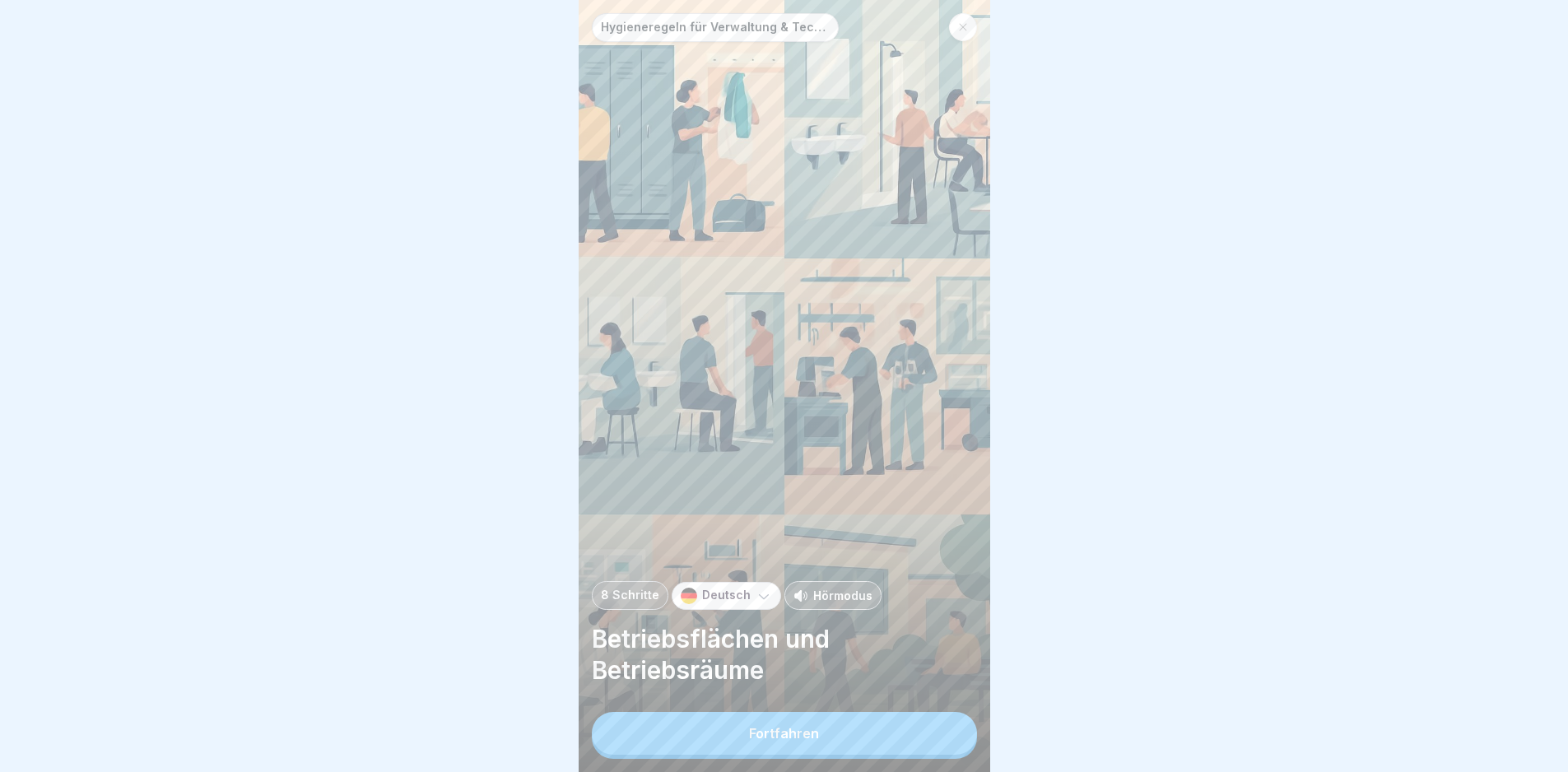
click at [789, 546] on button "Fortfahren" at bounding box center [784, 733] width 385 height 43
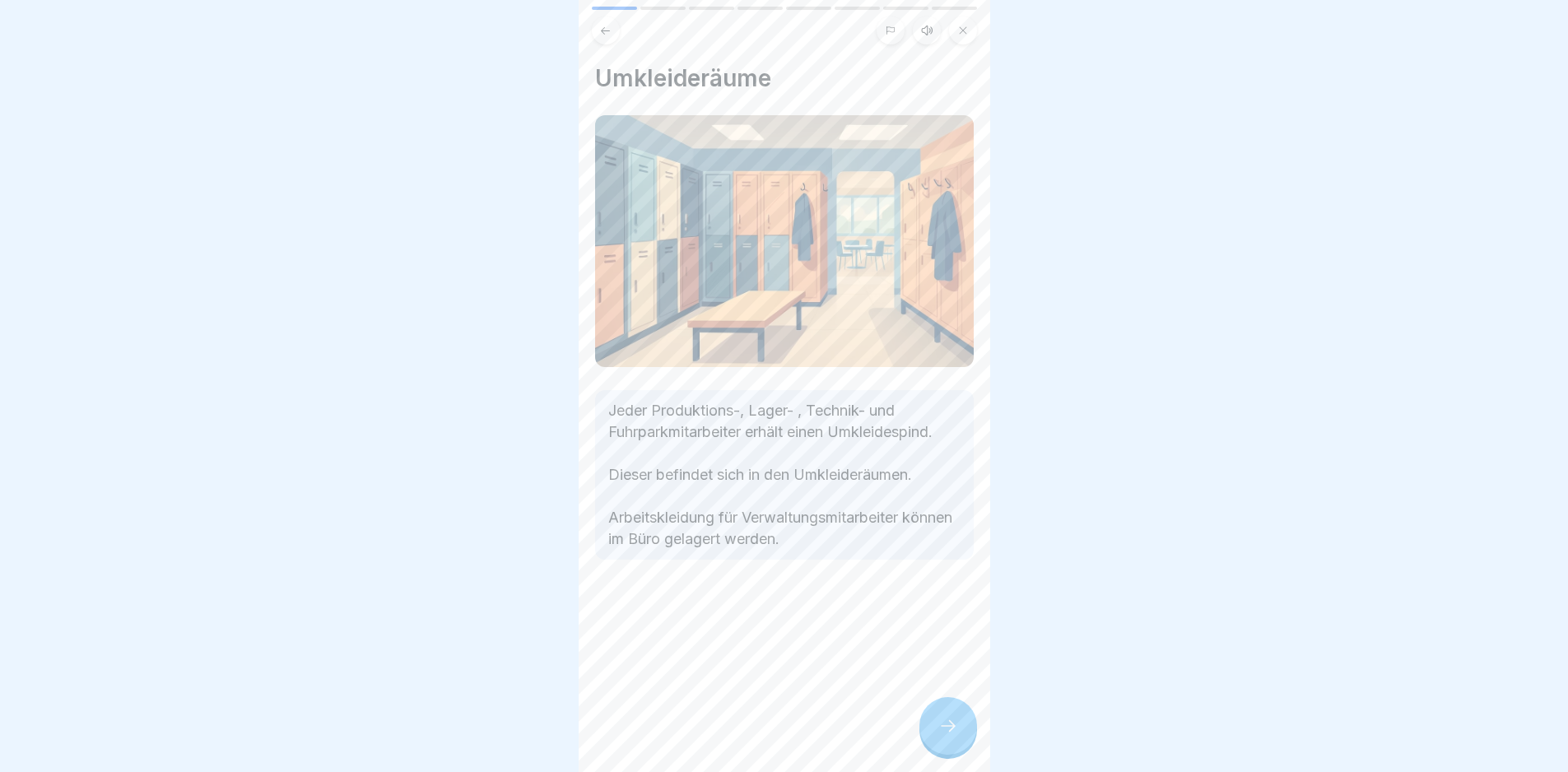
click at [789, 546] on div at bounding box center [948, 726] width 58 height 58
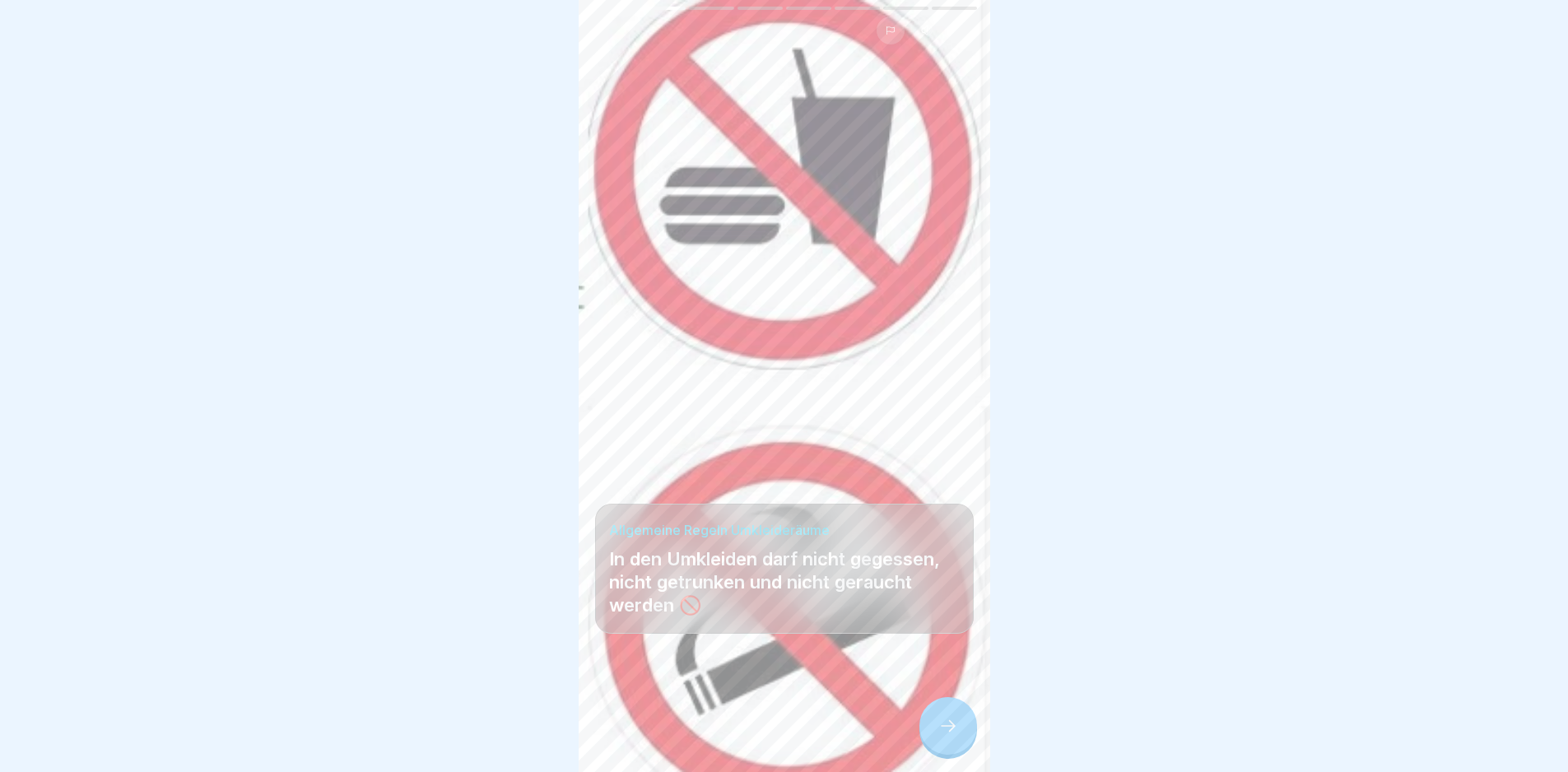
click at [789, 546] on div at bounding box center [948, 726] width 58 height 58
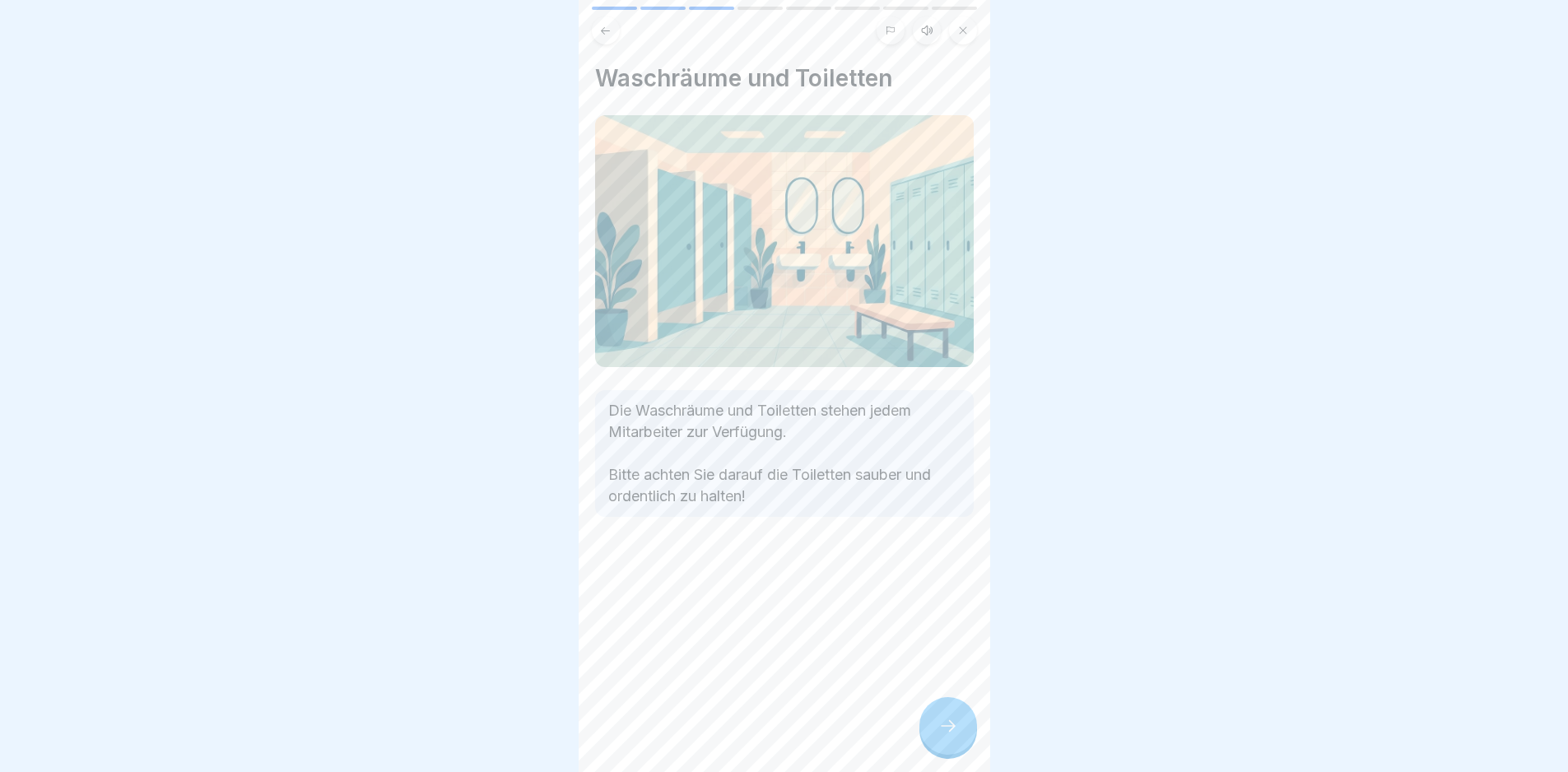
click at [789, 546] on div "Waschräume und Toiletten Die Waschräume und Toiletten stehen jedem Mitarbeiter …" at bounding box center [784, 386] width 412 height 772
click at [789, 546] on icon at bounding box center [948, 726] width 19 height 19
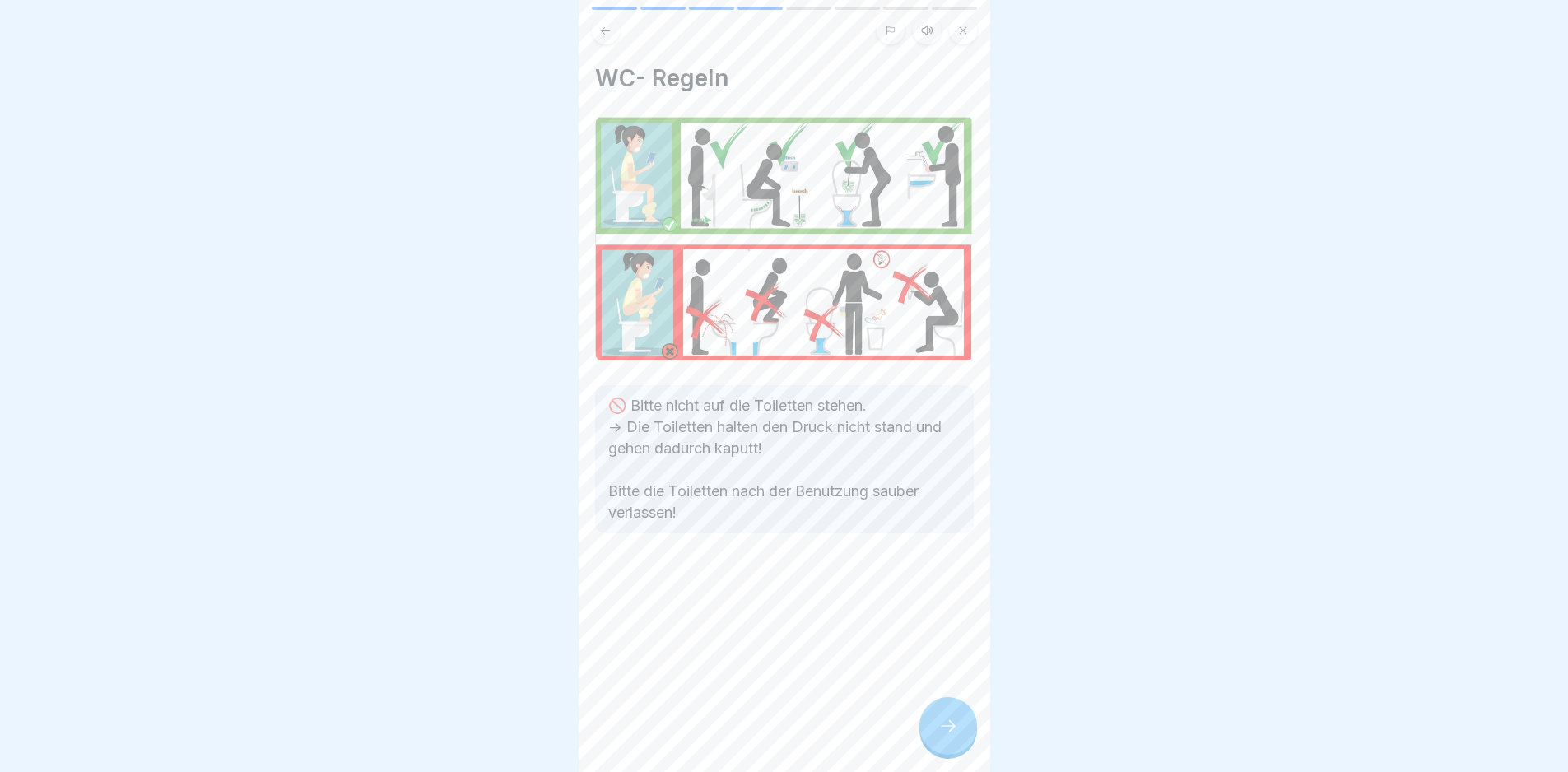
click at [789, 546] on icon at bounding box center [948, 726] width 19 height 19
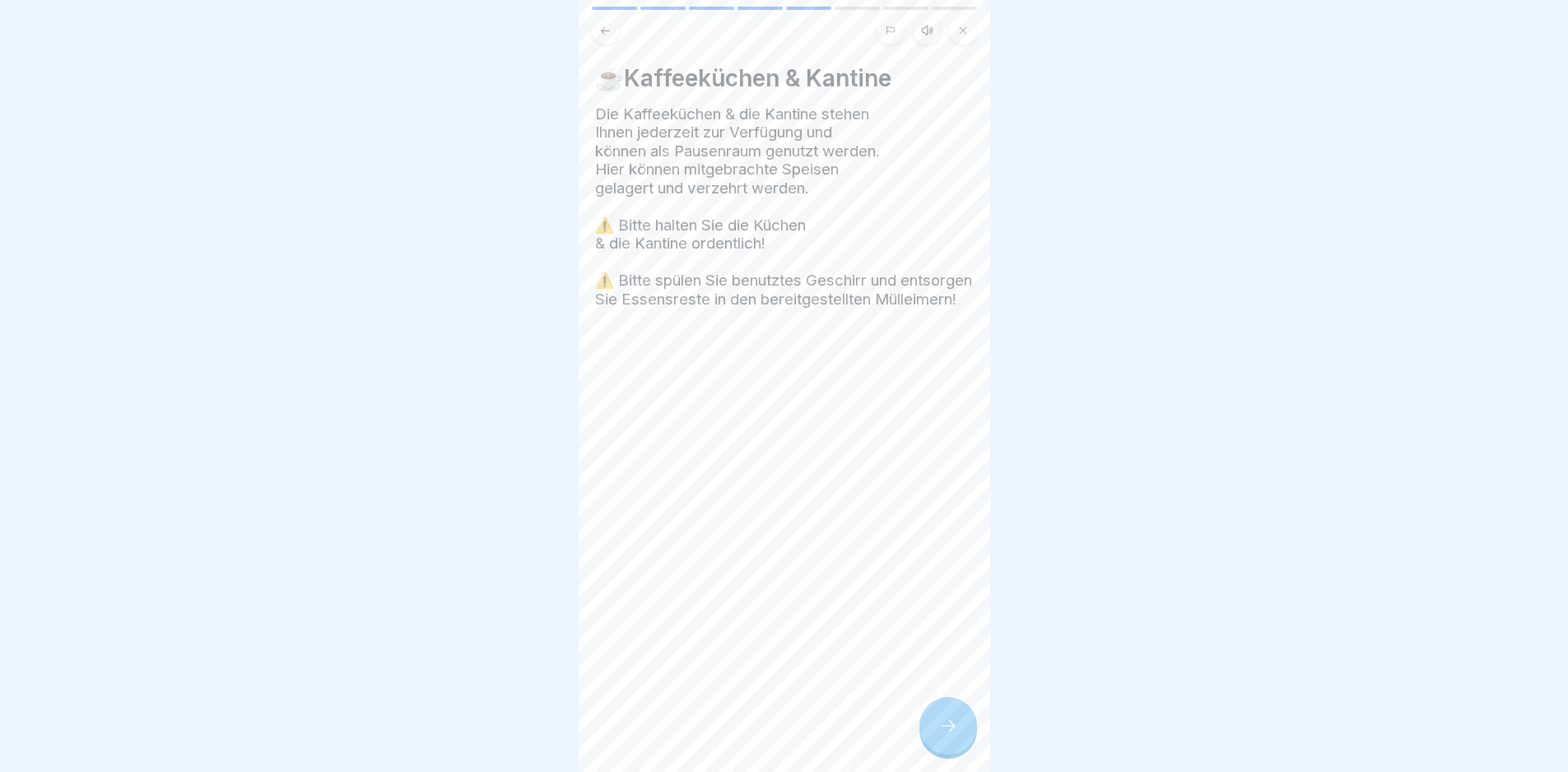
click at [789, 546] on icon at bounding box center [948, 726] width 19 height 19
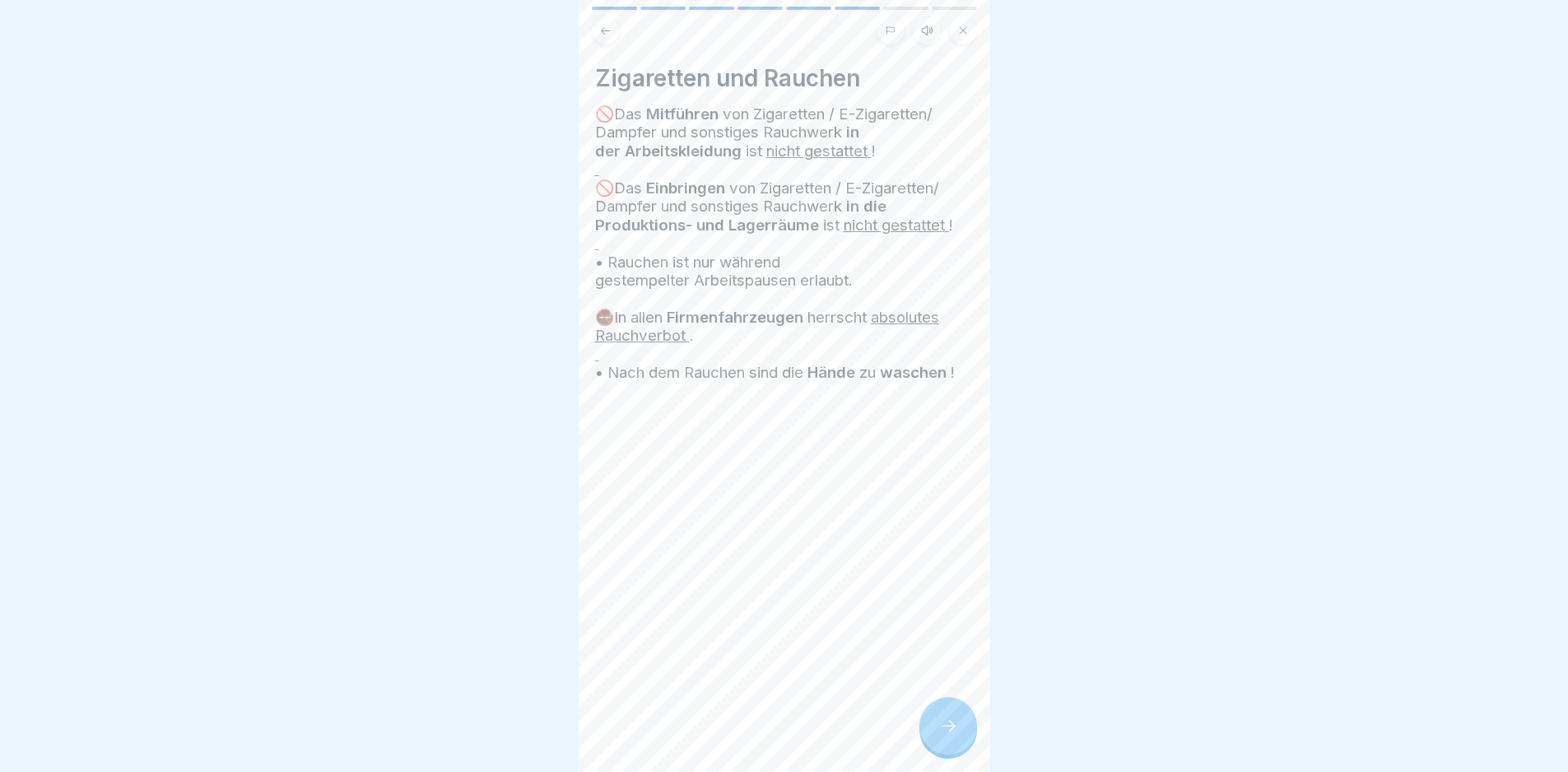
click at [789, 546] on icon at bounding box center [948, 726] width 19 height 19
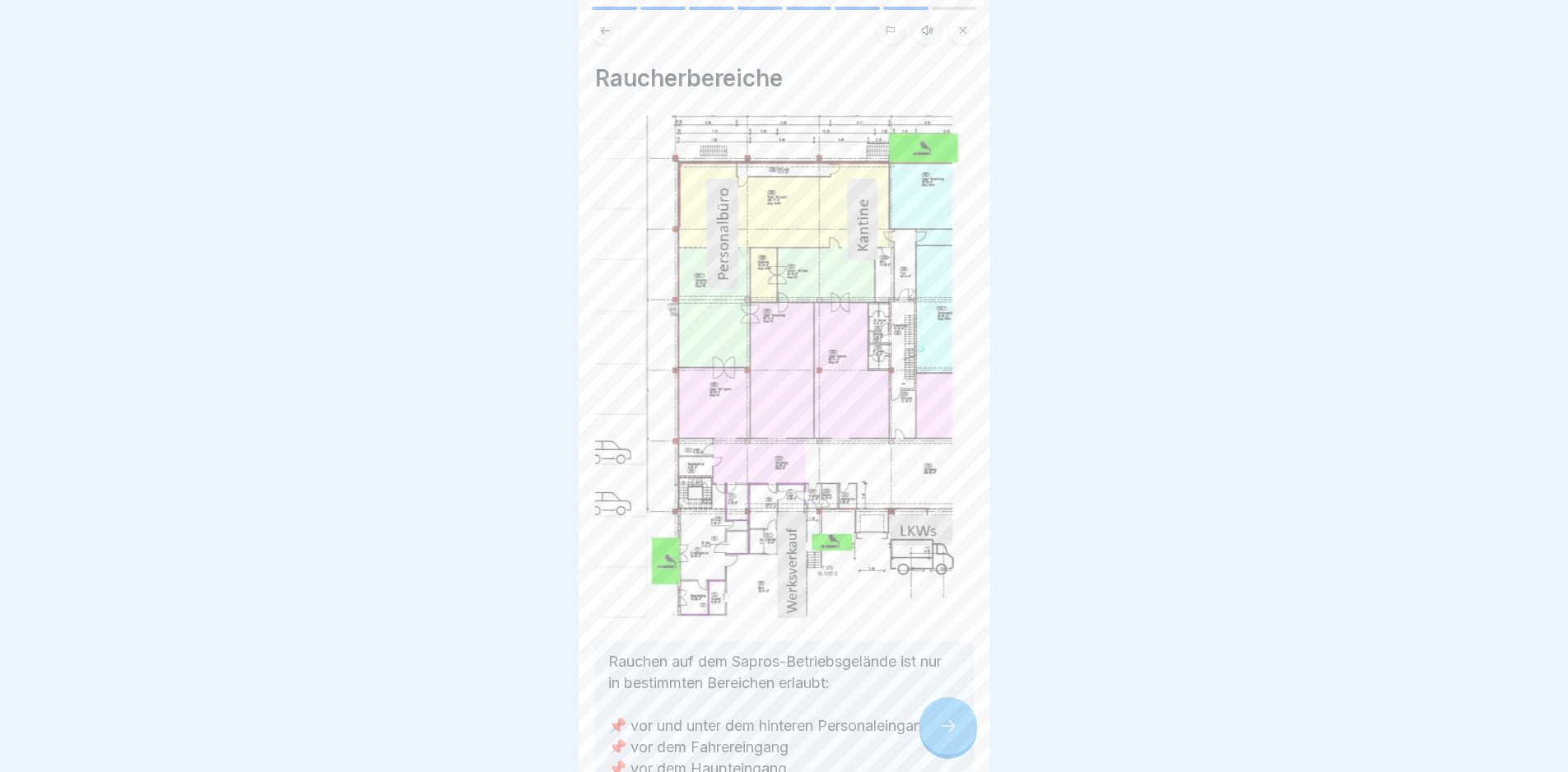
click at [789, 546] on icon at bounding box center [948, 726] width 19 height 19
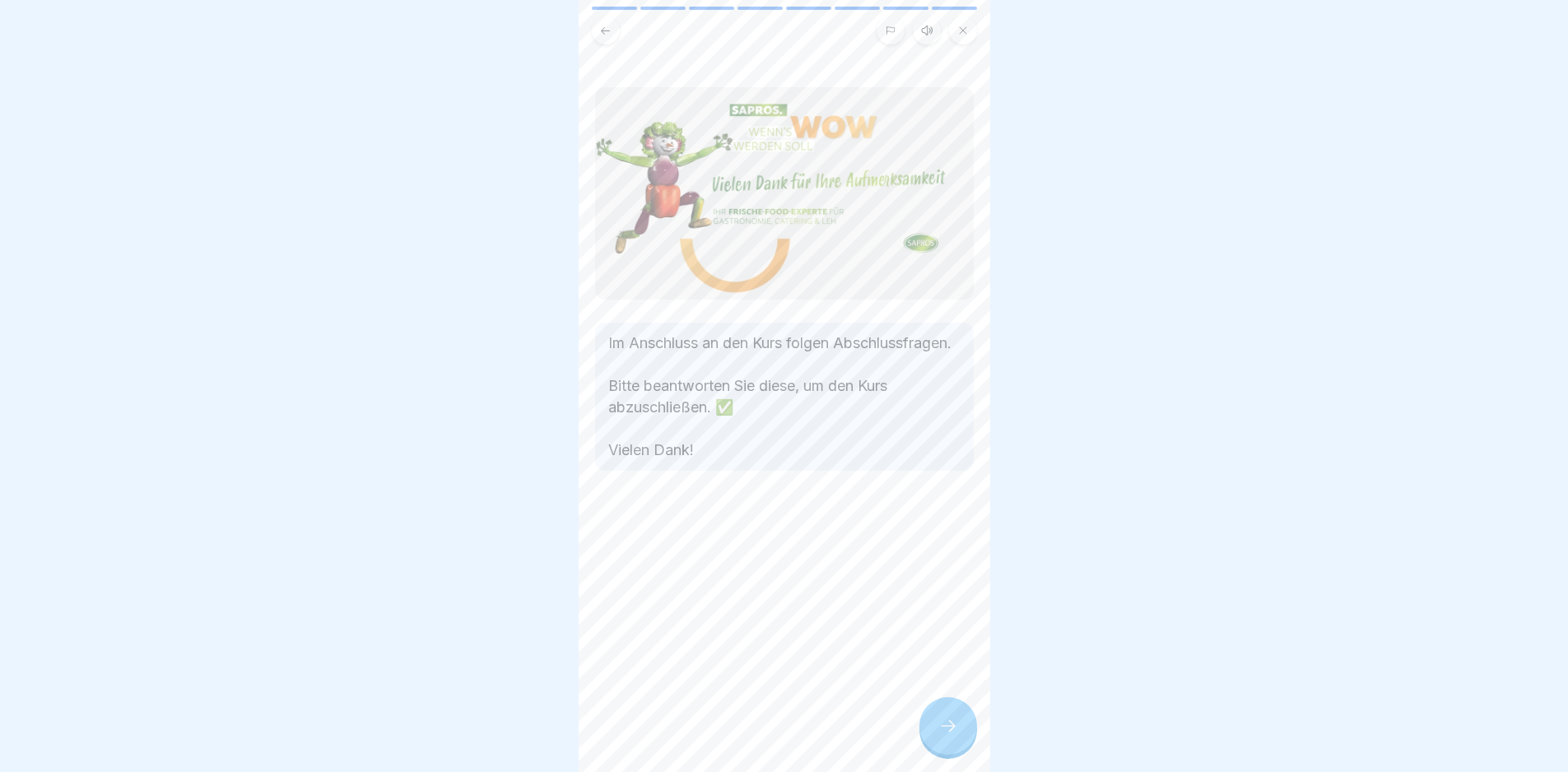
click at [789, 546] on icon at bounding box center [948, 726] width 19 height 19
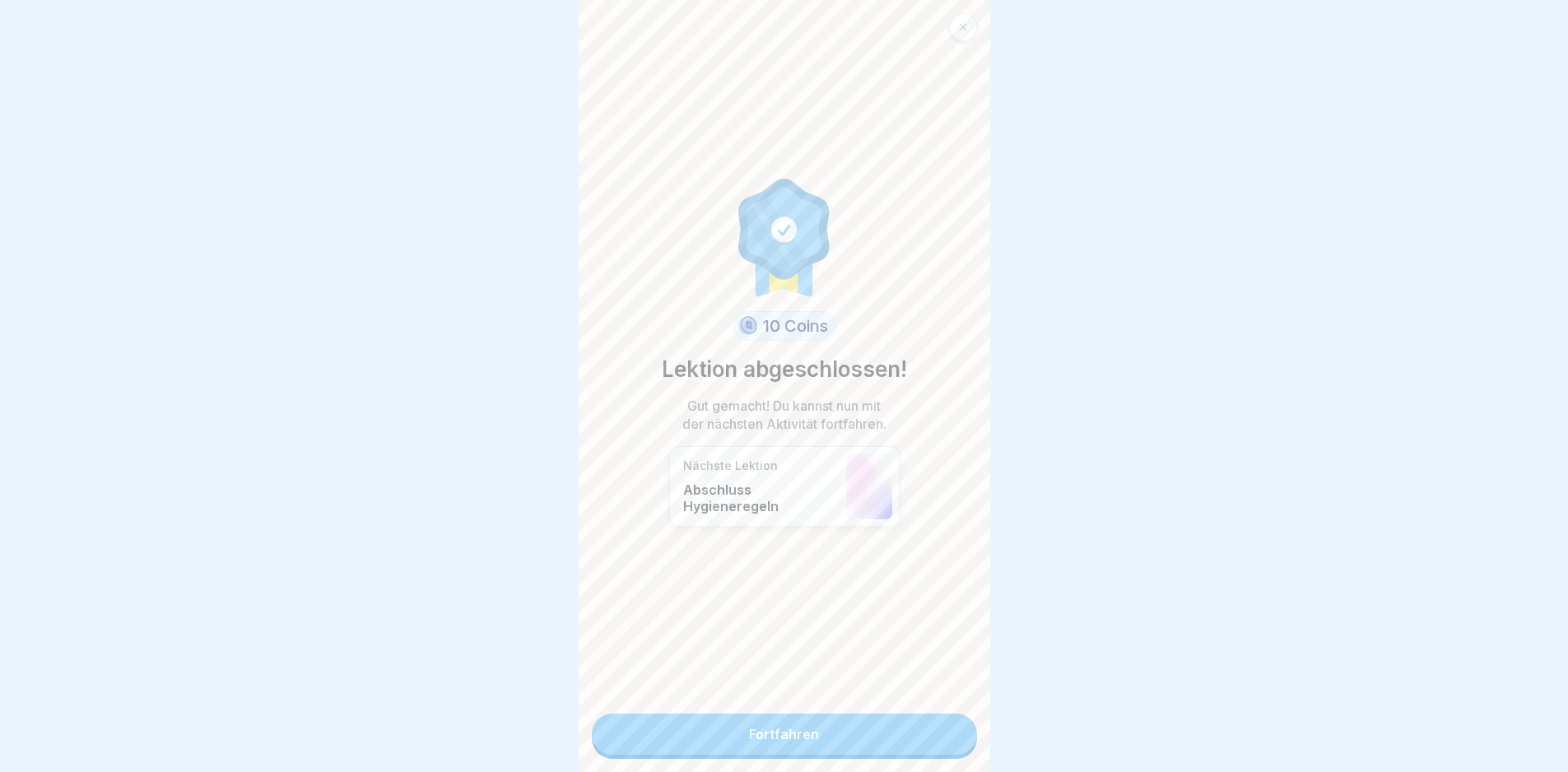
click at [789, 546] on link "Fortfahren" at bounding box center [784, 734] width 385 height 42
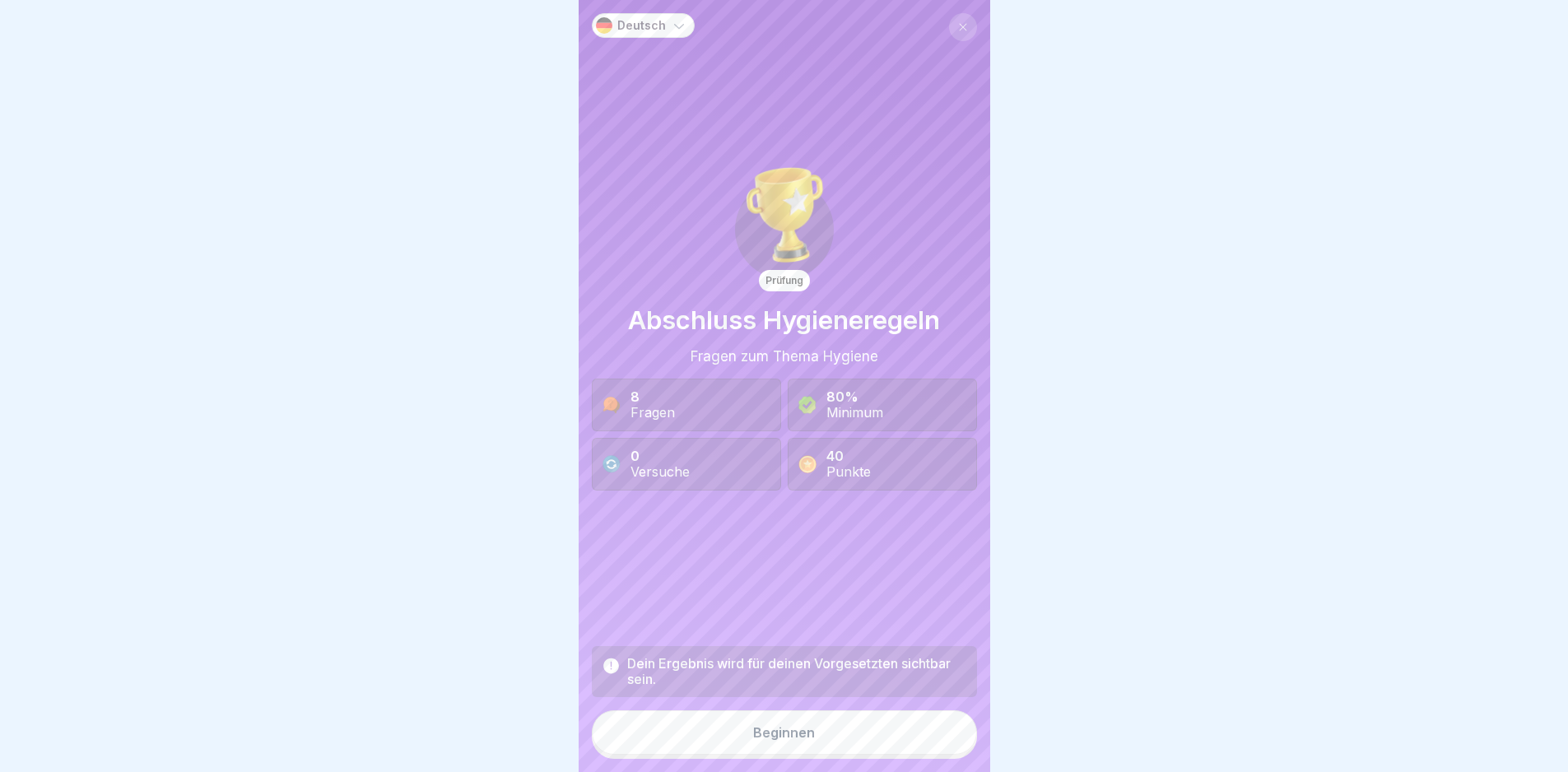
click at [789, 546] on button "Beginnen" at bounding box center [784, 733] width 385 height 45
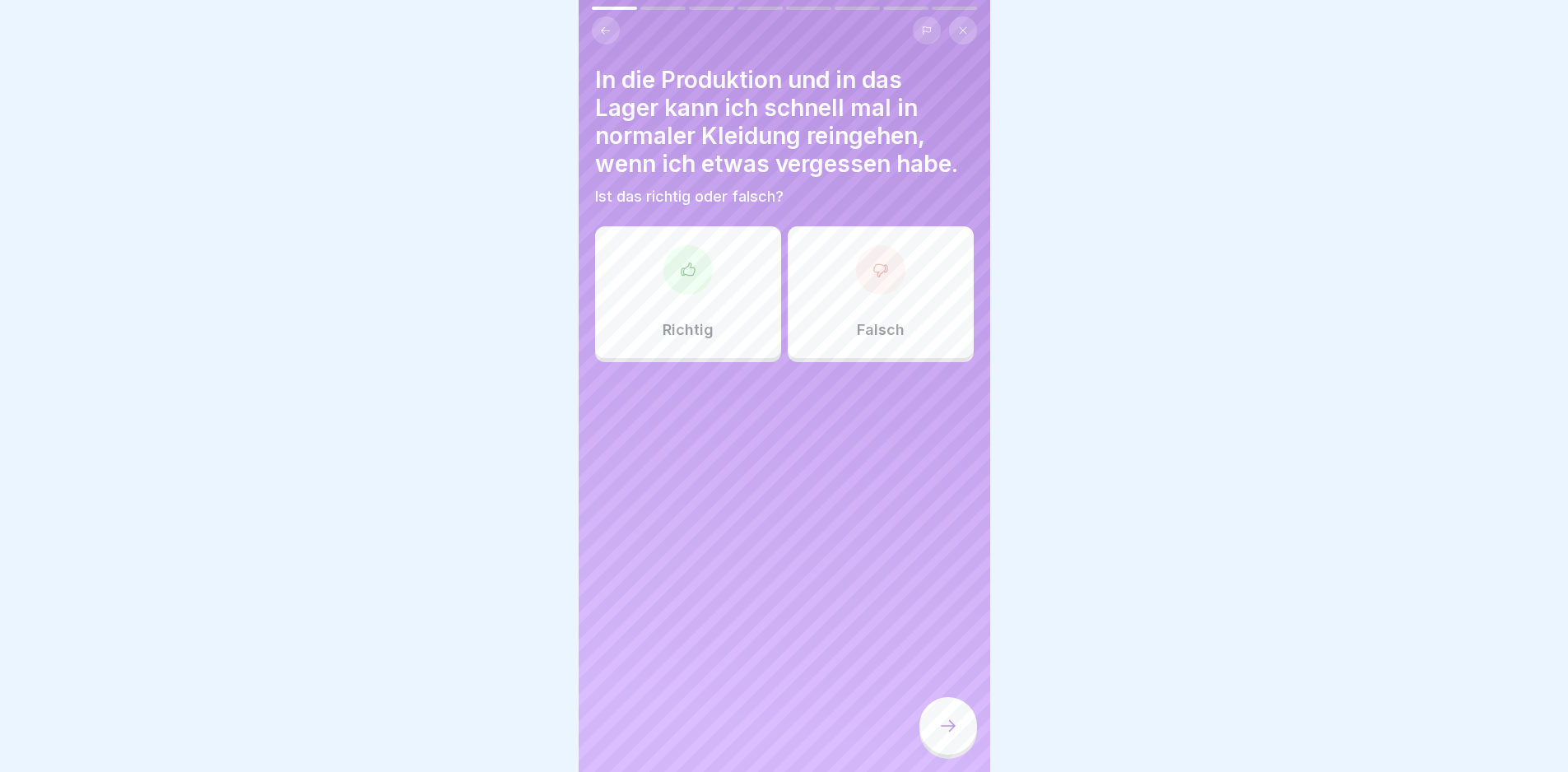
click at [789, 298] on div "Falsch" at bounding box center [880, 293] width 186 height 132
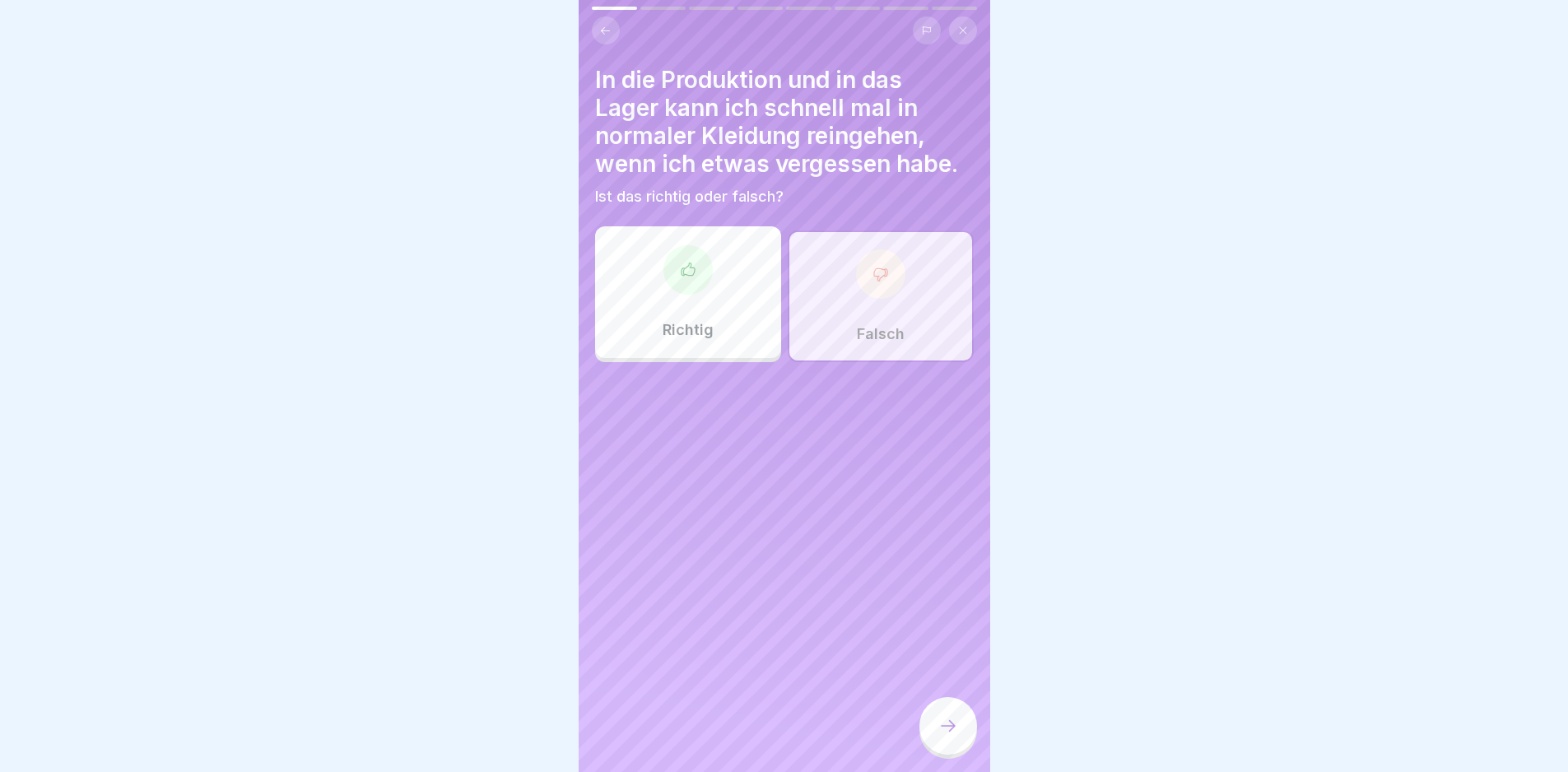
click at [789, 546] on div at bounding box center [948, 726] width 58 height 58
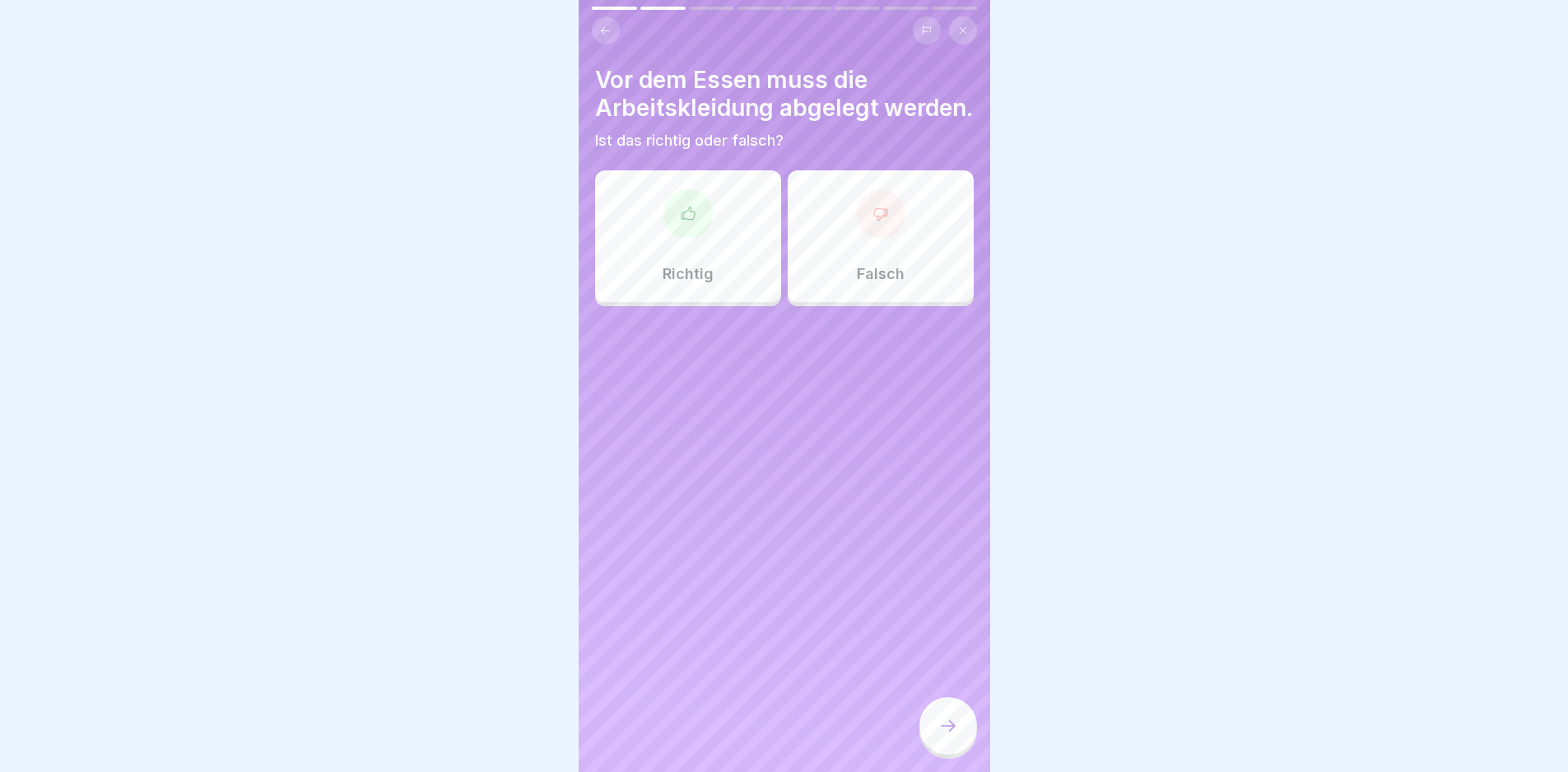
click at [706, 255] on div "Richtig" at bounding box center [689, 236] width 186 height 132
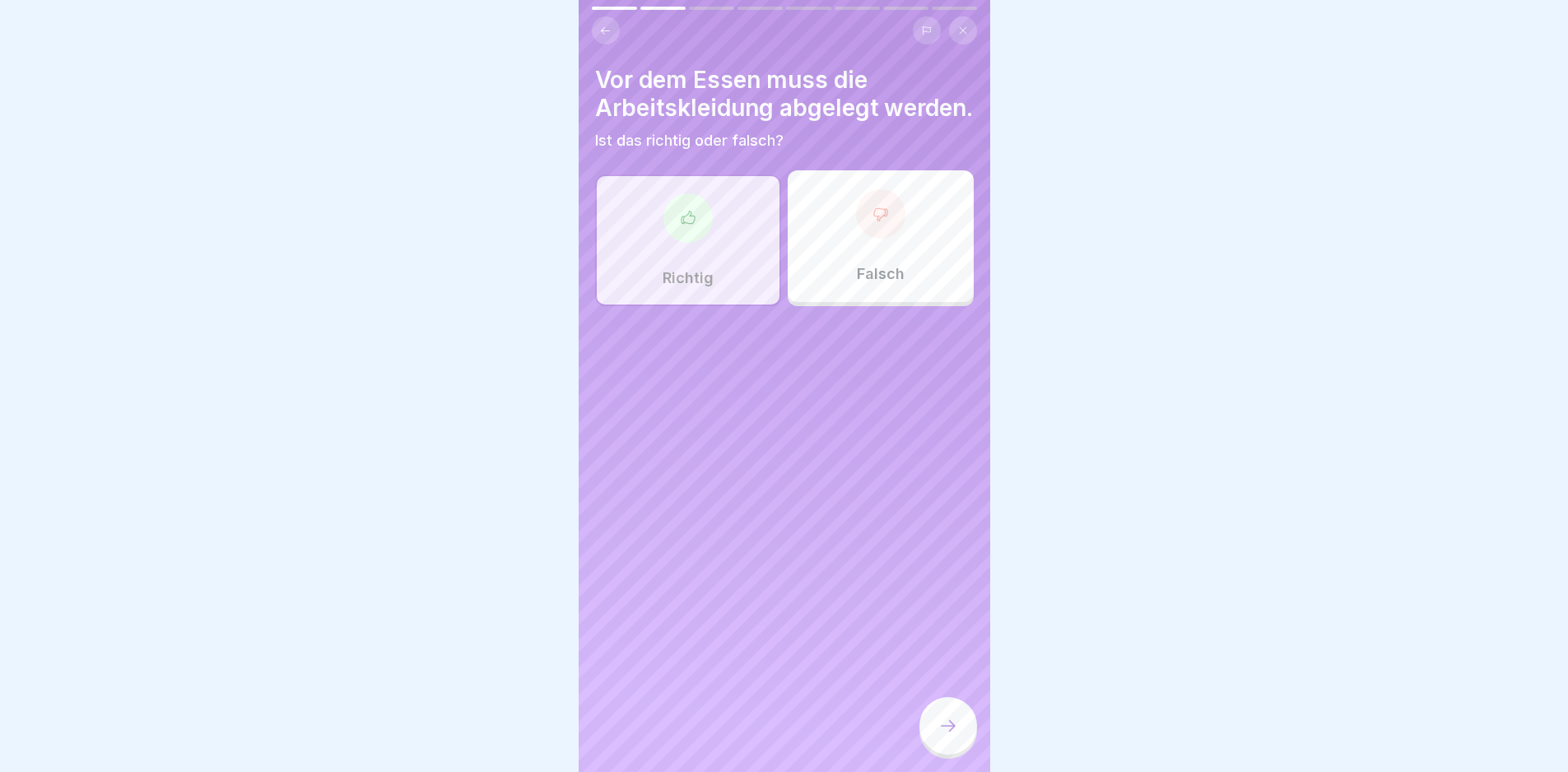
click at [789, 546] on icon at bounding box center [948, 726] width 19 height 19
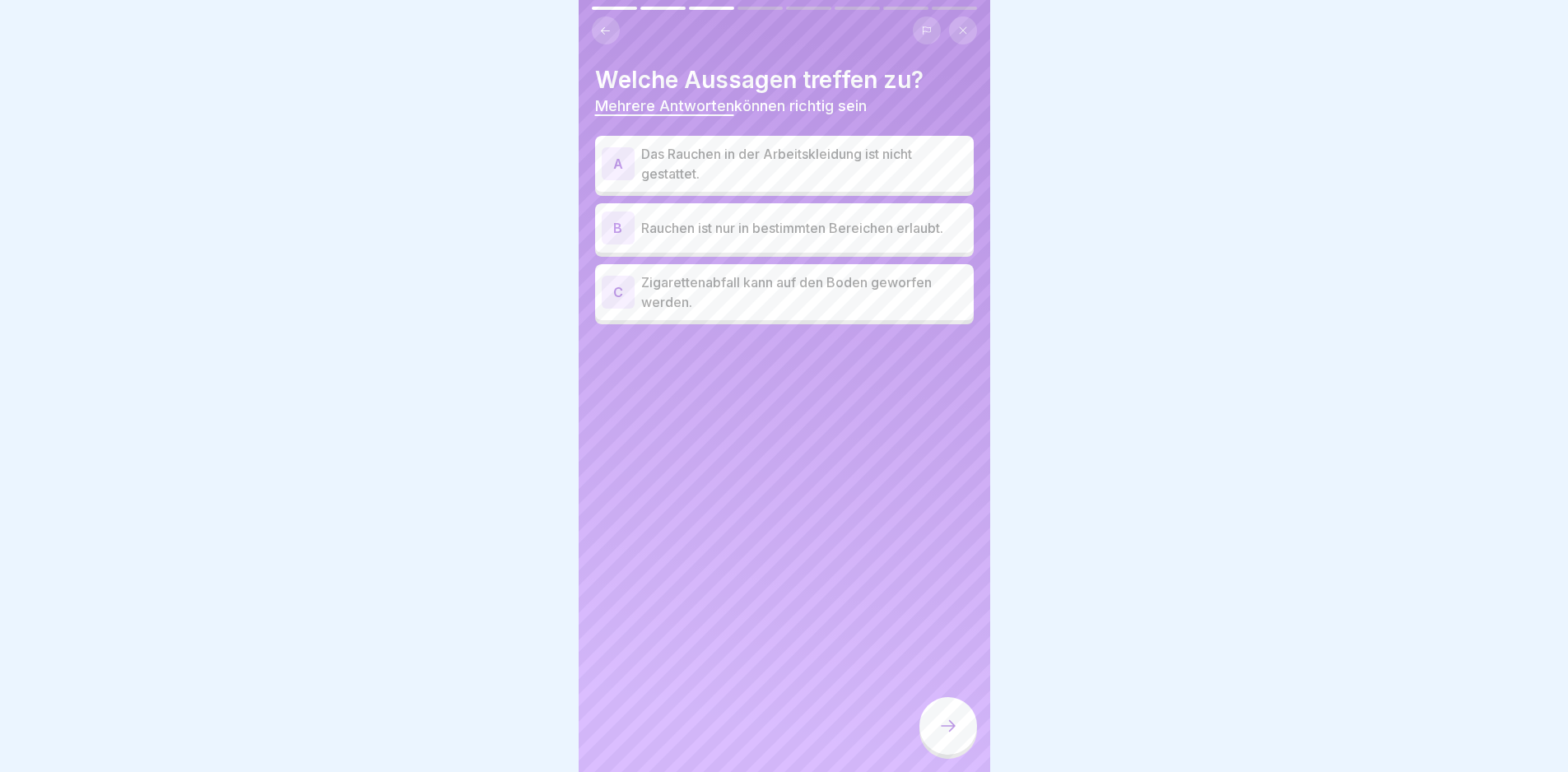
click at [753, 161] on p "Das Rauchen in der Arbeitskleidung ist nicht gestattet." at bounding box center [804, 164] width 326 height 40
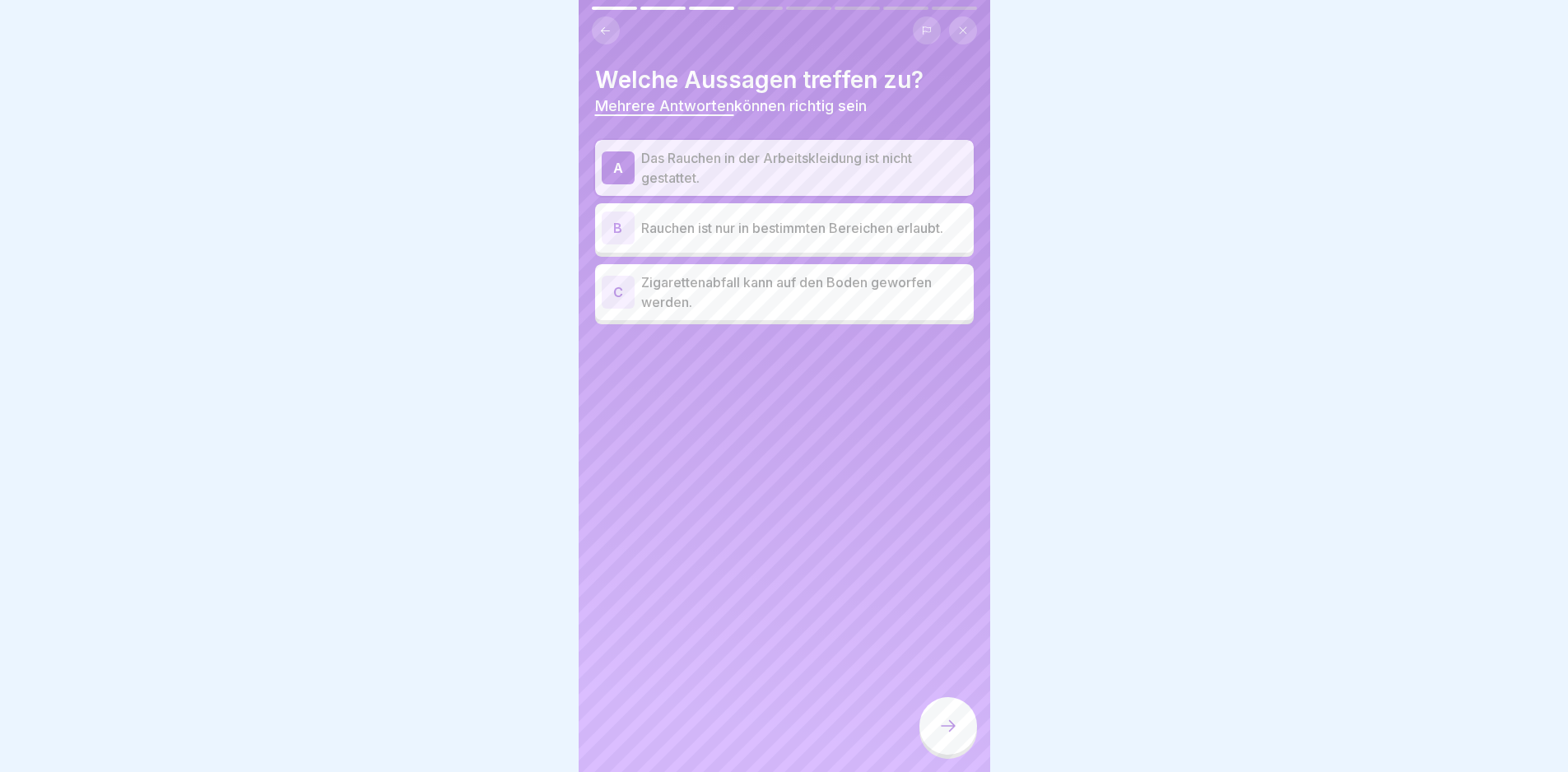
click at [738, 232] on p "Rauchen ist nur in bestimmten Bereichen erlaubt." at bounding box center [804, 228] width 326 height 19
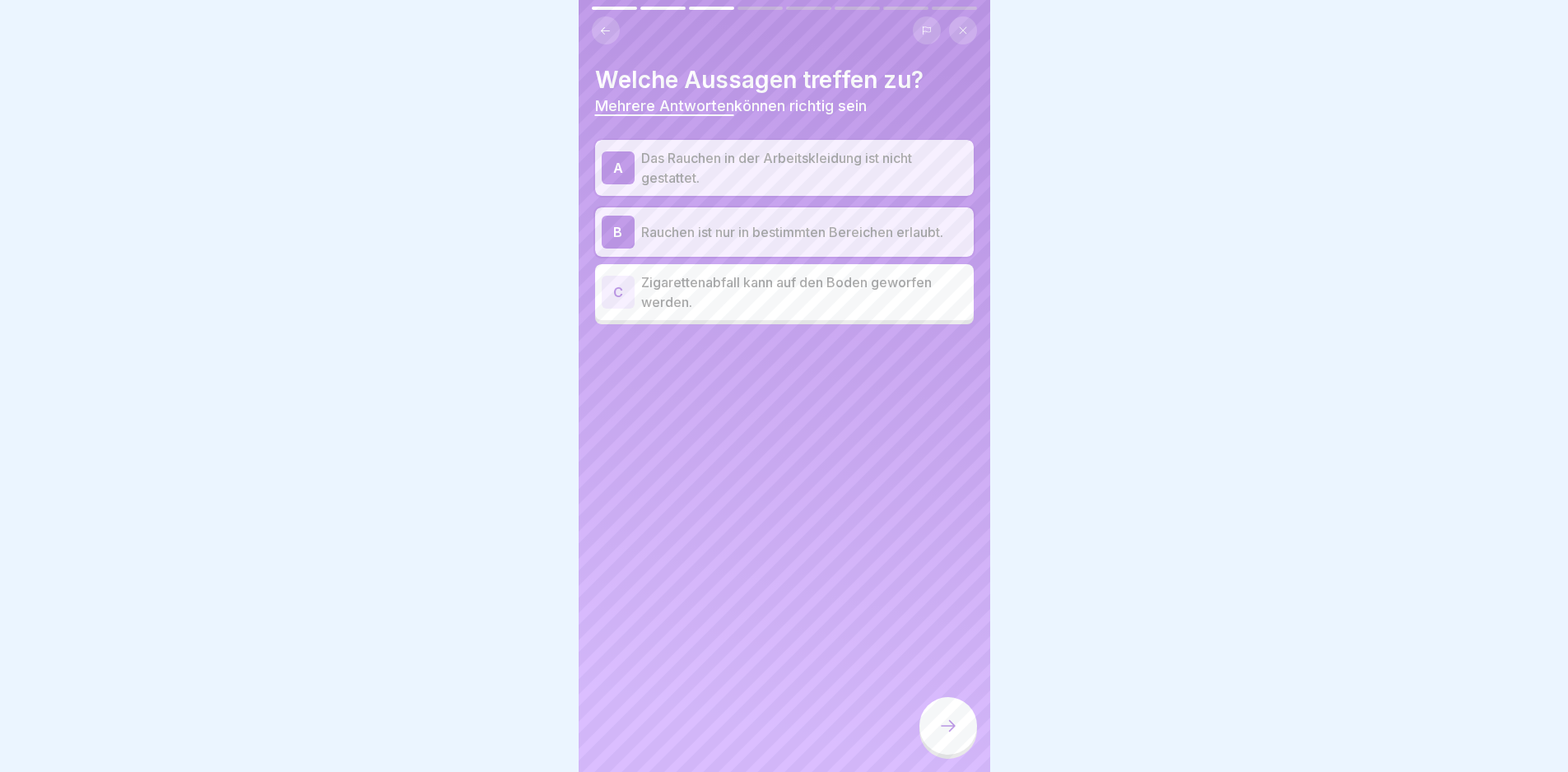
click at [789, 546] on icon at bounding box center [948, 726] width 19 height 19
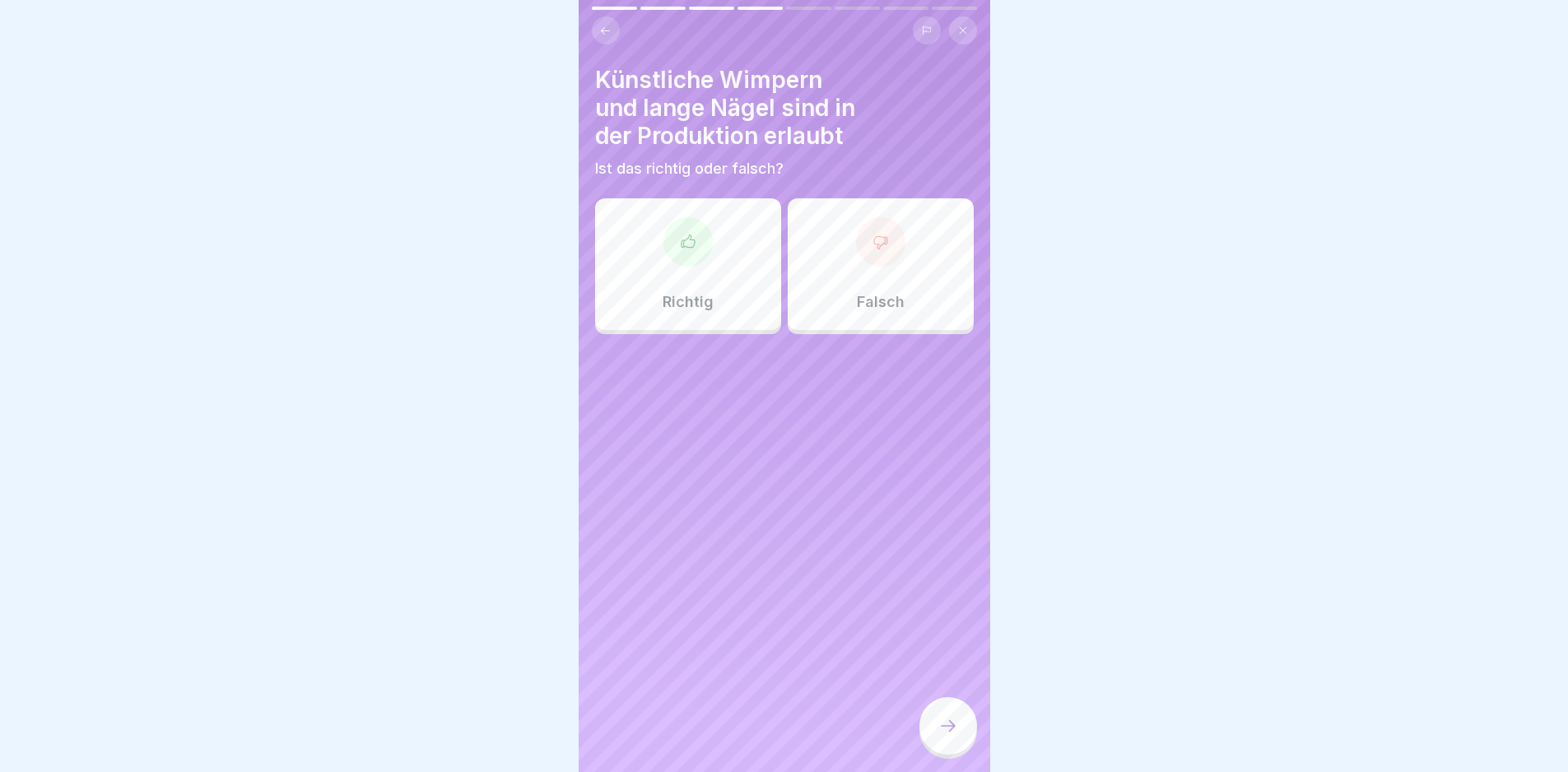
click at [789, 248] on icon at bounding box center [880, 241] width 16 height 16
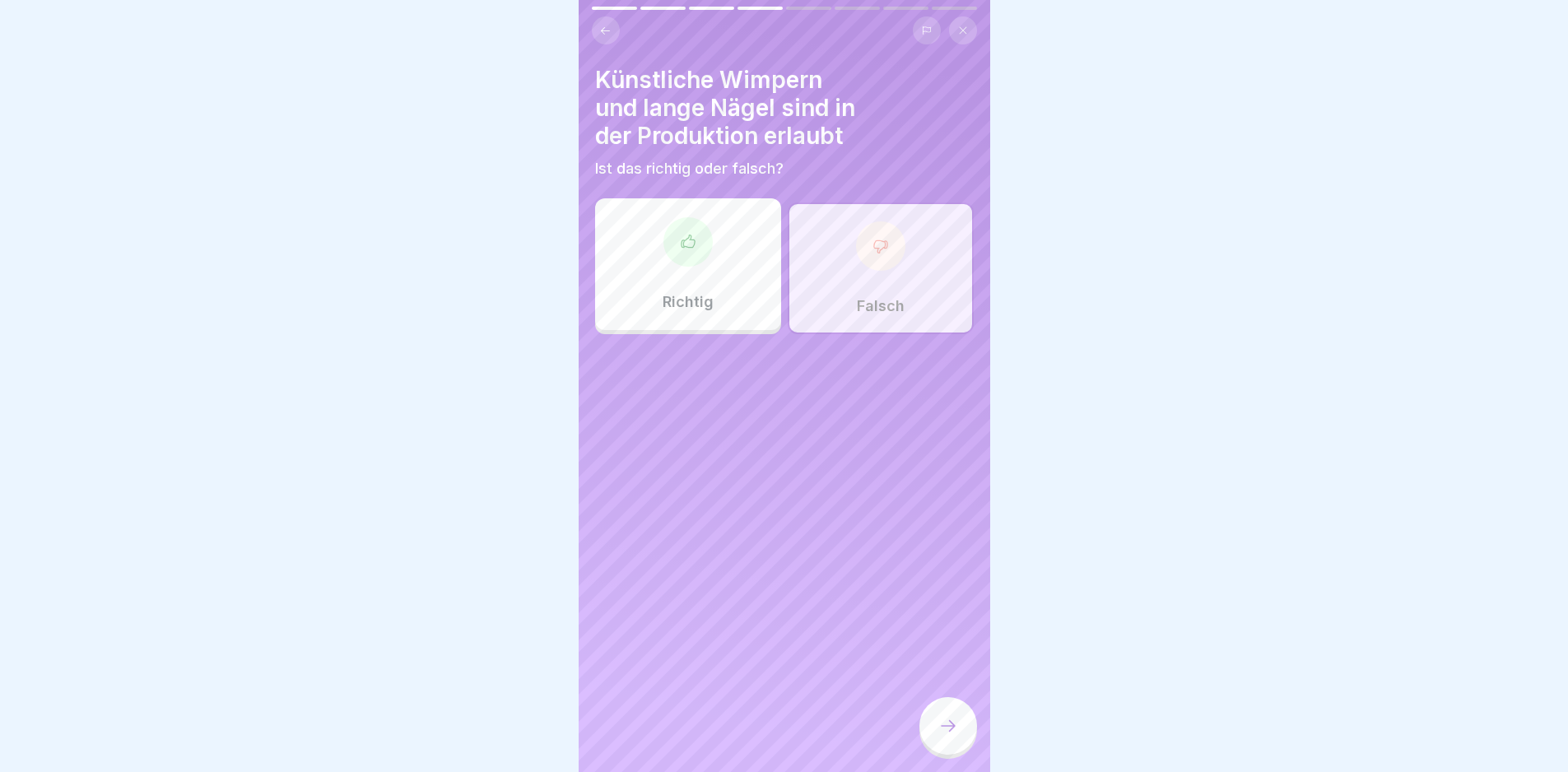
click at [789, 546] on div at bounding box center [948, 726] width 58 height 58
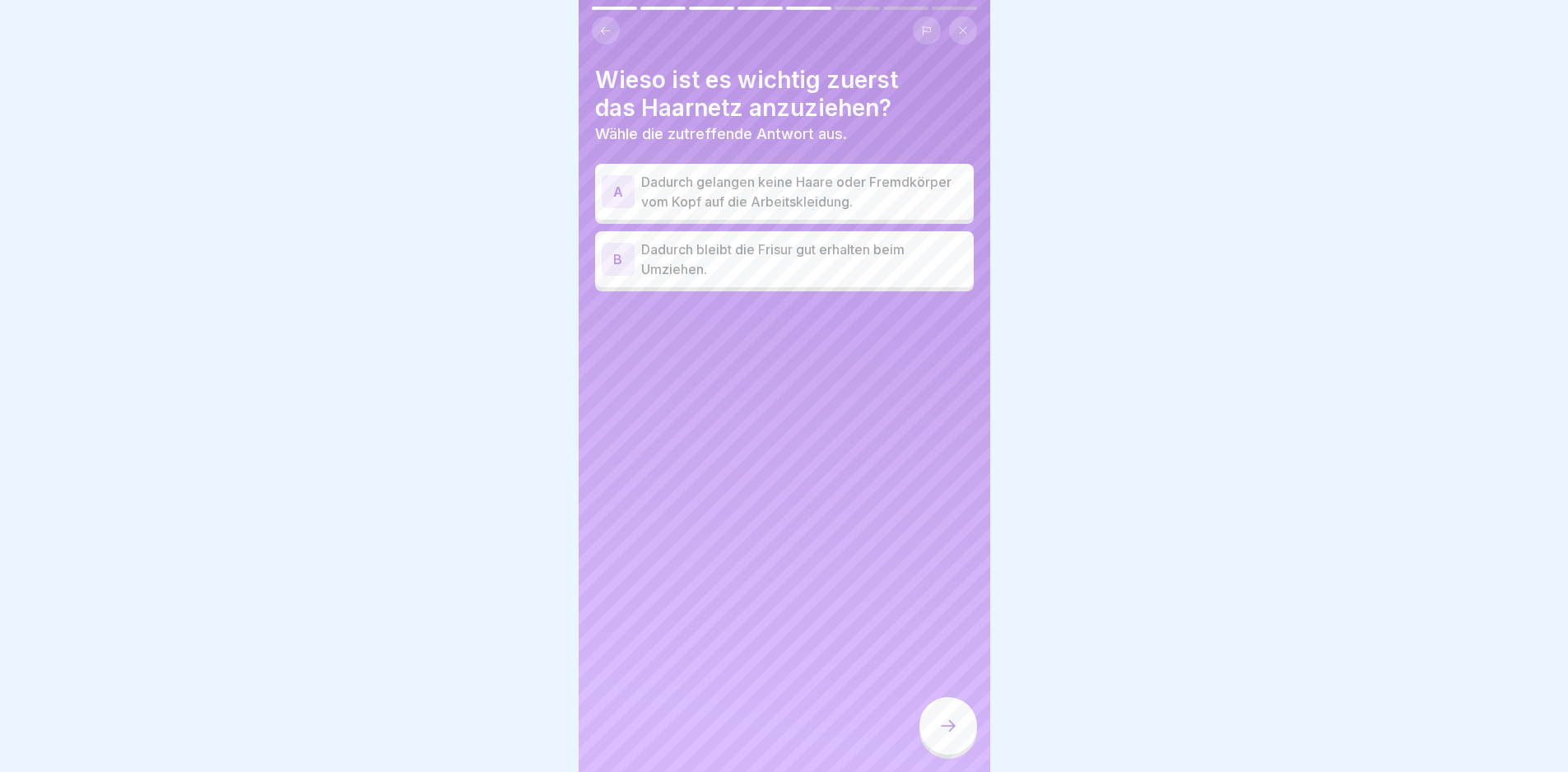
click at [700, 177] on p "Dadurch gelangen keine Haare oder Fremdkörper vom Kopf auf die Arbeitskleidung." at bounding box center [804, 192] width 326 height 40
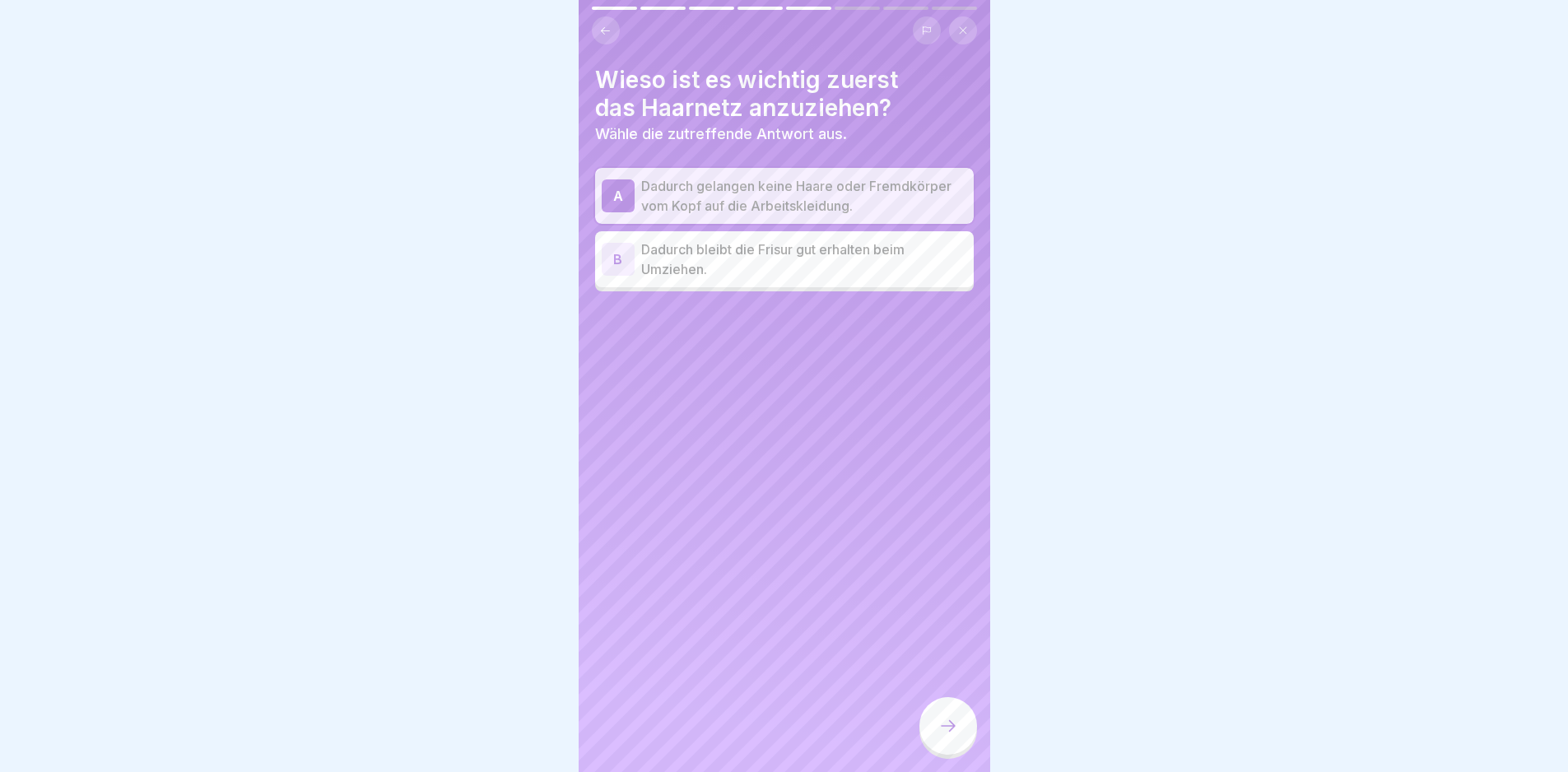
click at [789, 546] on div at bounding box center [948, 726] width 58 height 58
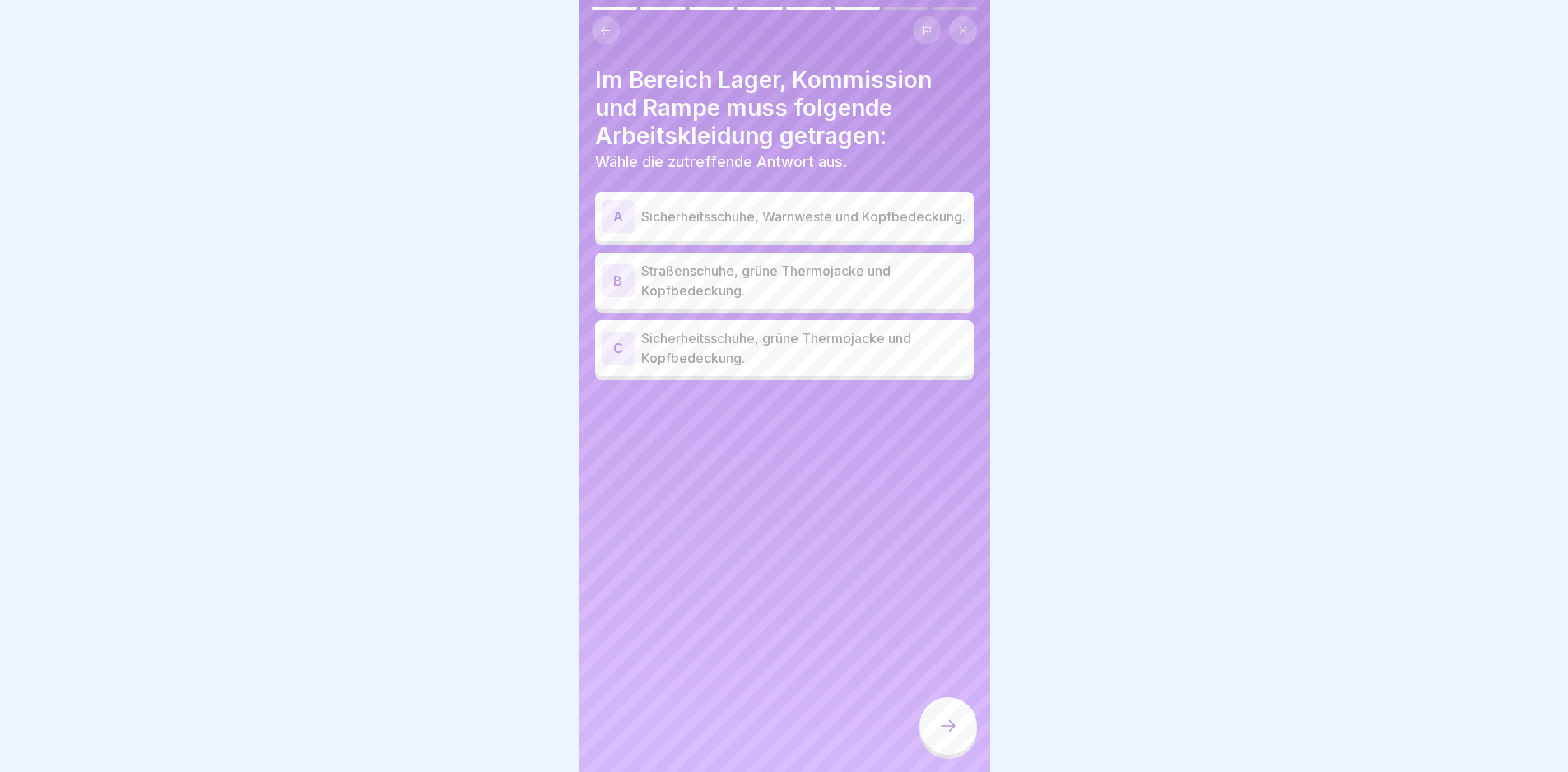
click at [760, 289] on p "Straßenschuhe, grüne Thermojacke und Kopfbedeckung." at bounding box center [804, 280] width 326 height 40
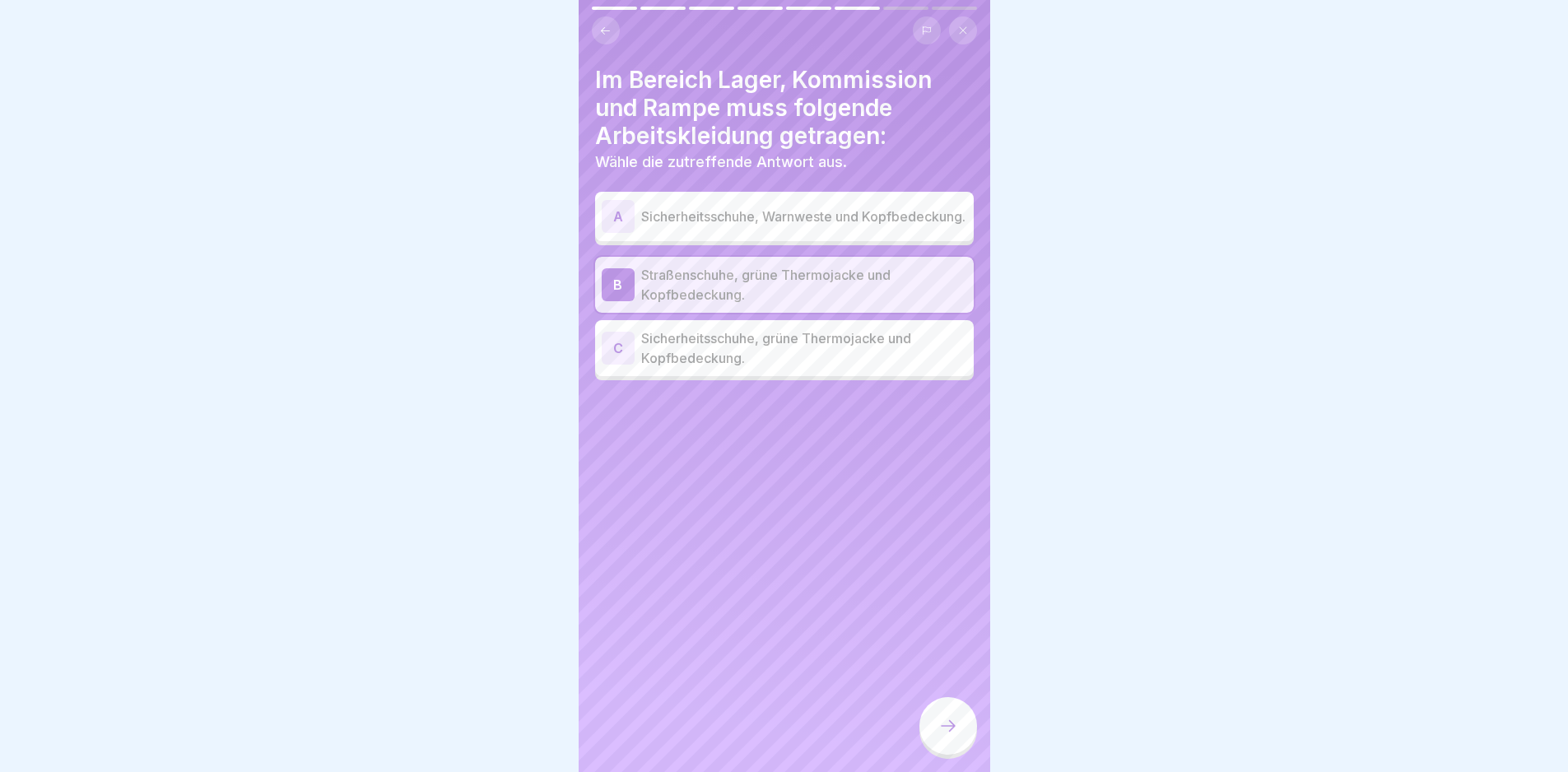
click at [789, 388] on div "Im Bereich Lager, Kommission und Rampe muss folgende Arbeitskleidung getragen: …" at bounding box center [784, 386] width 412 height 772
click at [789, 368] on p "Sicherheitsschuhe, grüne Thermojacke und Kopfbedeckung." at bounding box center [804, 348] width 326 height 40
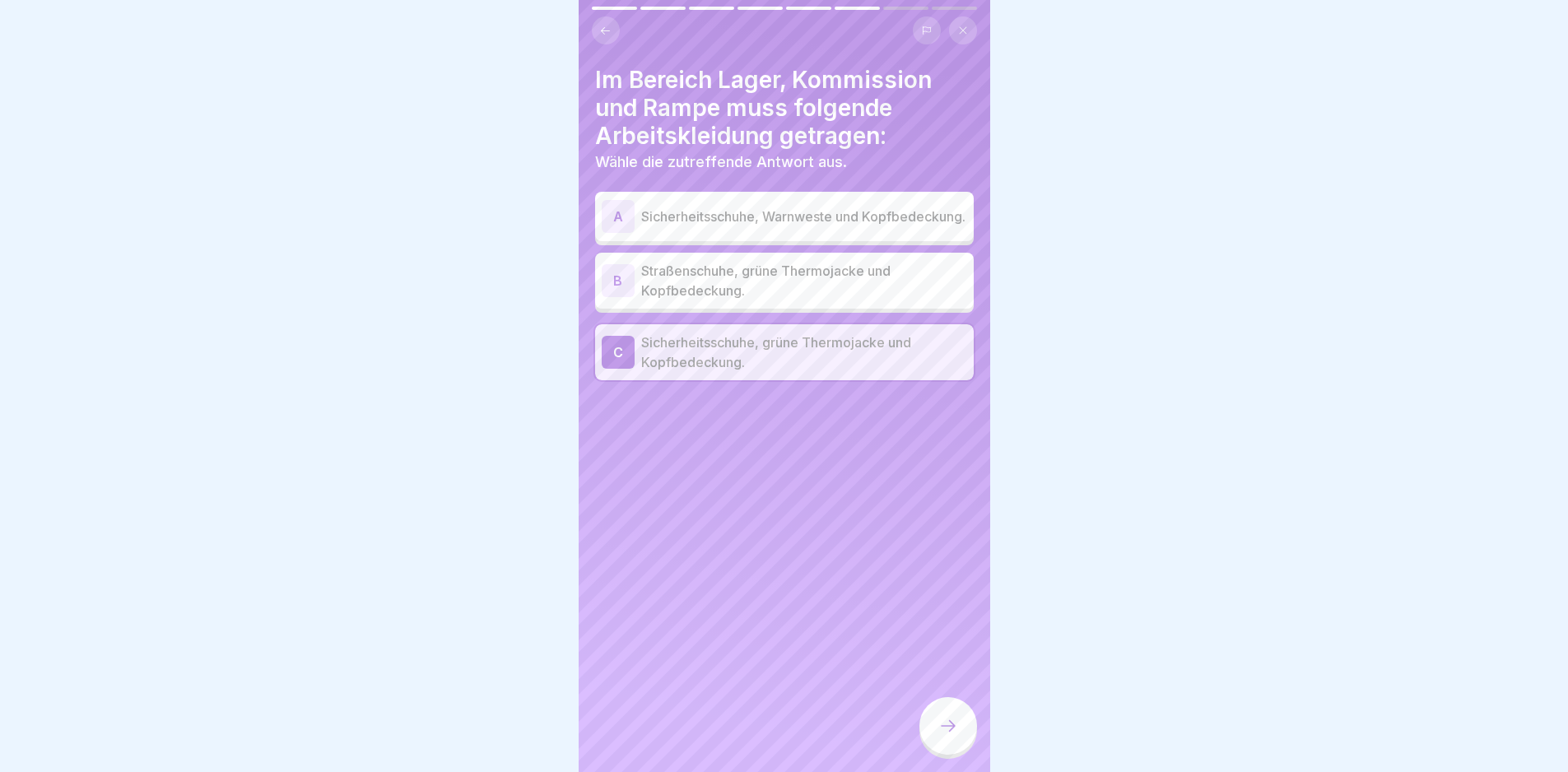
click at [789, 546] on div at bounding box center [948, 728] width 58 height 62
drag, startPoint x: 951, startPoint y: 761, endPoint x: 962, endPoint y: 746, distance: 18.6
click at [789, 546] on div at bounding box center [948, 726] width 58 height 58
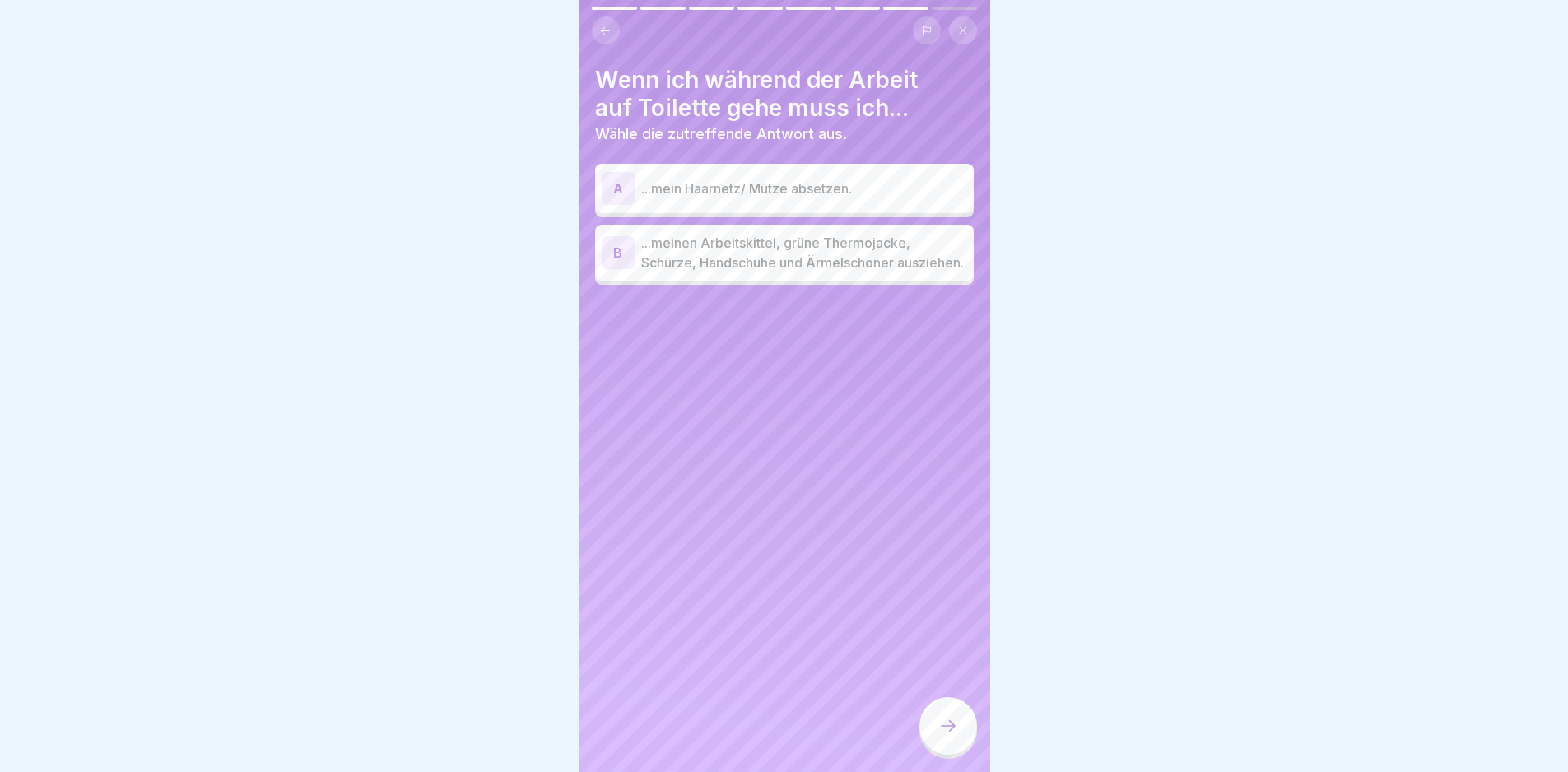
click at [789, 264] on p "...meinen Arbeitskittel, grüne Thermojacke, Schürze, Handschuhe und Ärmelschone…" at bounding box center [804, 253] width 326 height 40
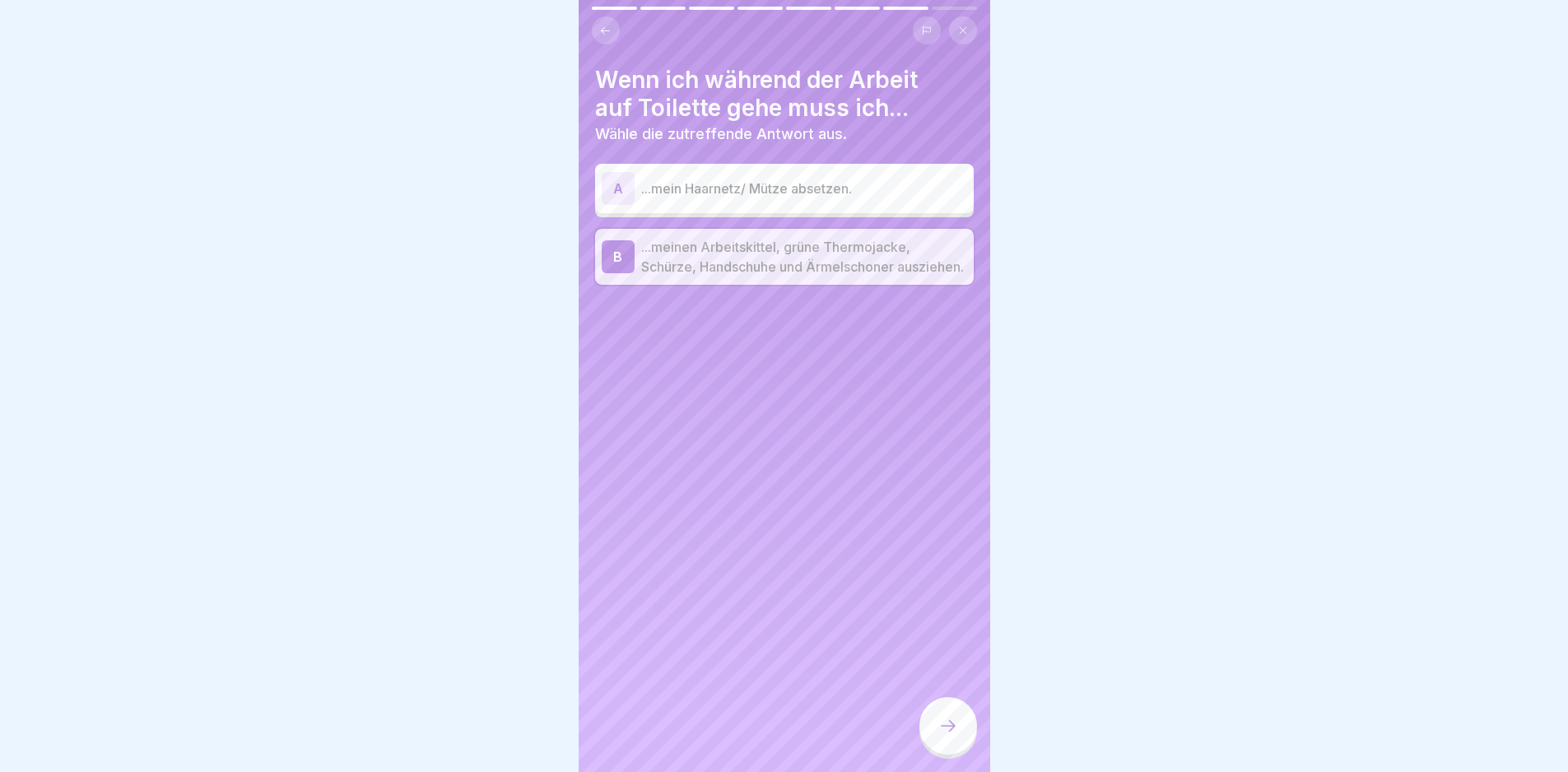
click at [789, 546] on div "Wenn ich während der Arbeit auf Toilette gehe muss ich... Wähle die zutreffende…" at bounding box center [784, 386] width 412 height 772
click at [789, 546] on icon at bounding box center [948, 726] width 19 height 19
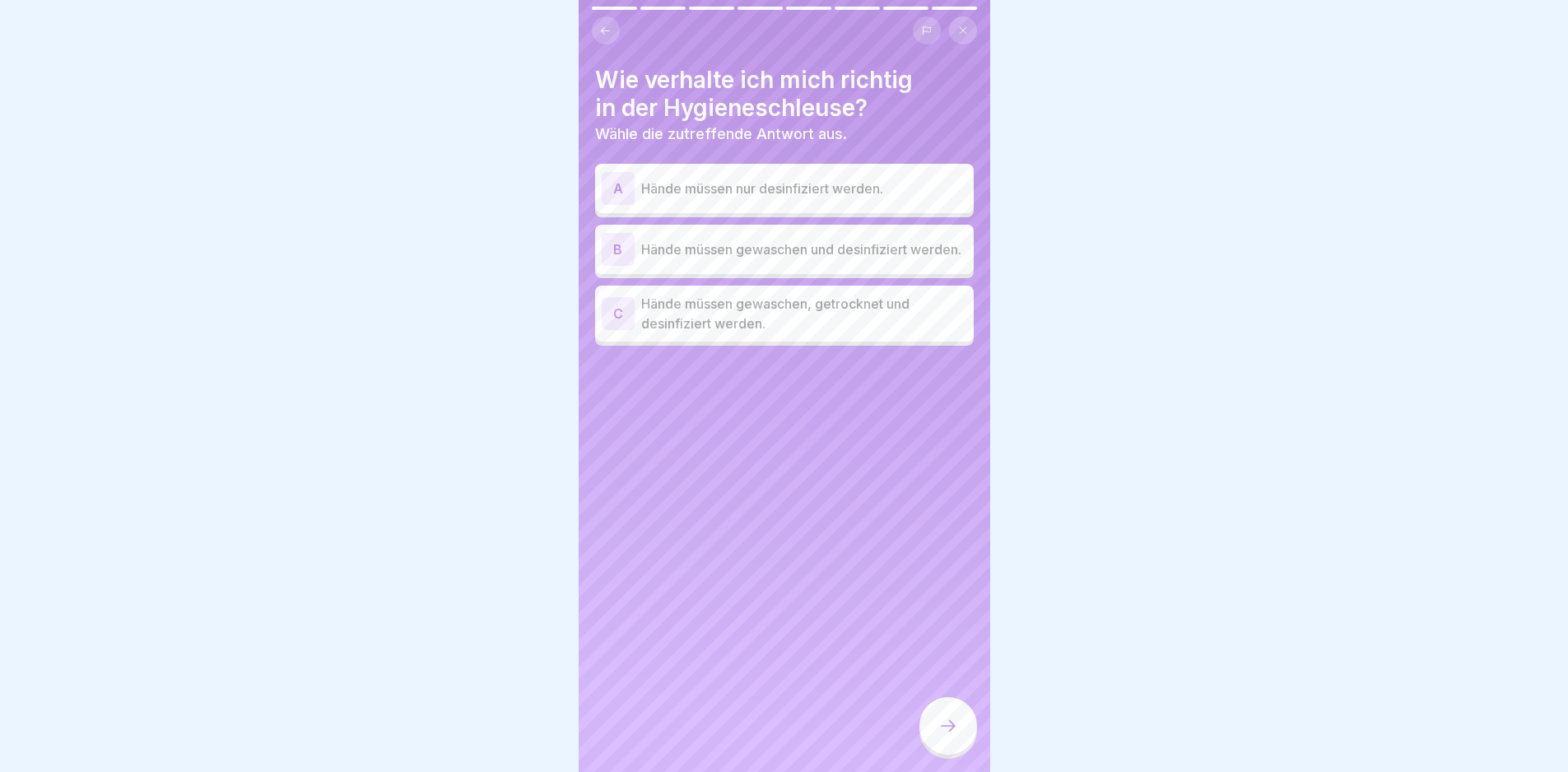
click at [789, 256] on p "Hände müssen gewaschen und desinfiziert werden." at bounding box center [804, 249] width 326 height 19
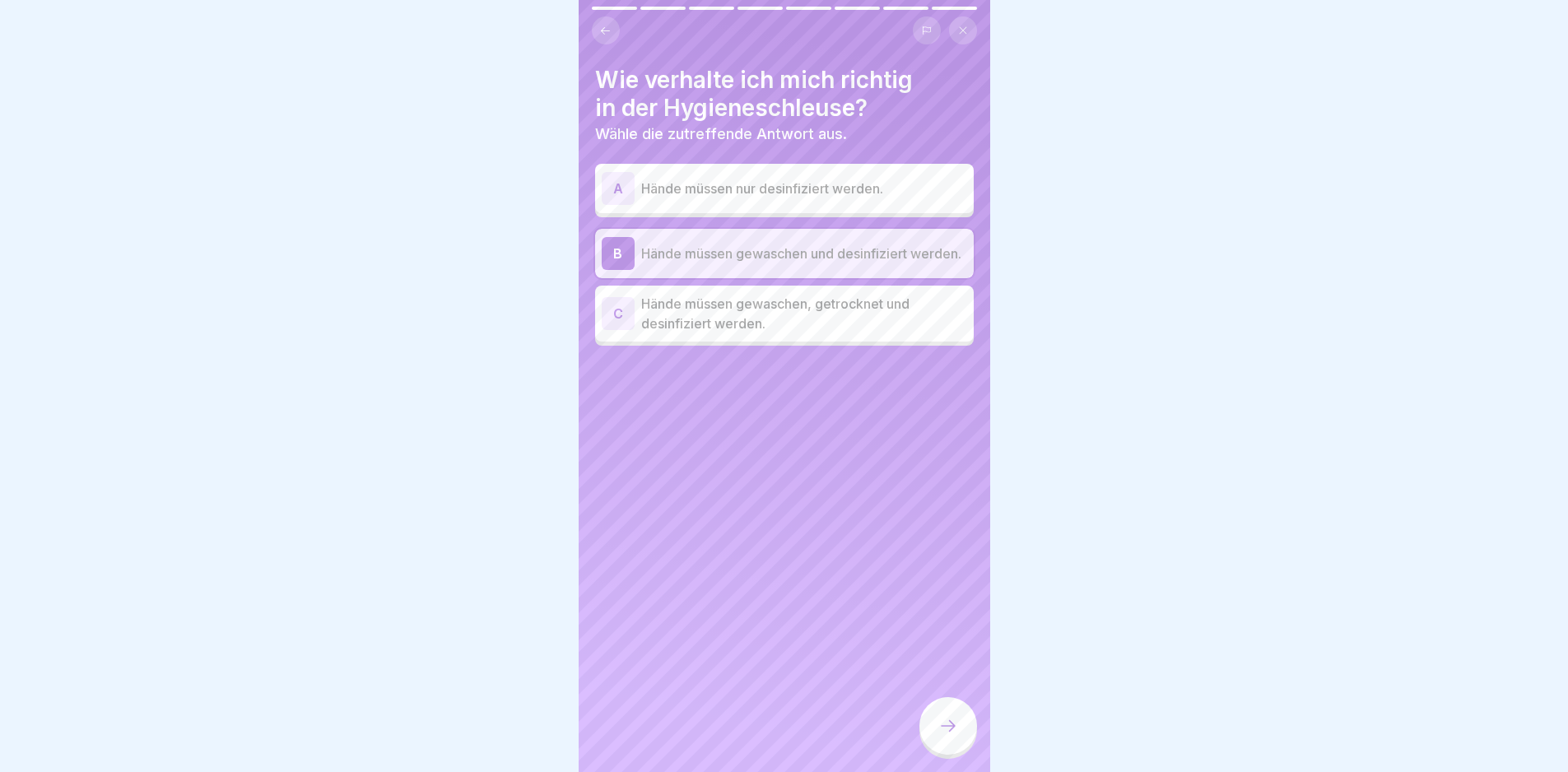
click at [789, 341] on div "C Hände müssen gewaschen, getrocknet und desinfiziert werden." at bounding box center [784, 314] width 379 height 56
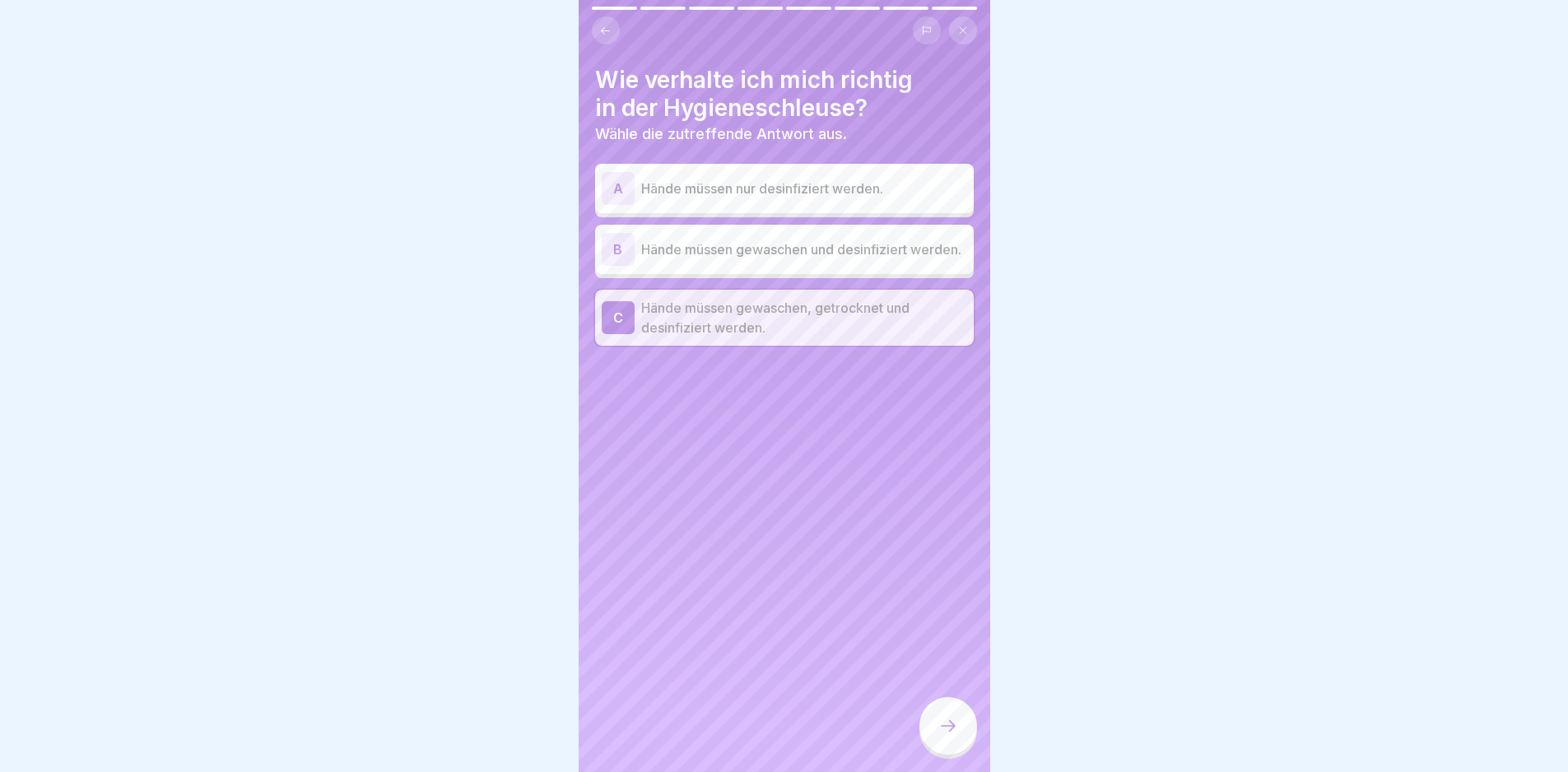
click at [789, 546] on icon at bounding box center [948, 726] width 19 height 19
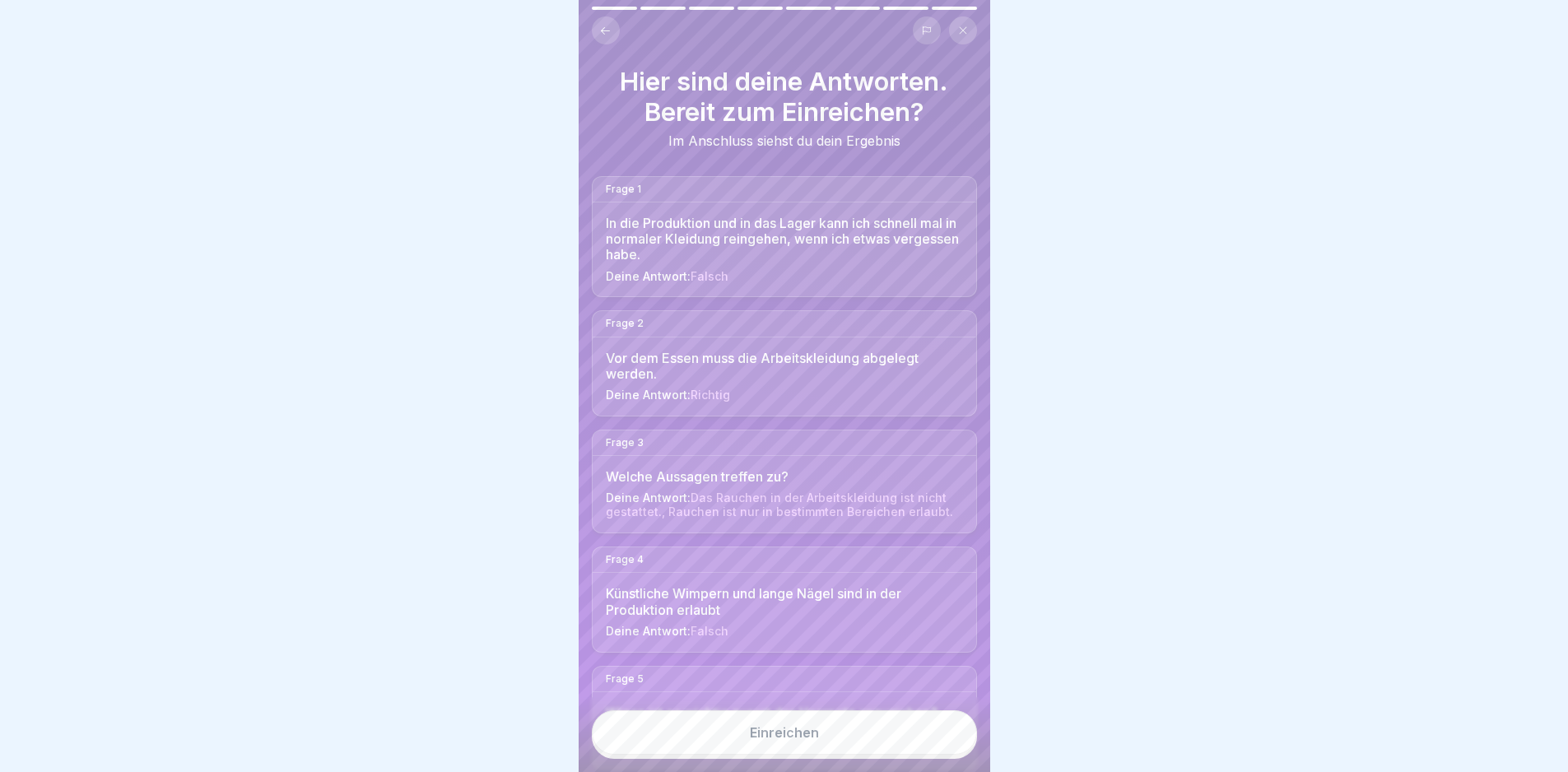
click at [789, 546] on button "Einreichen" at bounding box center [784, 733] width 385 height 45
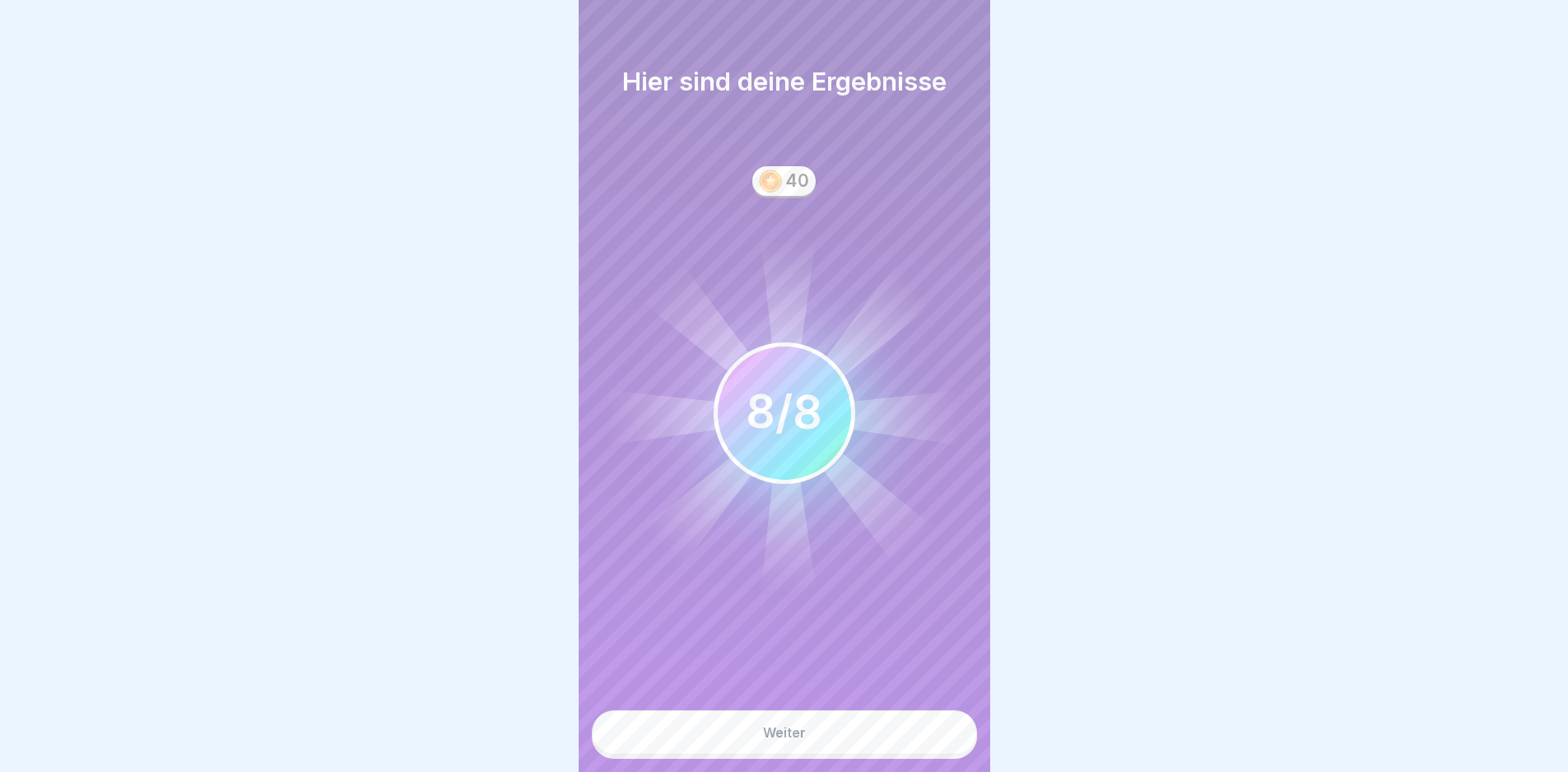
click at [789, 546] on button "Weiter" at bounding box center [784, 733] width 385 height 45
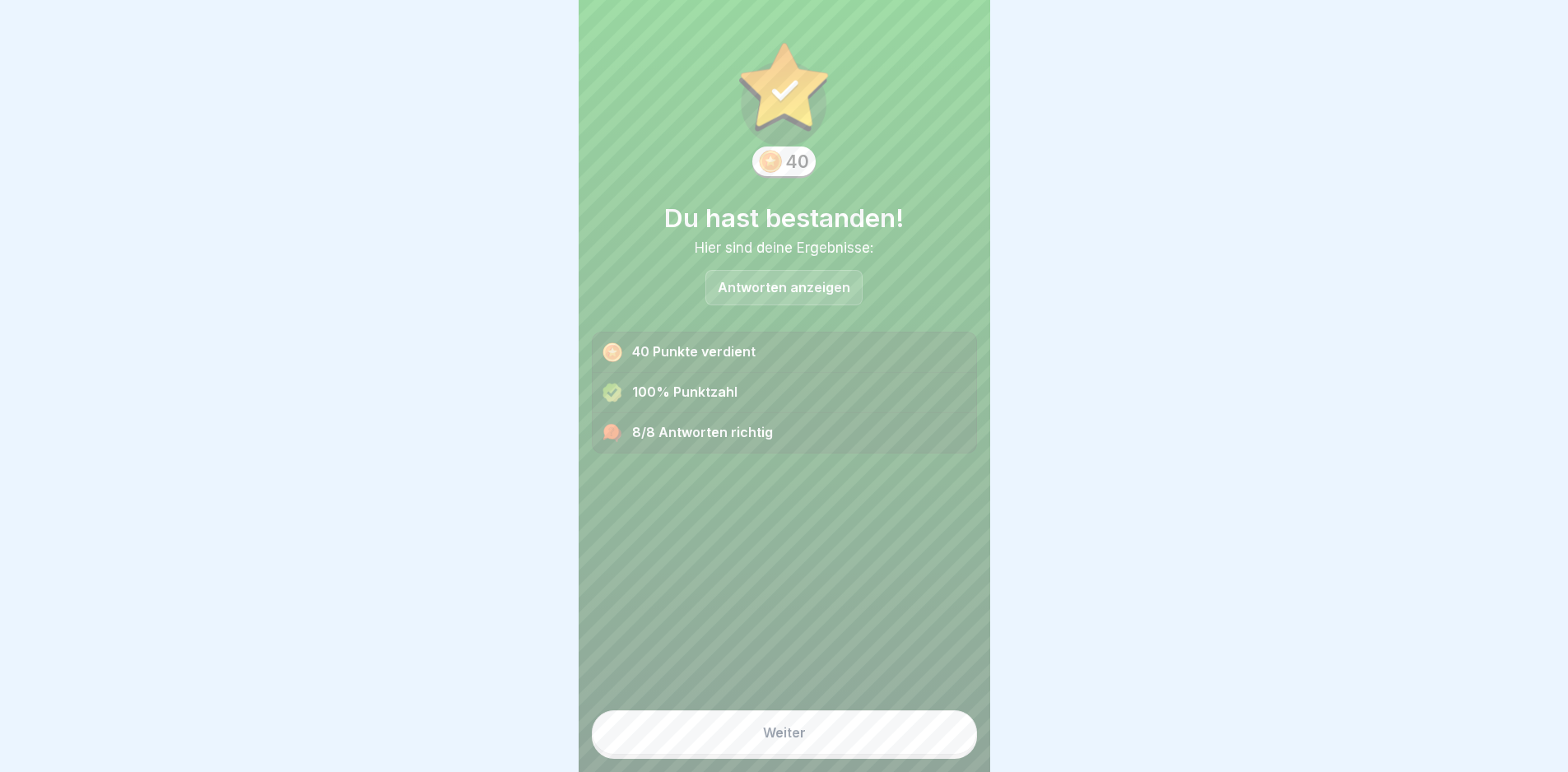
click at [789, 546] on button "Weiter" at bounding box center [784, 733] width 385 height 45
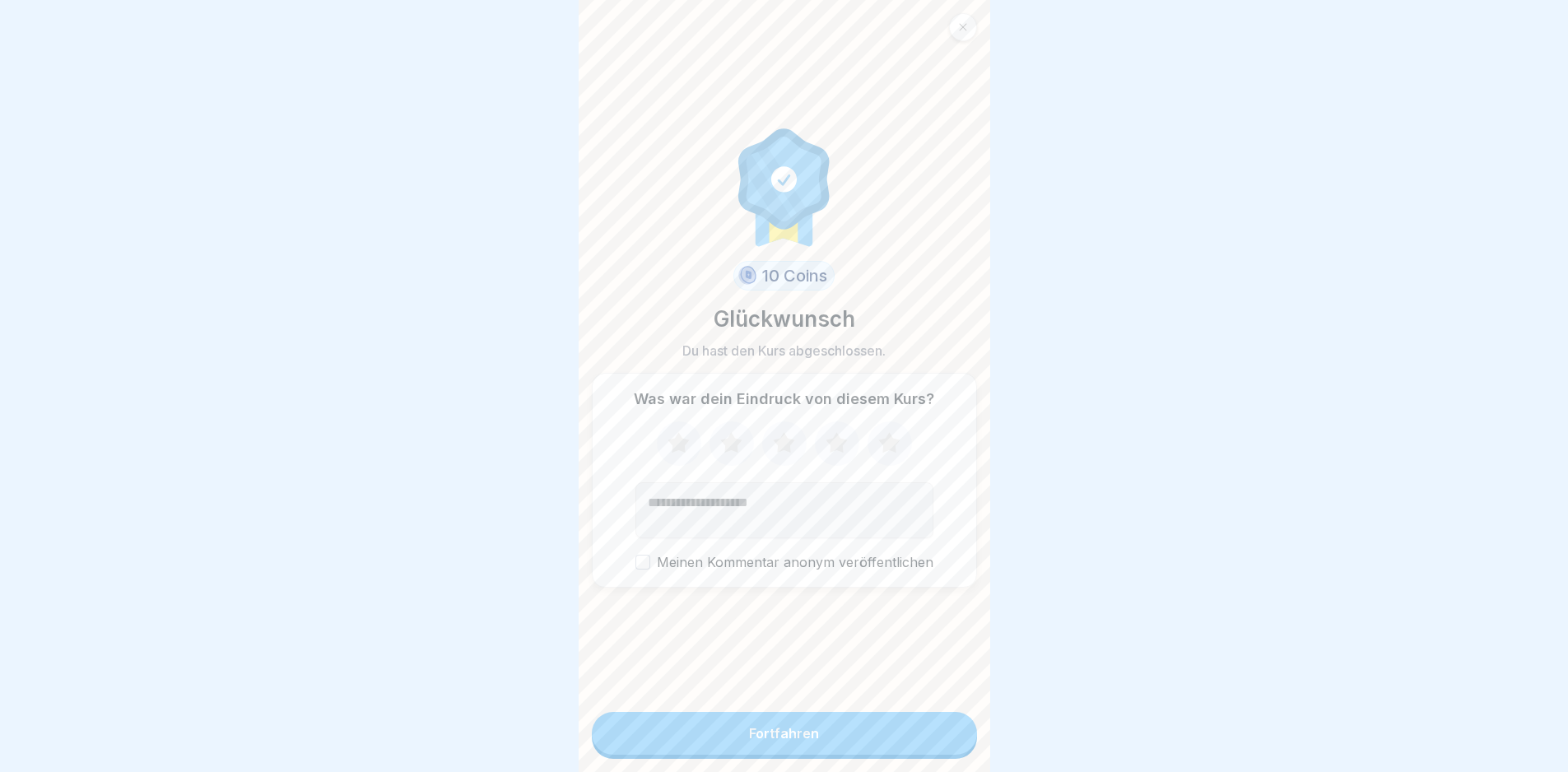
click at [789, 546] on button "Fortfahren" at bounding box center [784, 733] width 385 height 43
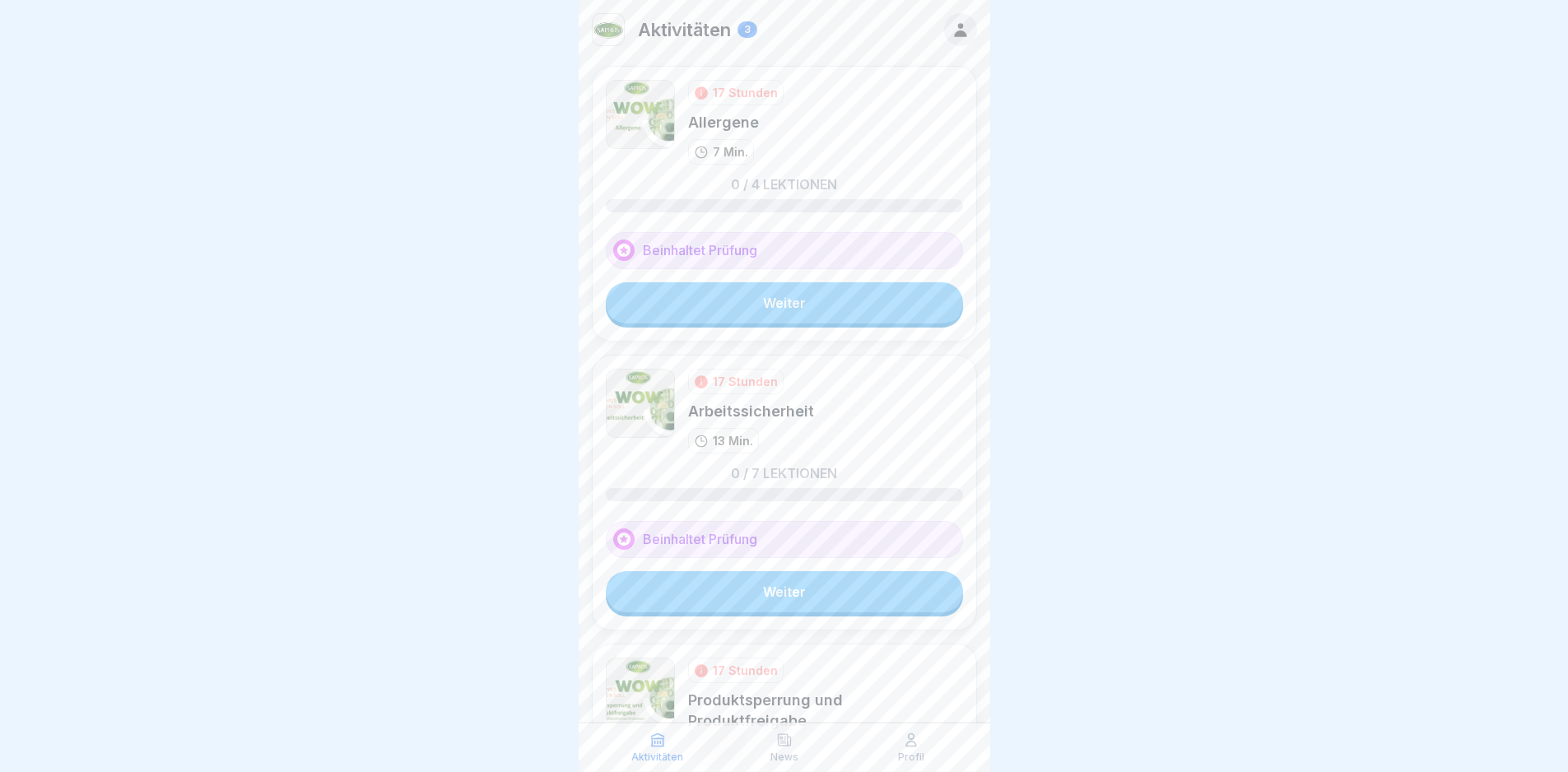
scroll to position [13, 0]
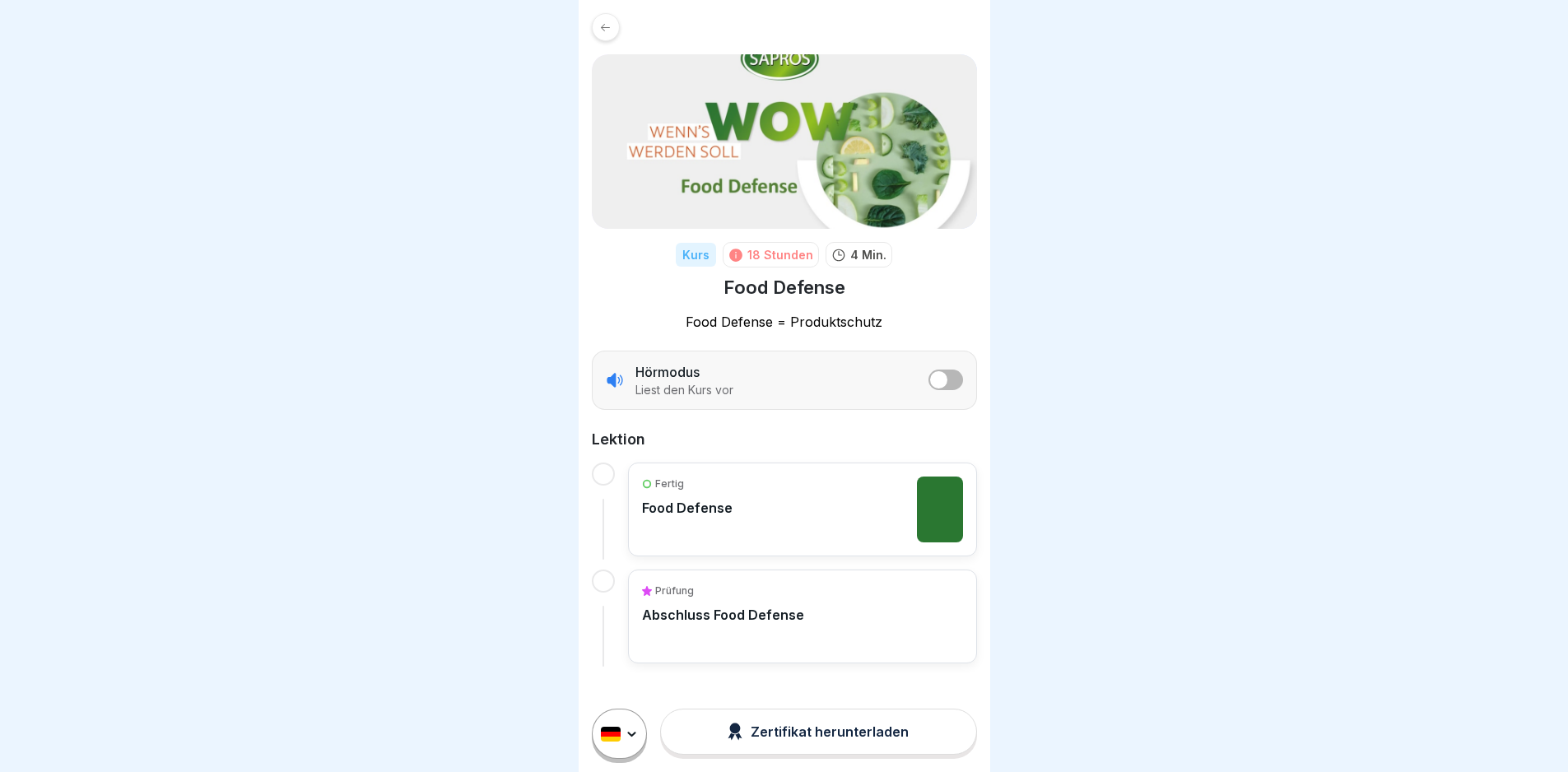
click at [747, 512] on div "Fertig Food Defense" at bounding box center [803, 510] width 322 height 66
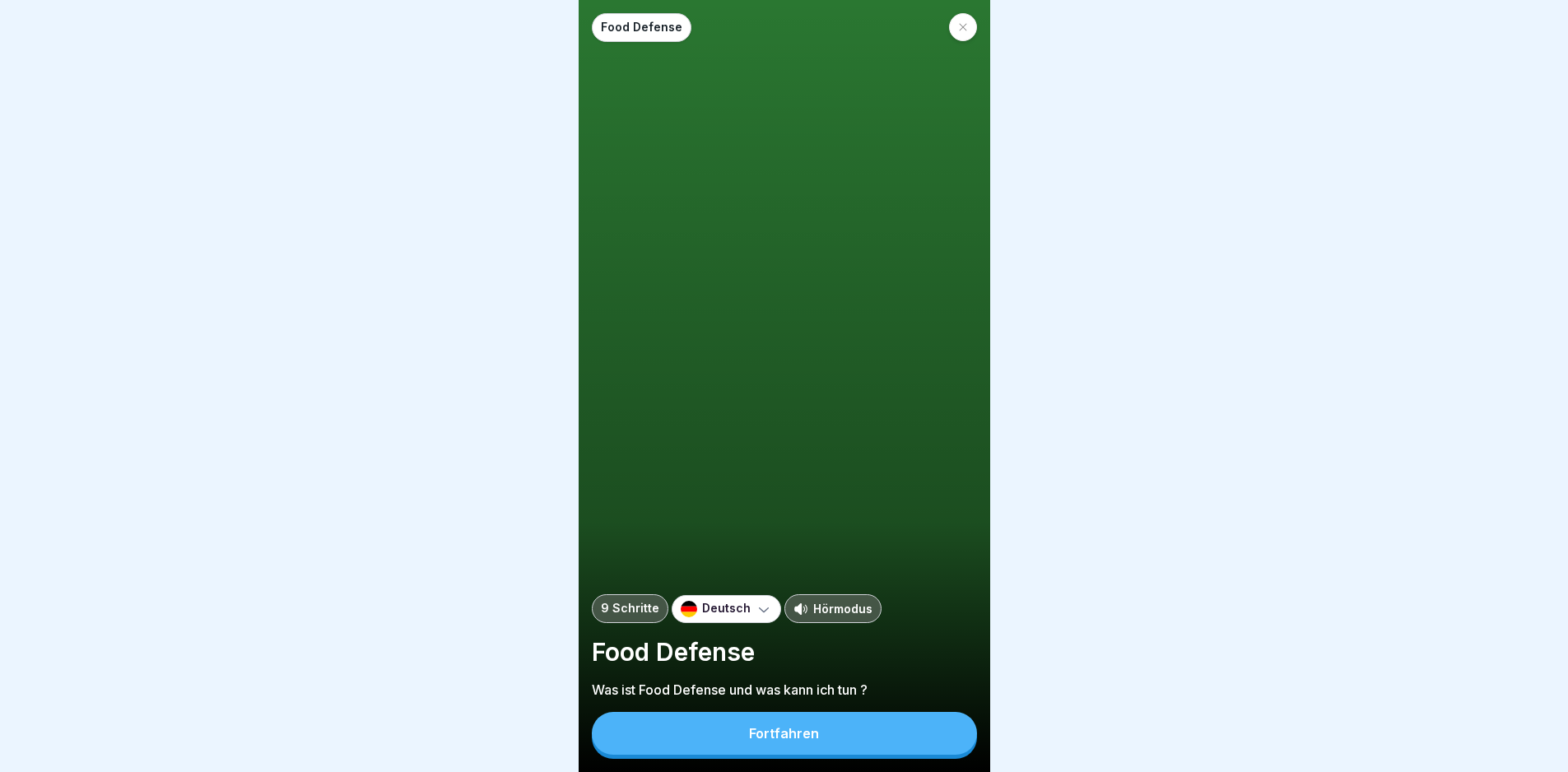
click at [766, 733] on button "Fortfahren" at bounding box center [784, 733] width 385 height 43
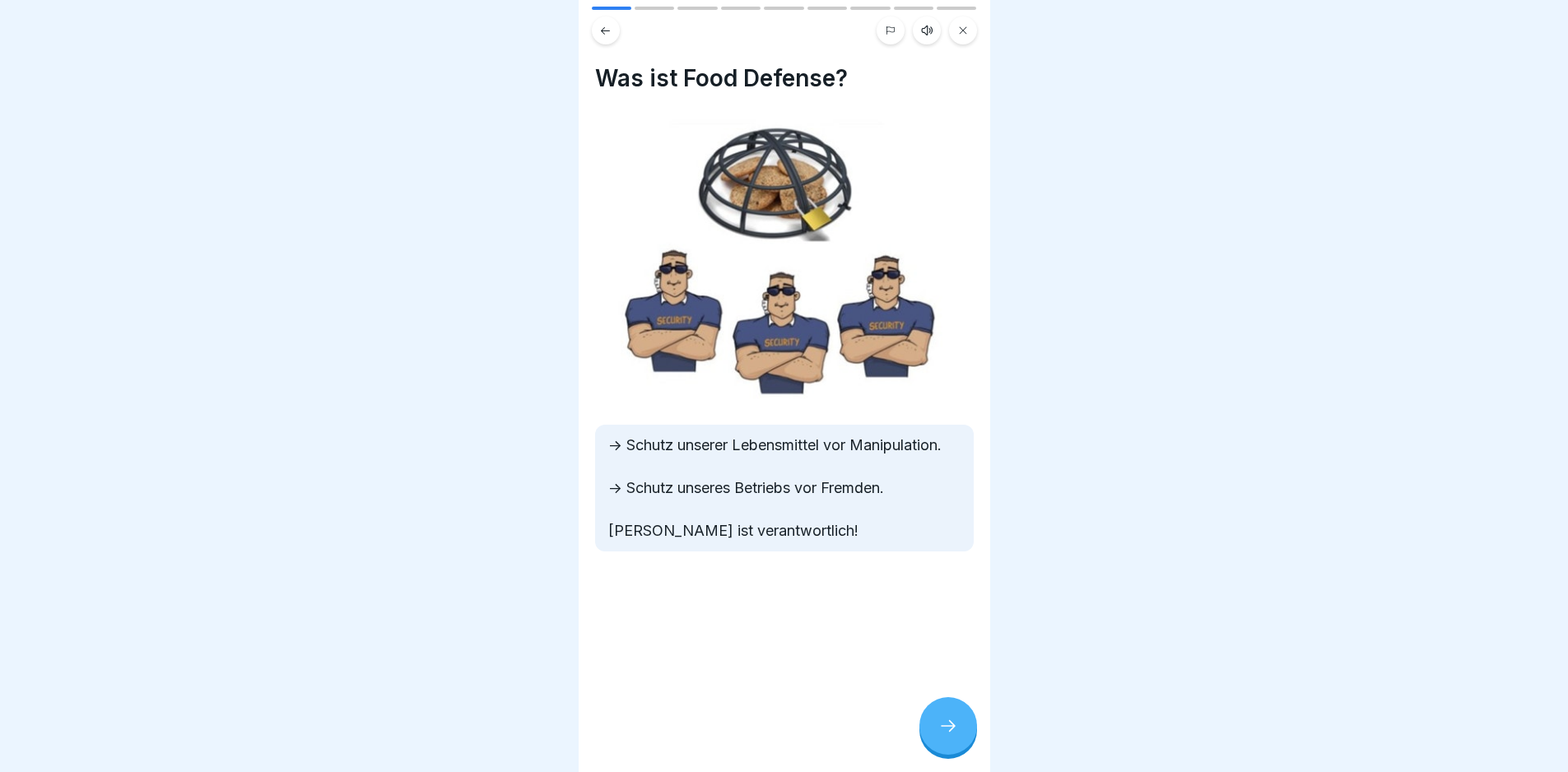
click at [972, 733] on div at bounding box center [948, 726] width 58 height 58
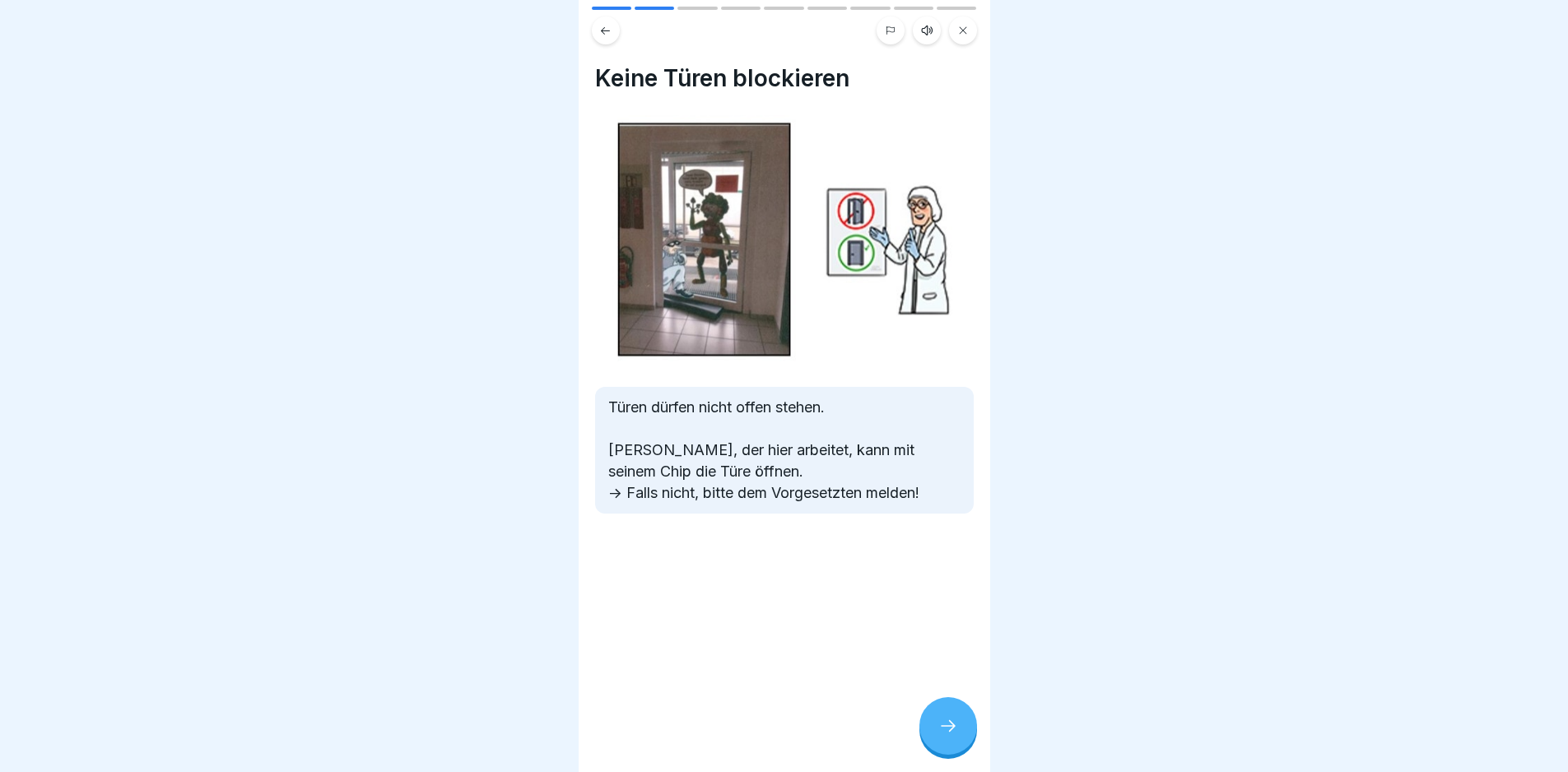
click at [958, 735] on icon at bounding box center [948, 726] width 19 height 19
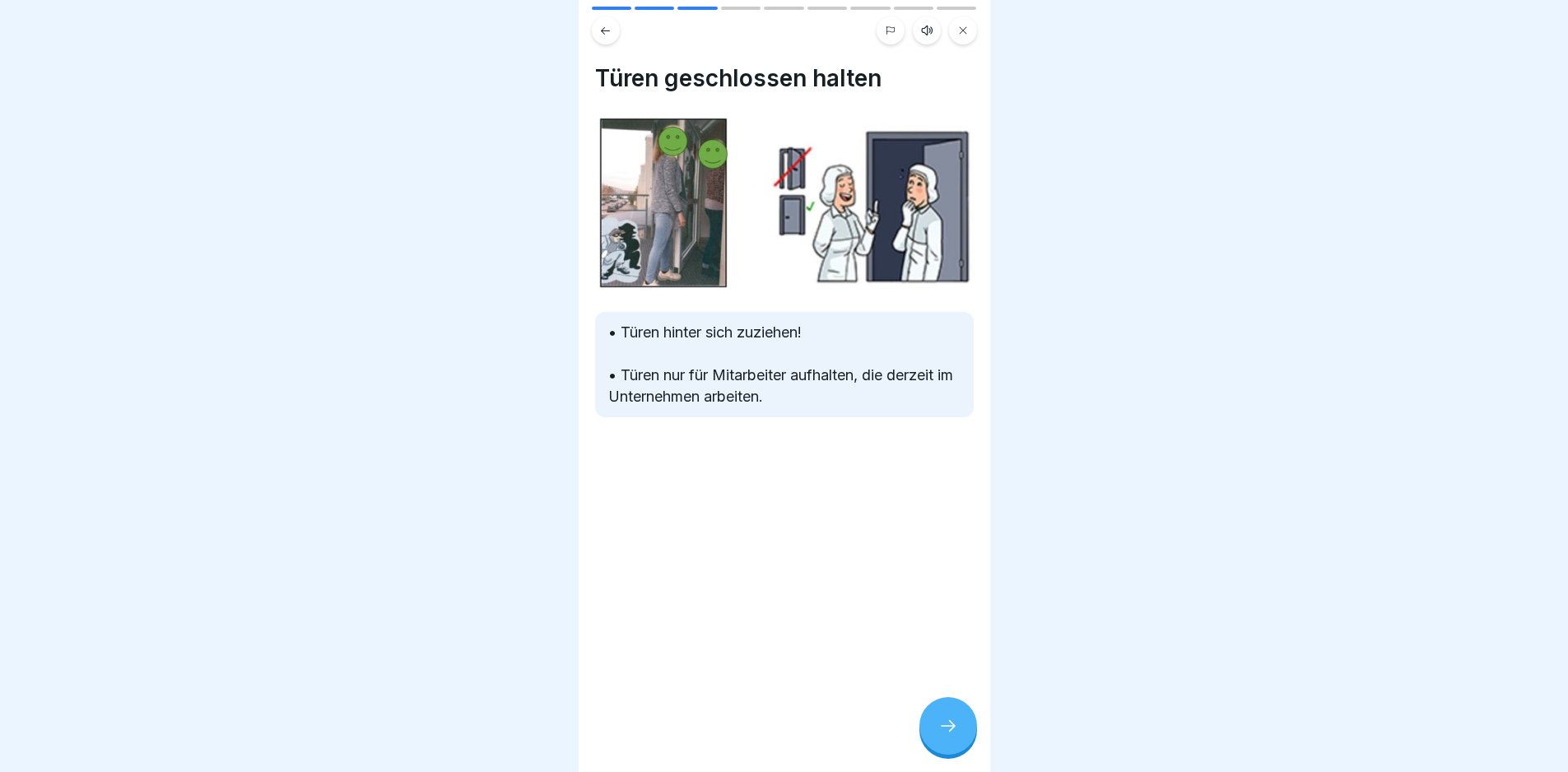
click at [958, 735] on icon at bounding box center [948, 726] width 19 height 19
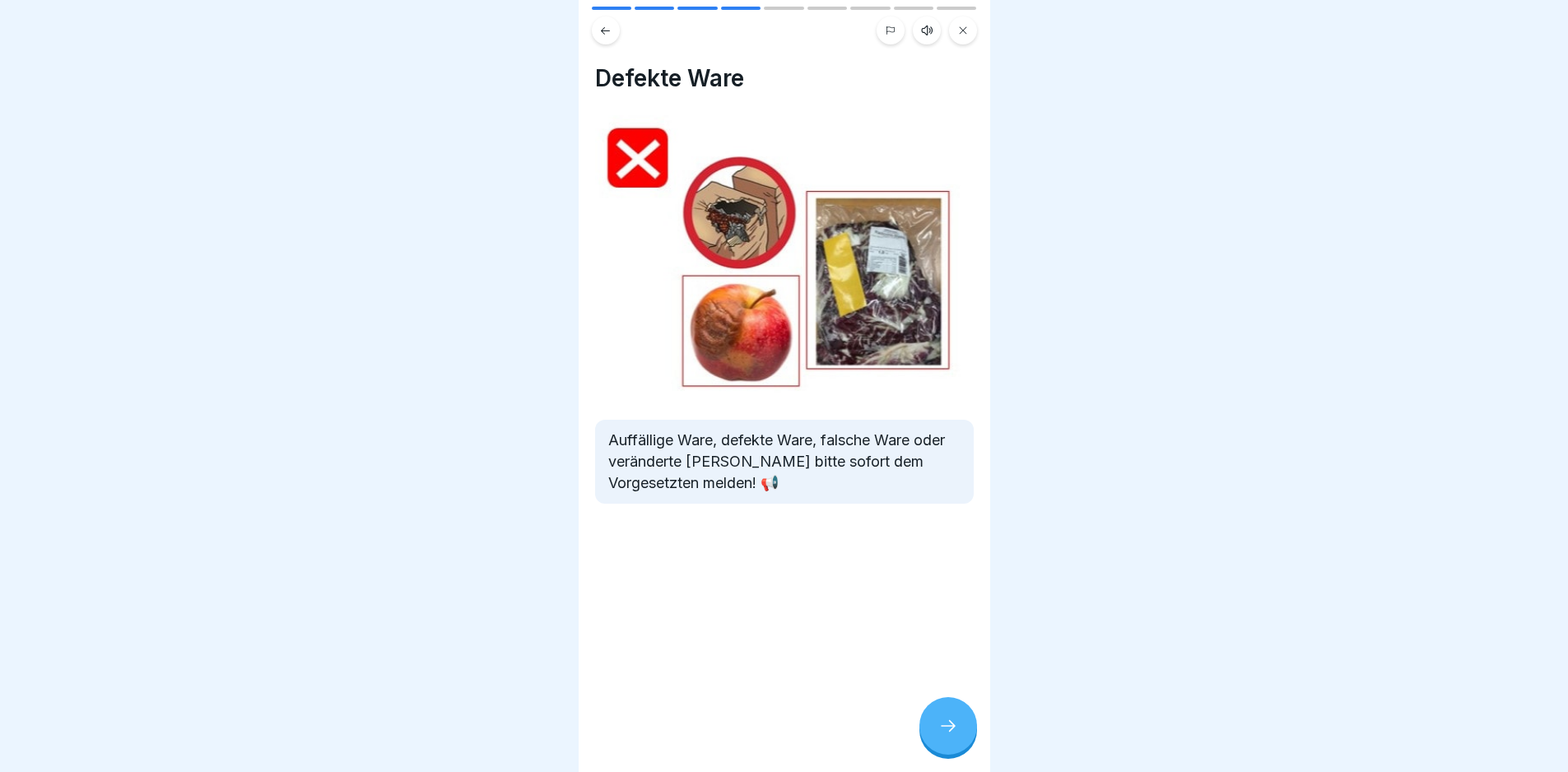
click at [958, 735] on icon at bounding box center [948, 726] width 19 height 19
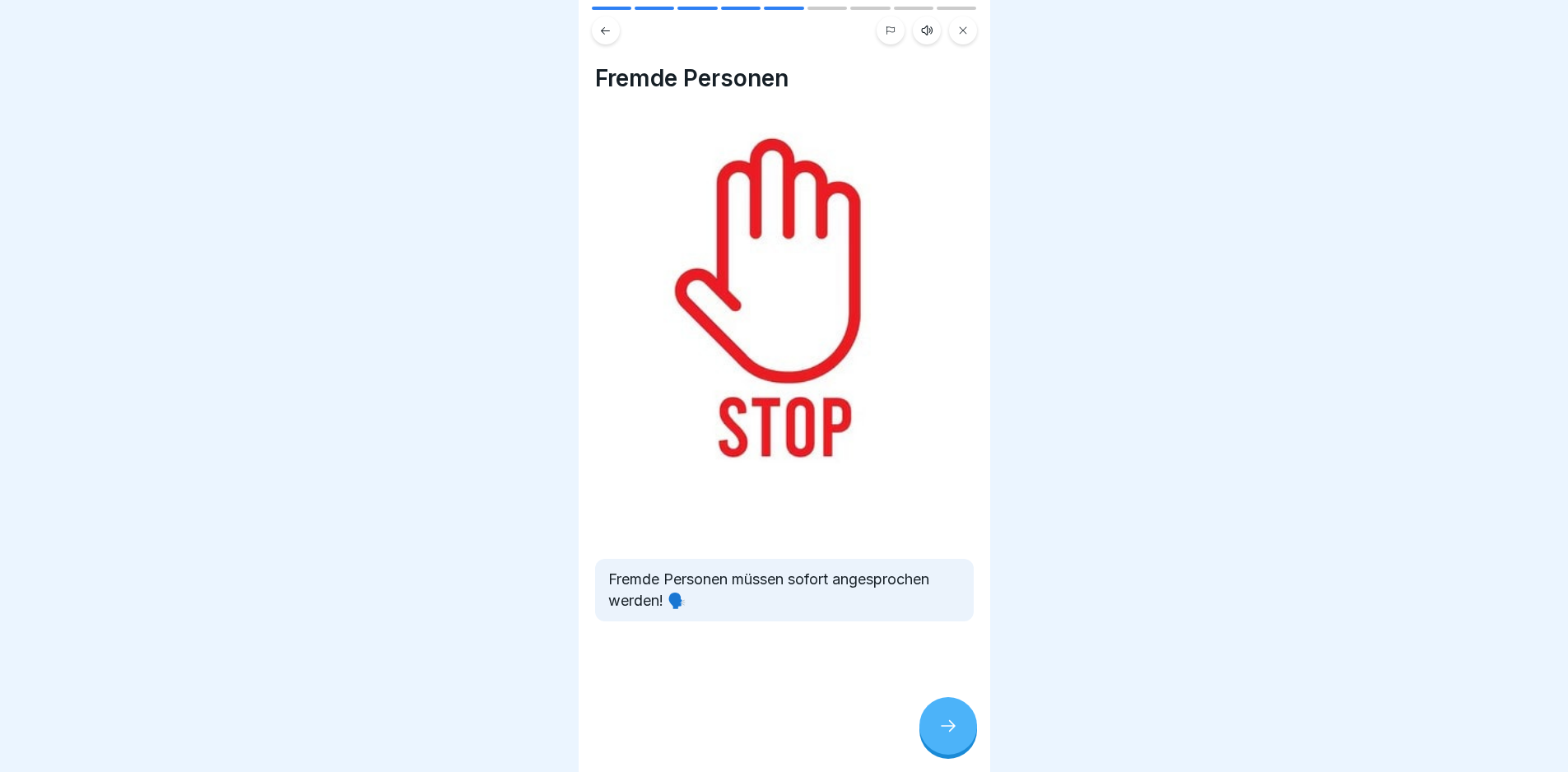
click at [958, 735] on icon at bounding box center [948, 726] width 19 height 19
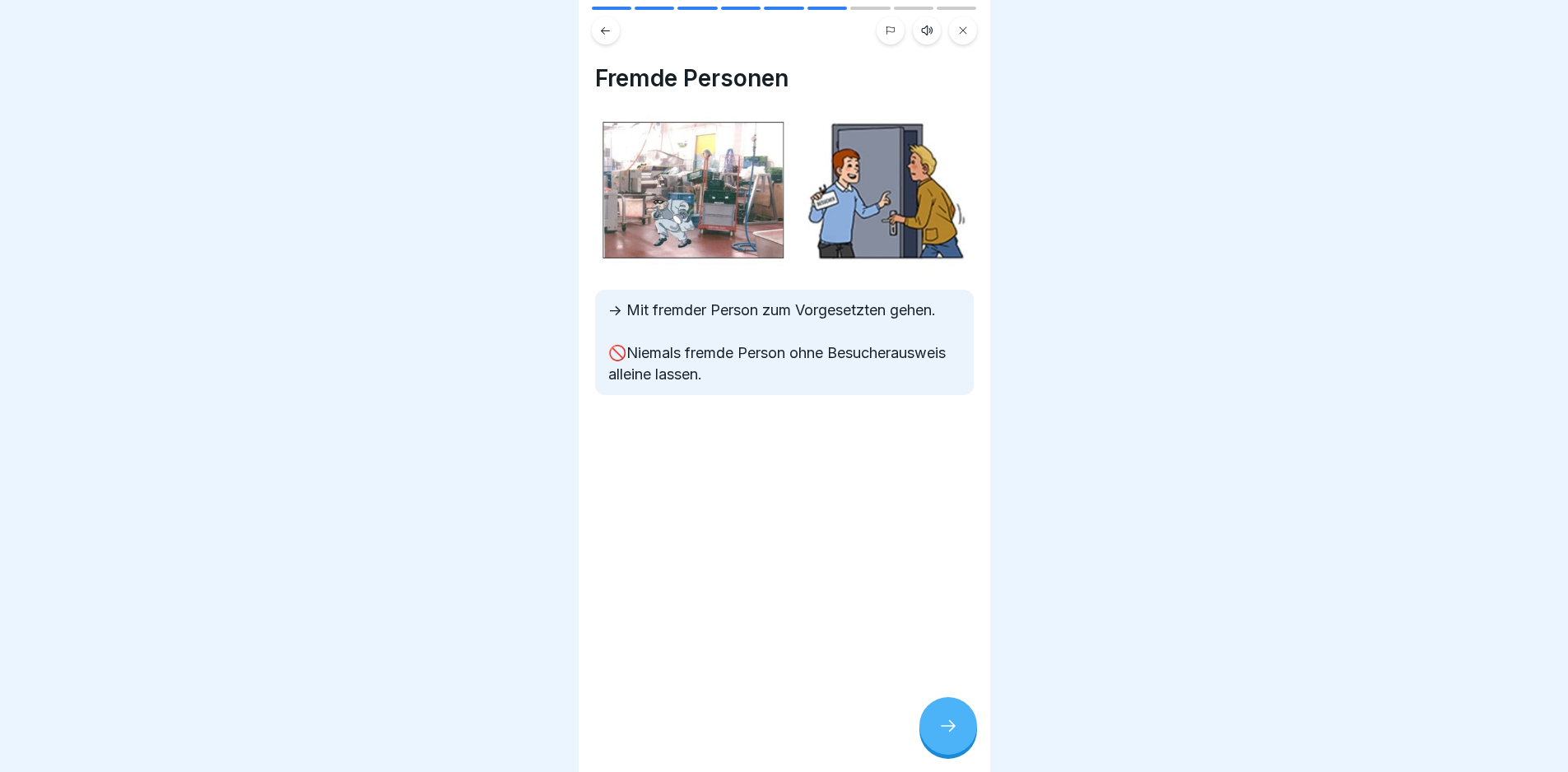
click at [957, 736] on icon at bounding box center [948, 726] width 19 height 19
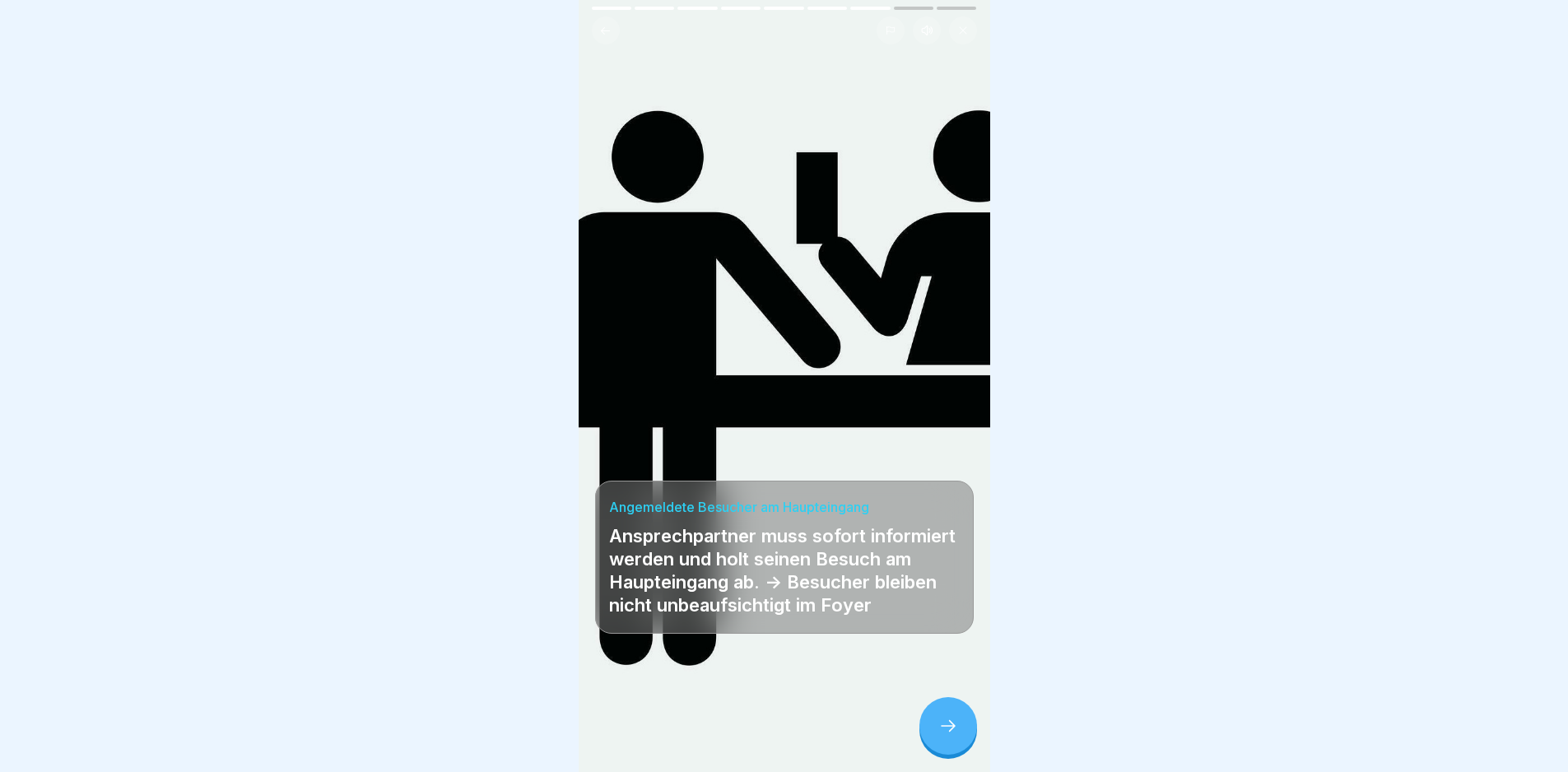
click at [957, 736] on icon at bounding box center [948, 726] width 19 height 19
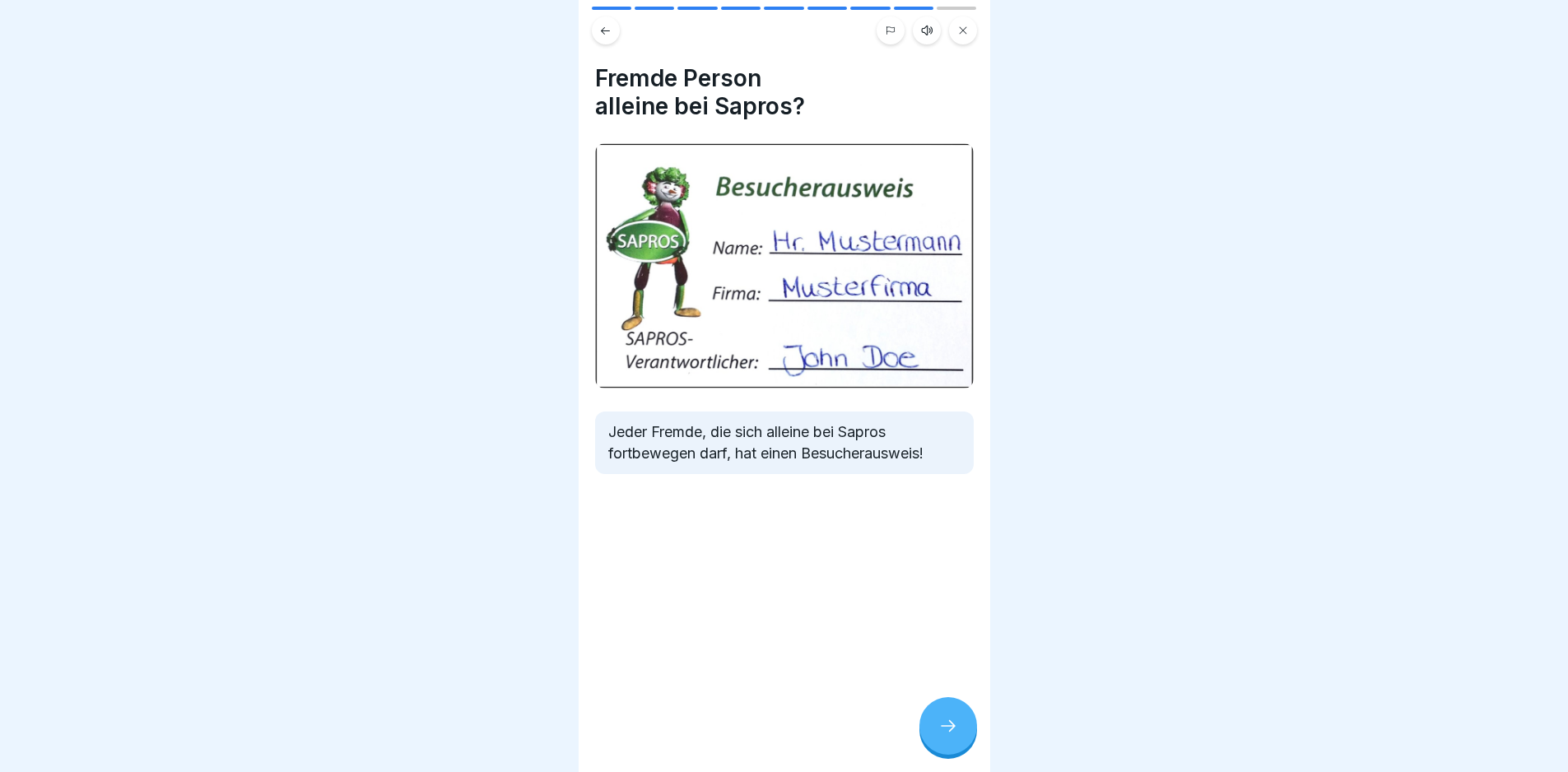
click at [957, 736] on icon at bounding box center [948, 726] width 19 height 19
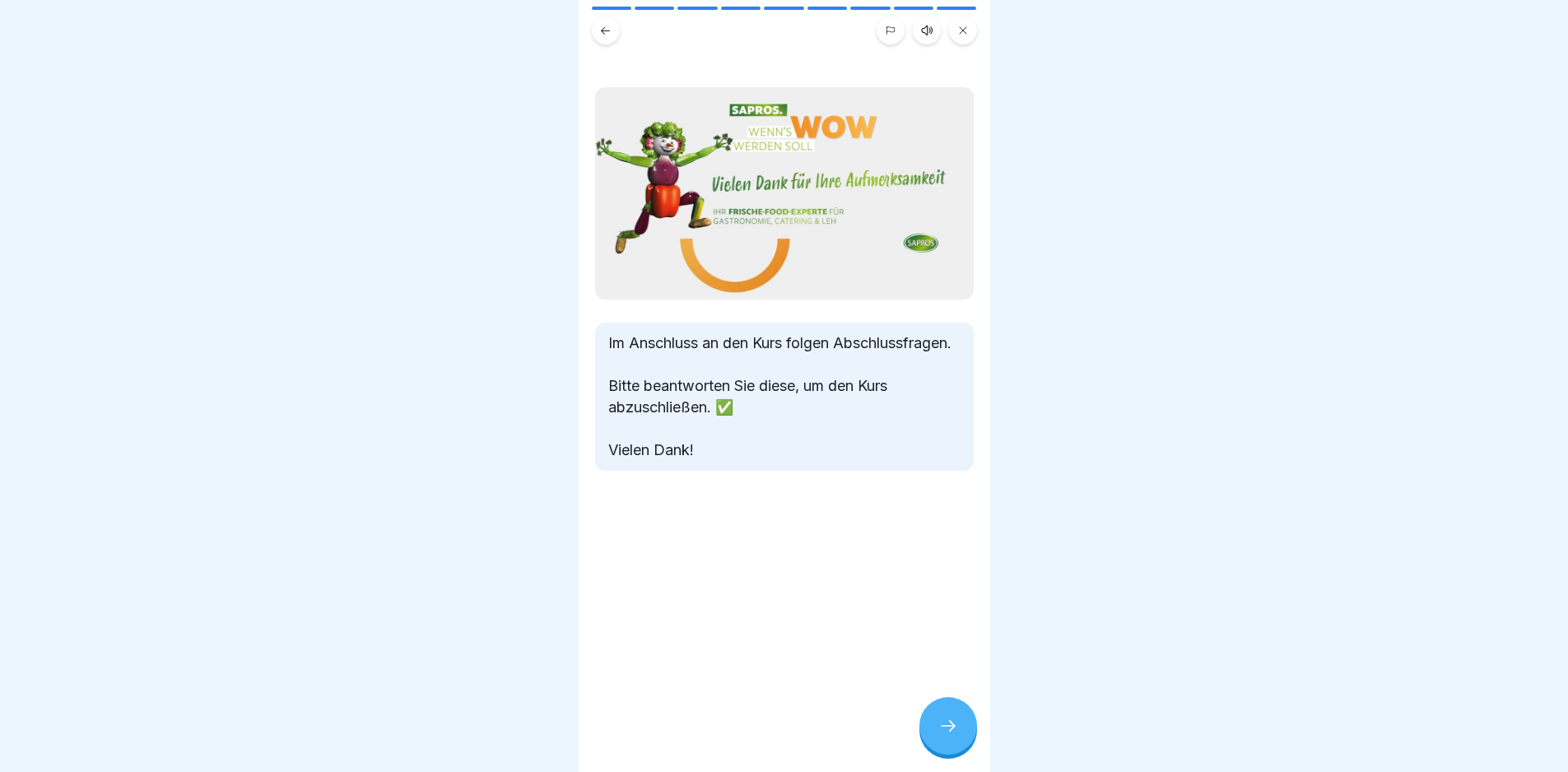
click at [957, 736] on icon at bounding box center [948, 726] width 19 height 19
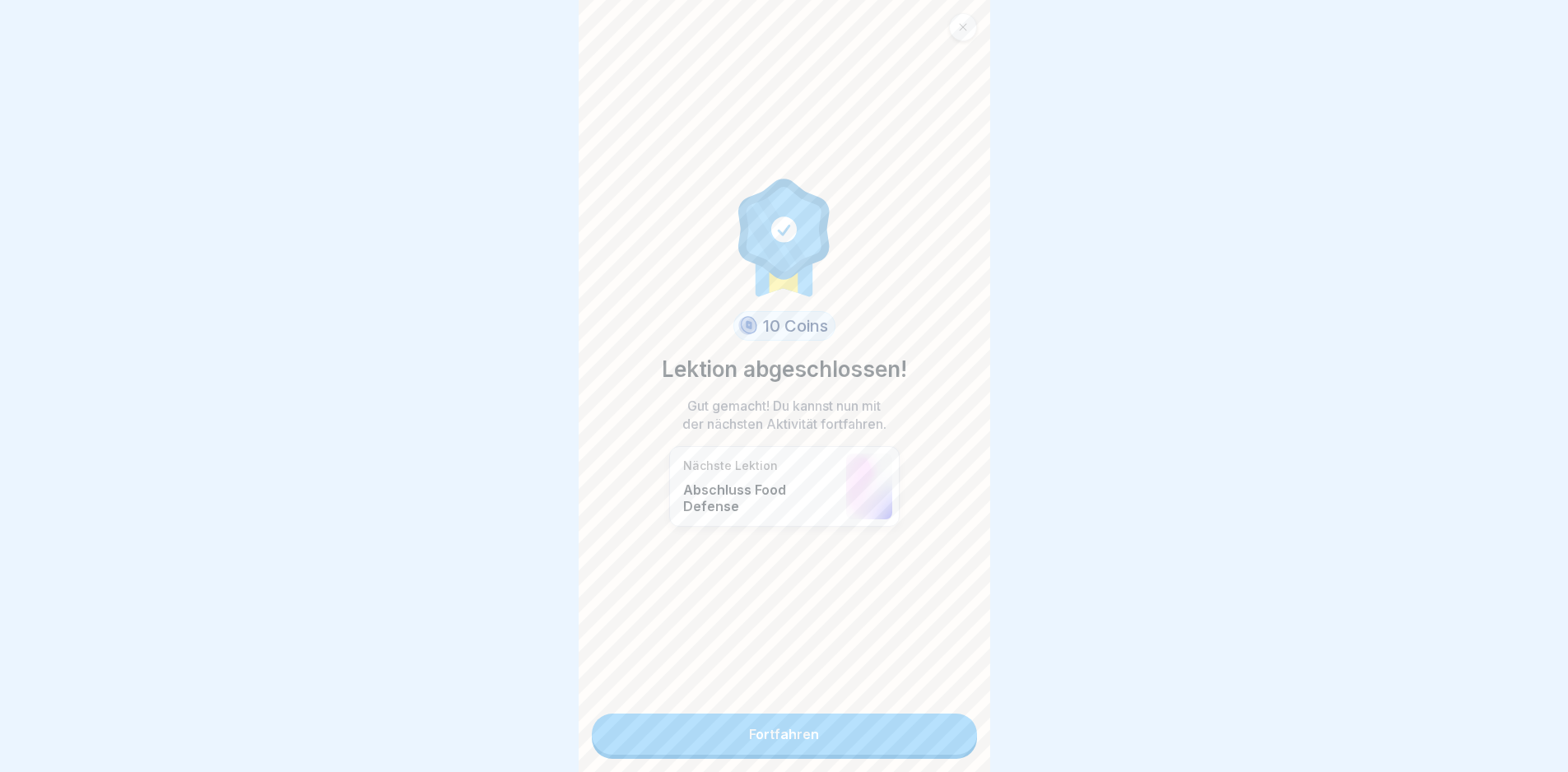
click at [947, 742] on link "Fortfahren" at bounding box center [784, 734] width 385 height 42
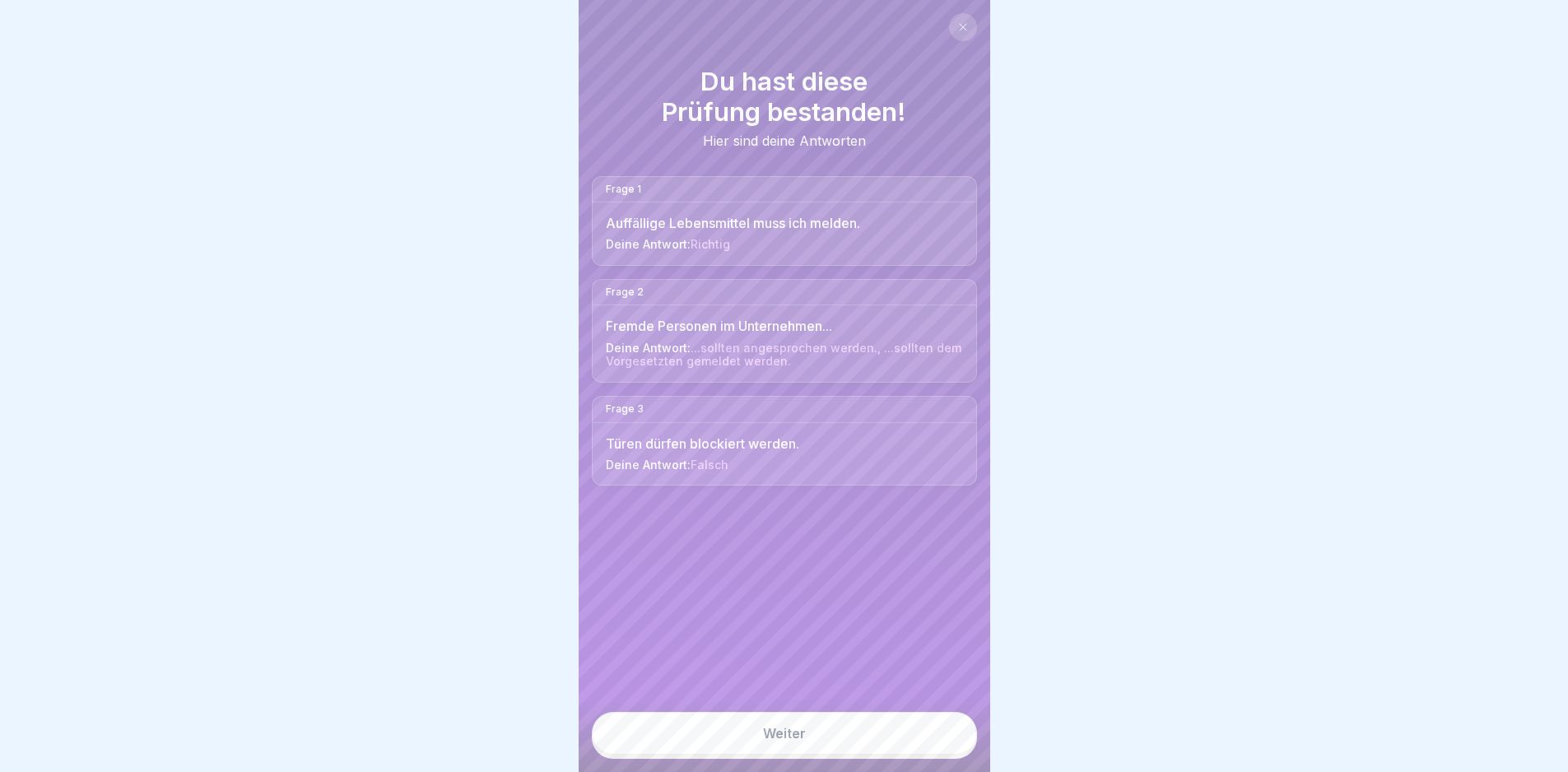
click at [921, 733] on link "Weiter" at bounding box center [784, 733] width 385 height 43
